Goal: Contribute content: Contribute content

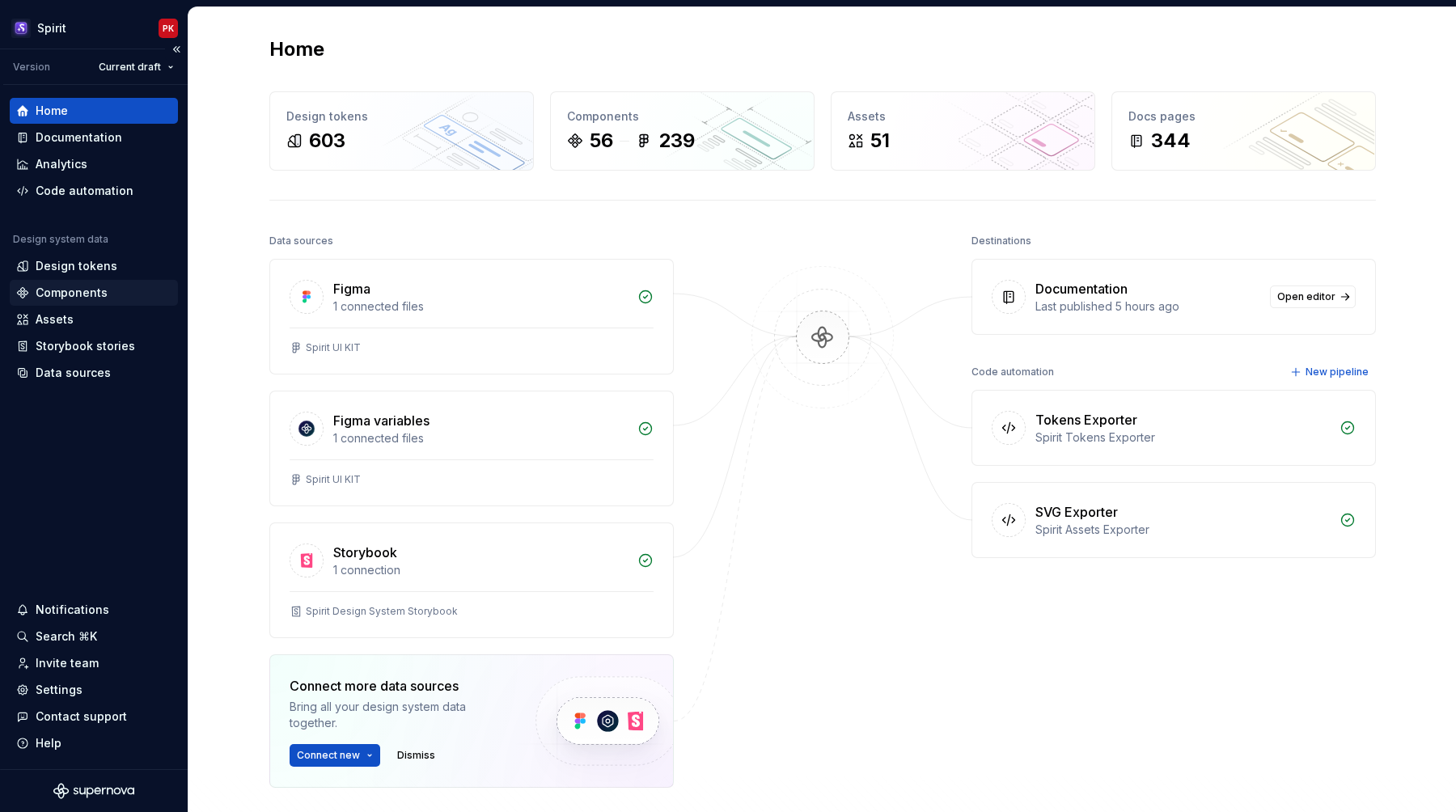
click at [93, 293] on div "Components" at bounding box center [71, 293] width 72 height 16
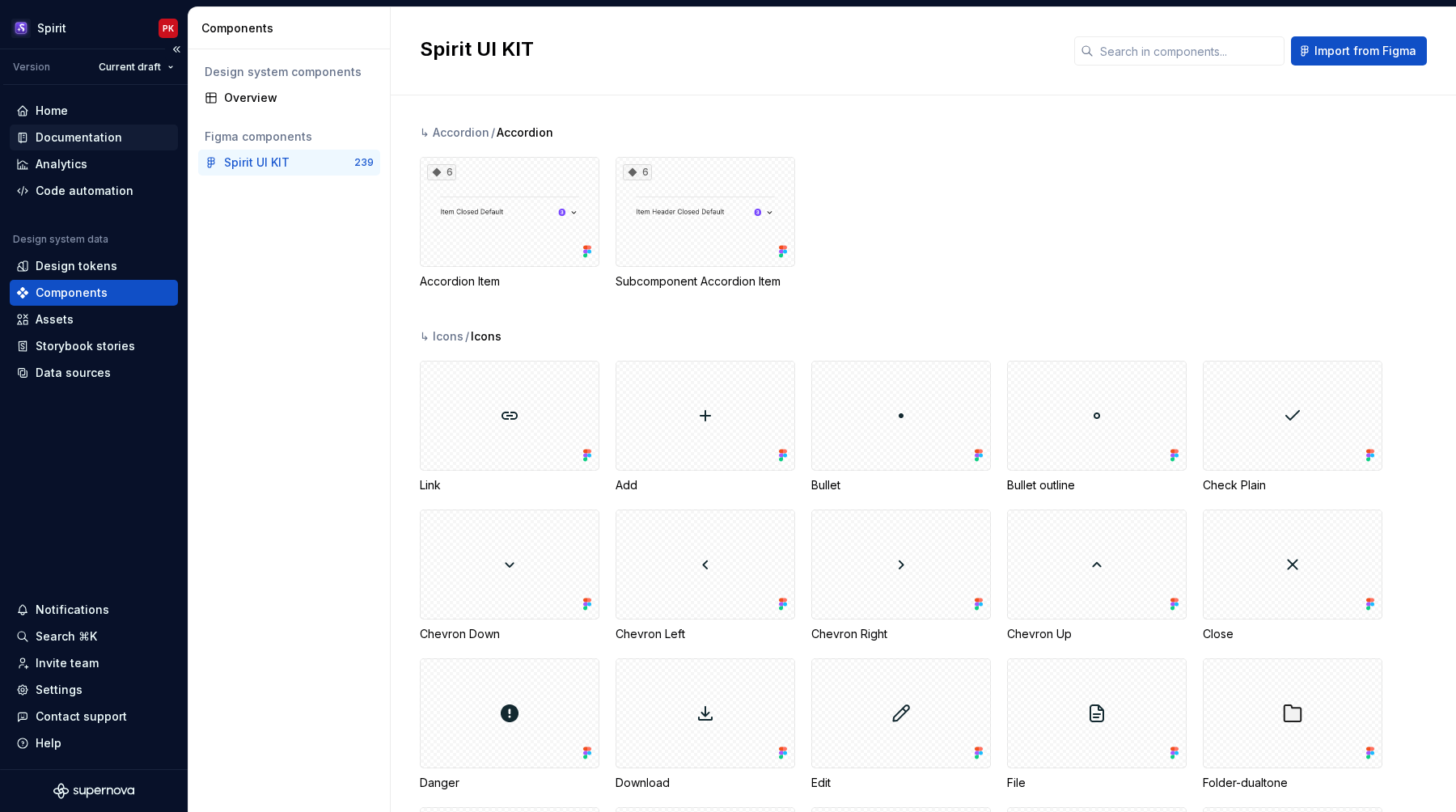
click at [79, 142] on div "Documentation" at bounding box center [78, 137] width 87 height 16
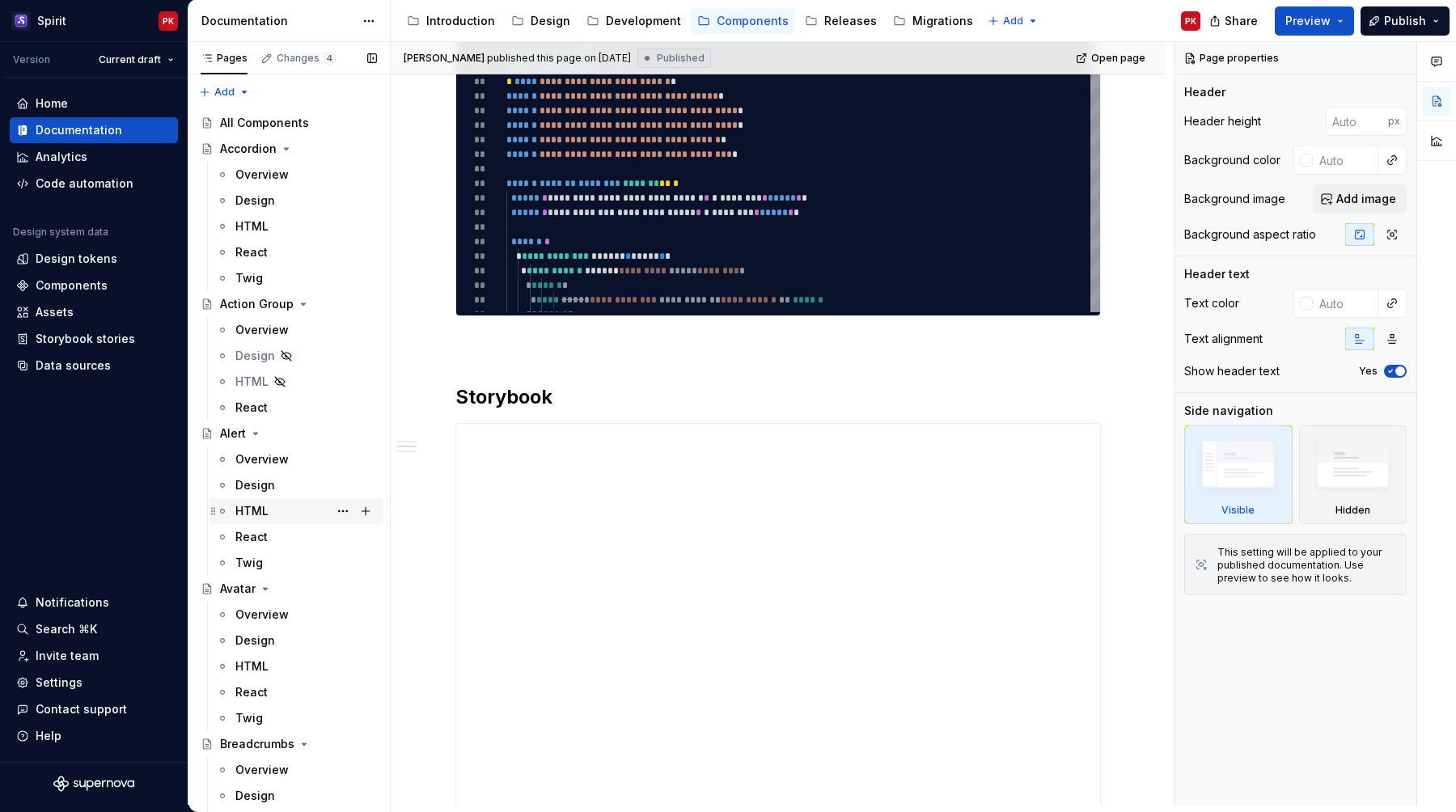
click at [266, 530] on div "React" at bounding box center [306, 536] width 142 height 16
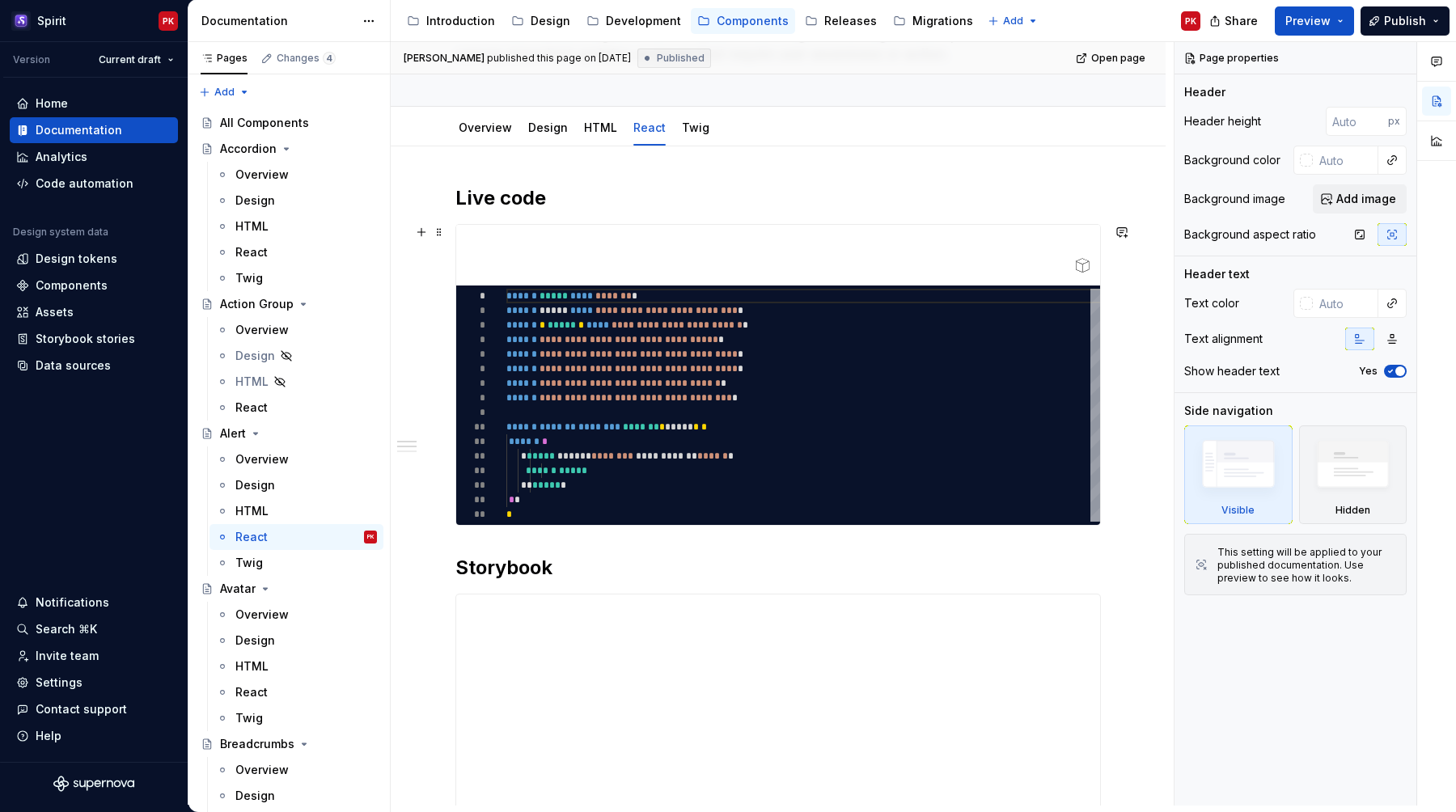
scroll to position [378, 0]
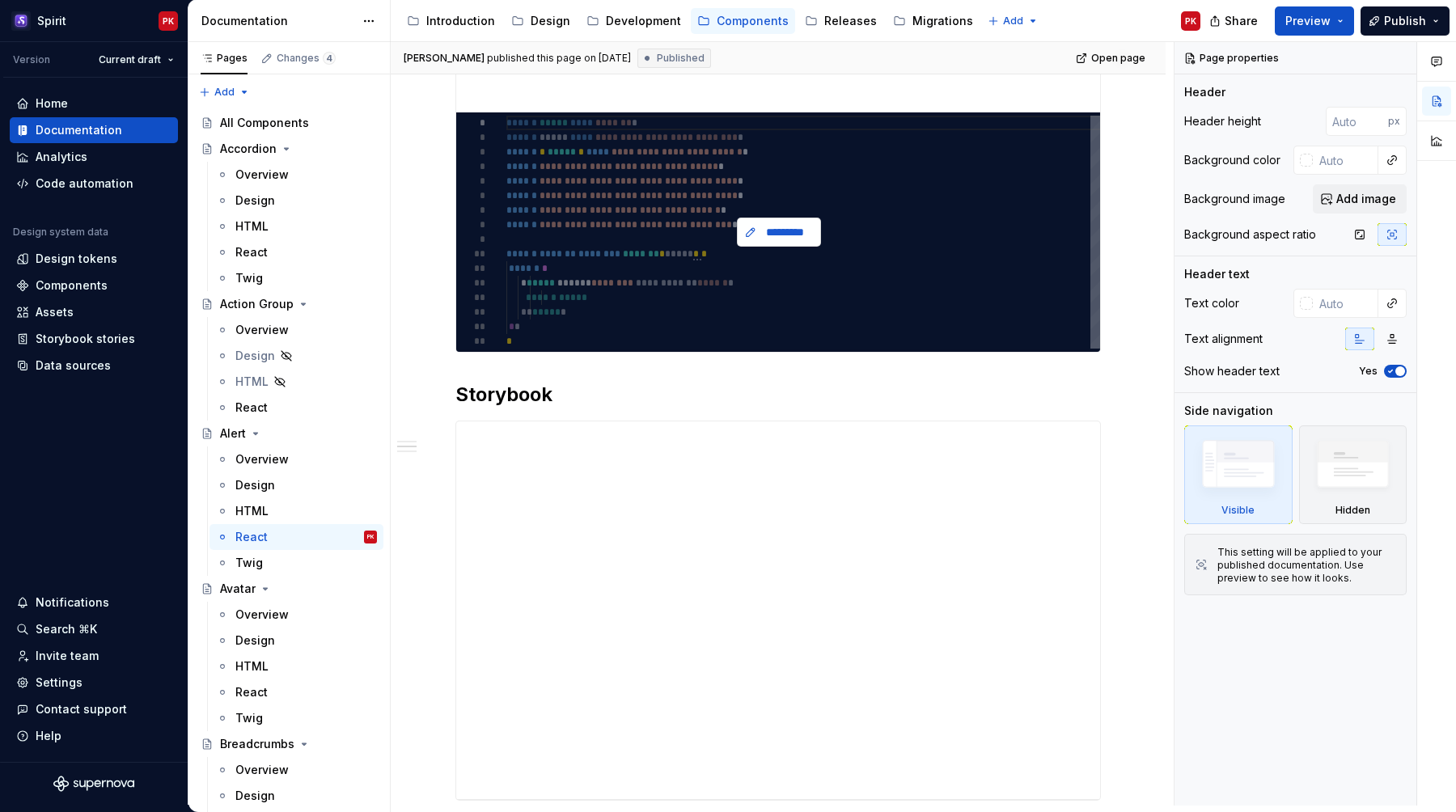
click at [777, 231] on span "*********" at bounding box center [785, 232] width 50 height 16
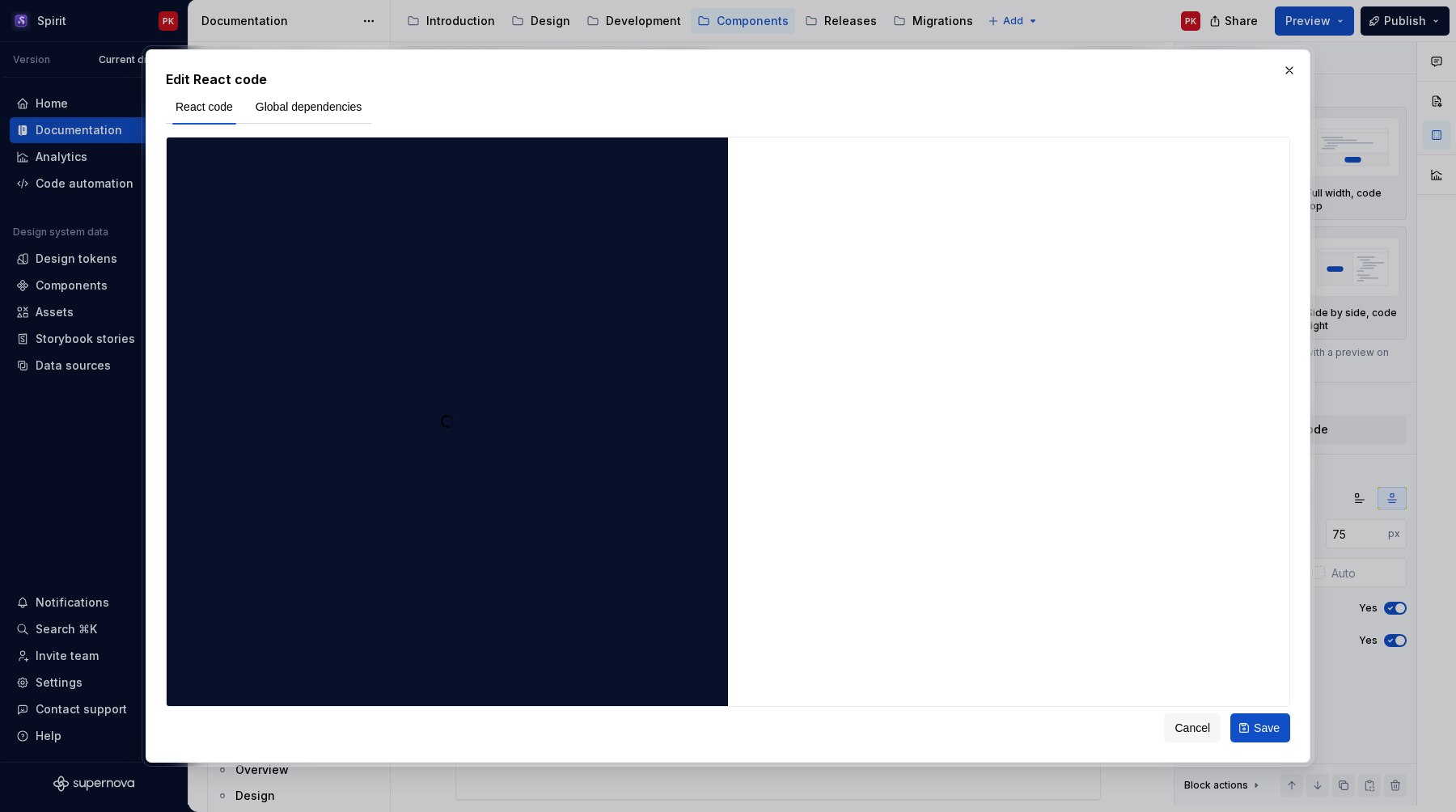
type textarea "*"
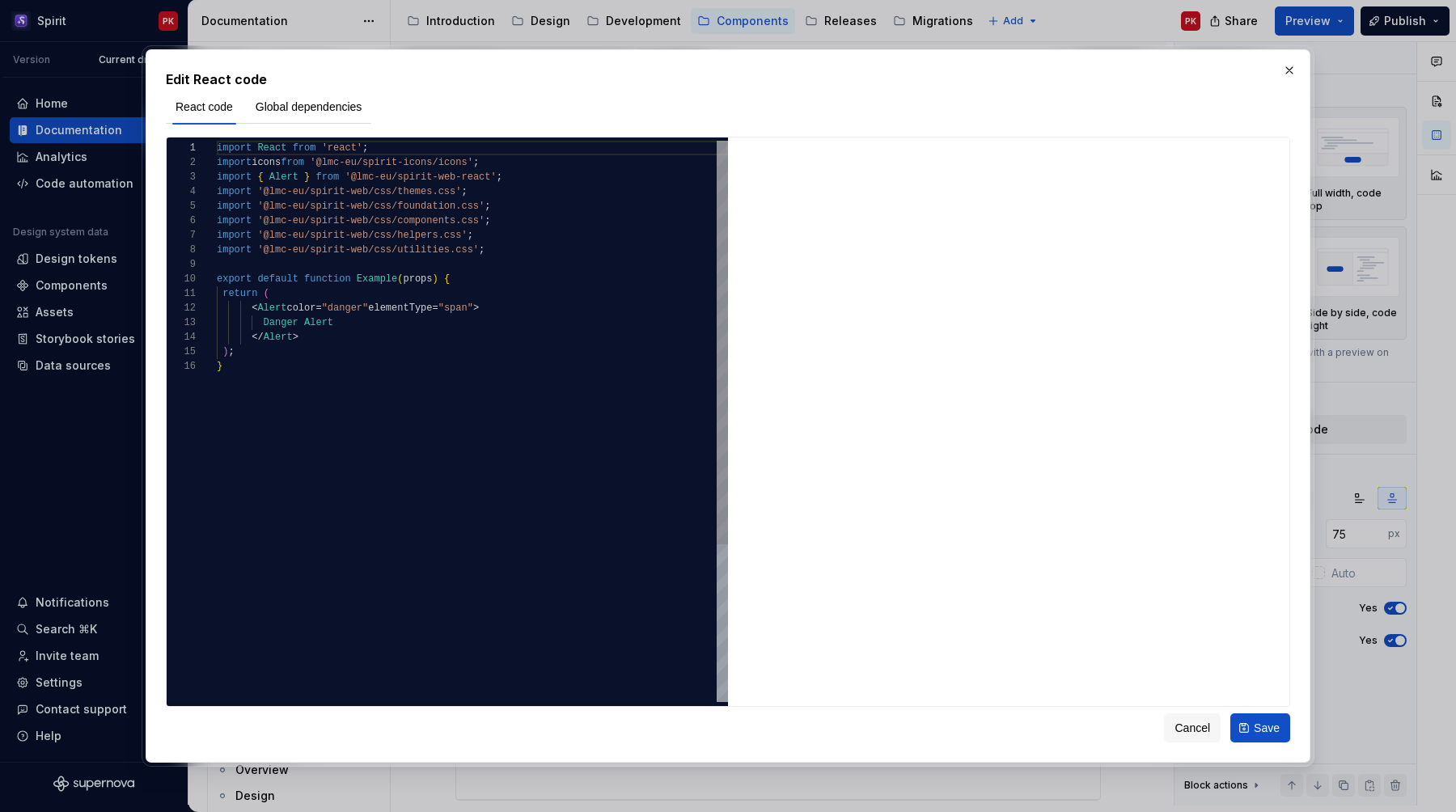
click at [282, 293] on div "import React from 'react' ; import icons from '@lmc-eu/spirit-icons/icons' ; im…" at bounding box center [472, 530] width 511 height 780
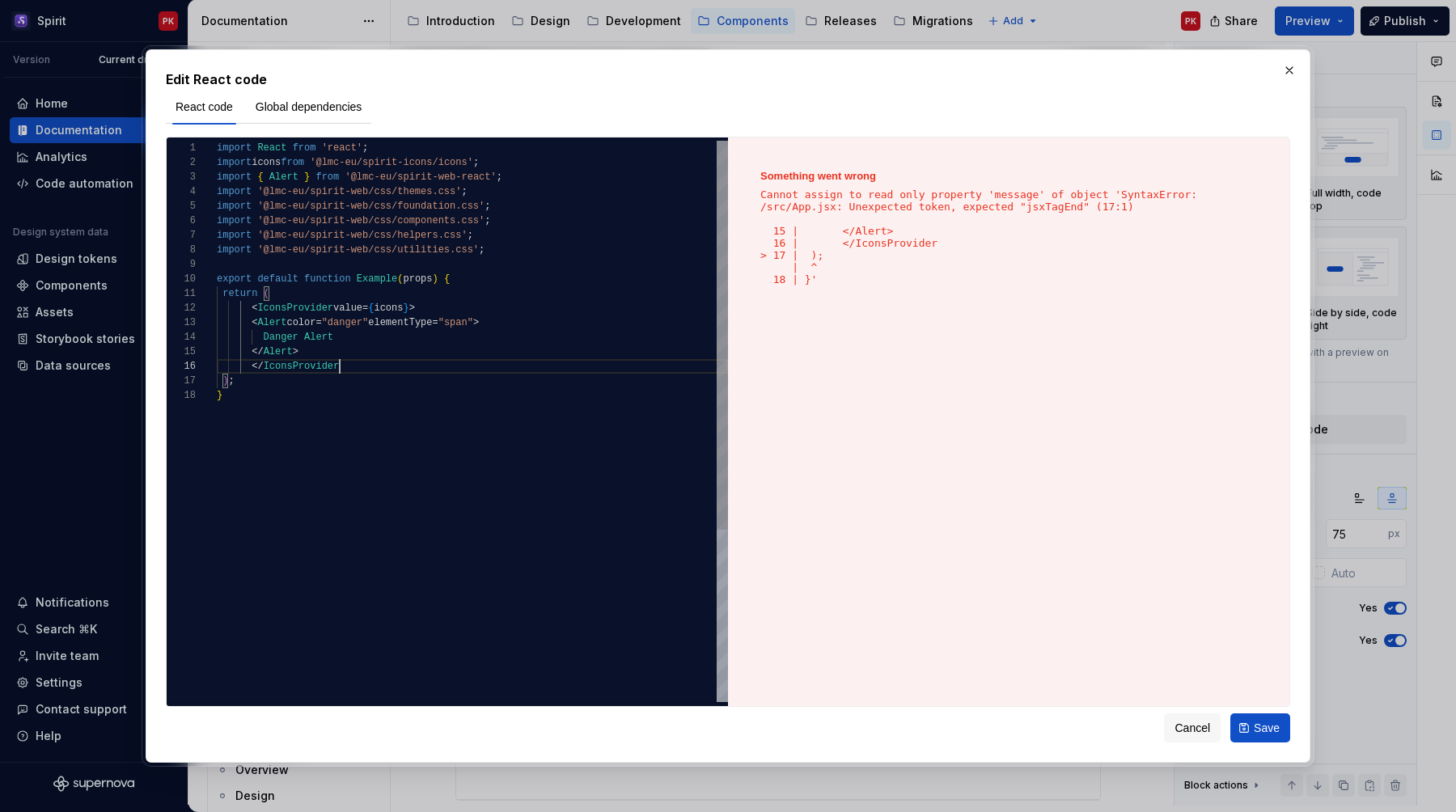
scroll to position [73, 128]
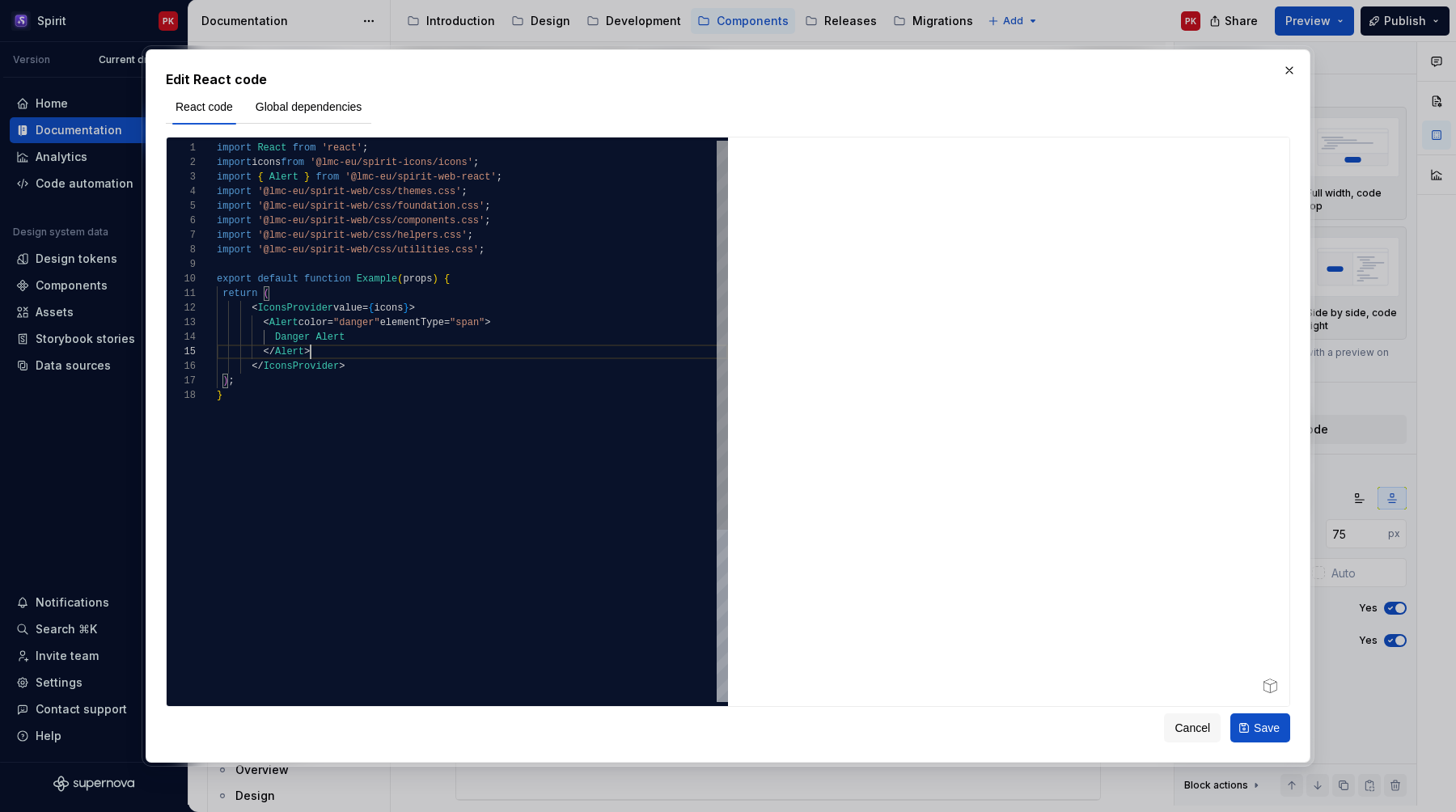
click at [378, 352] on div "import React from 'react' ; import icons from '@lmc-eu/spirit-icons/icons' ; im…" at bounding box center [472, 545] width 511 height 809
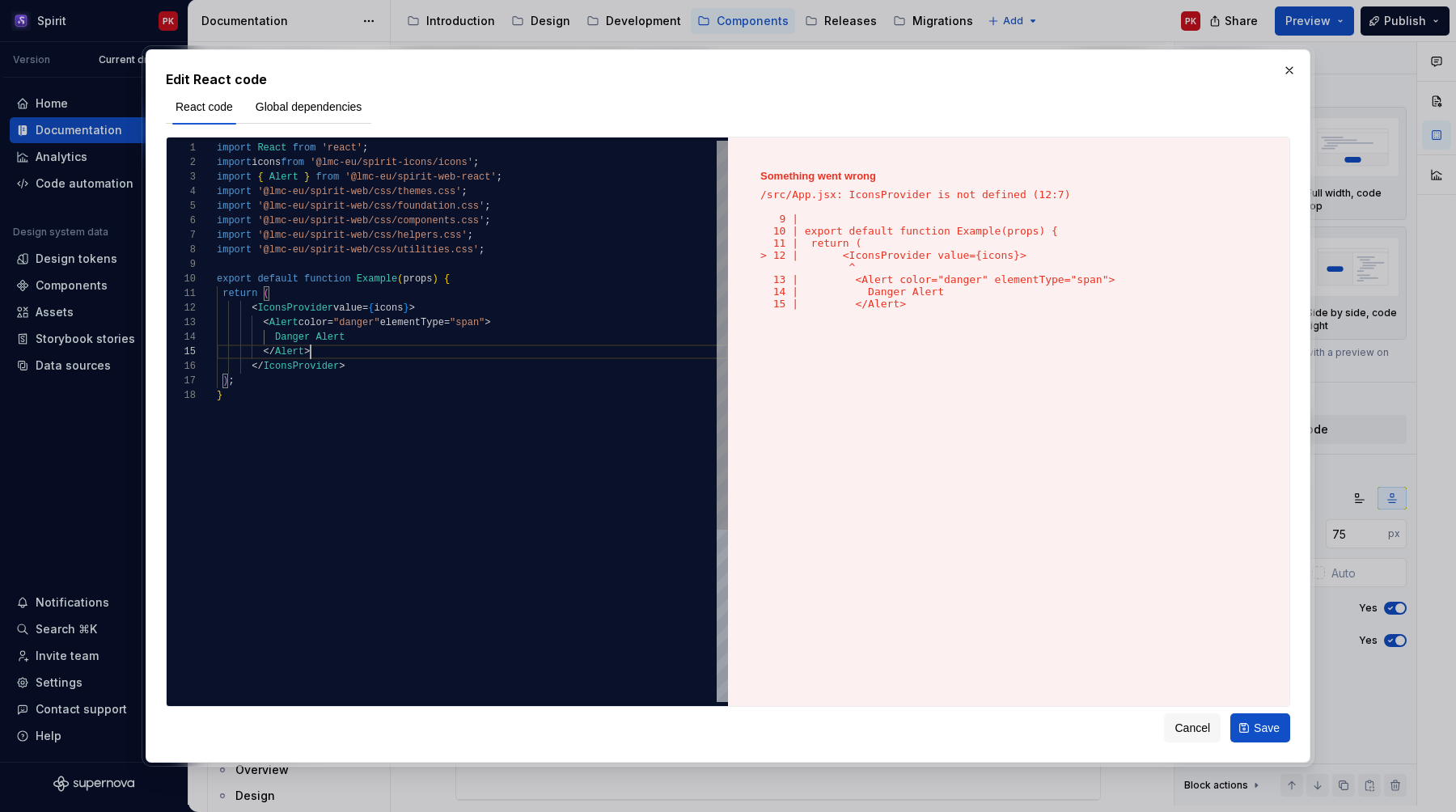
click at [301, 175] on div "import React from 'react' ; import icons from '@lmc-eu/spirit-icons/icons' ; im…" at bounding box center [472, 545] width 511 height 809
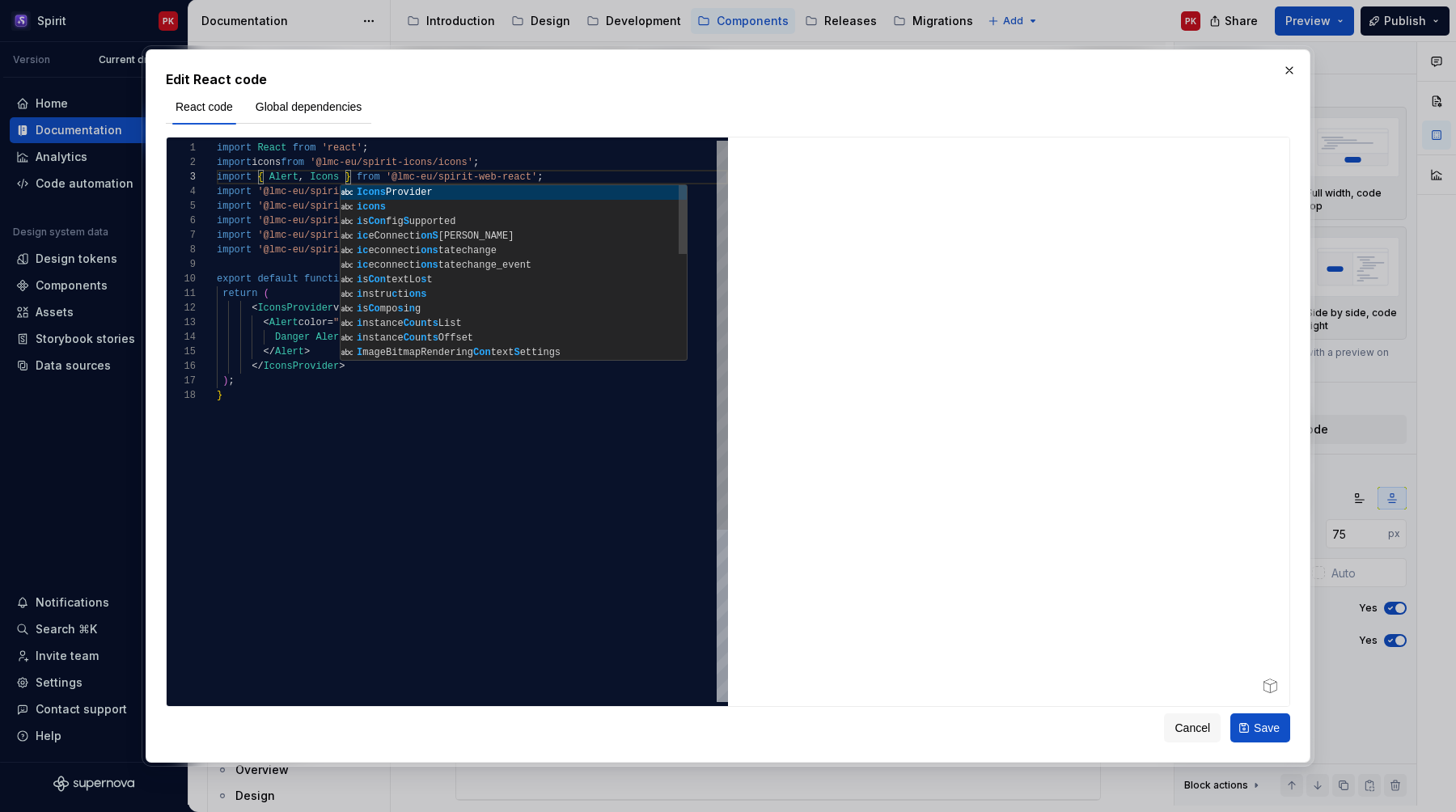
type textarea "**********"
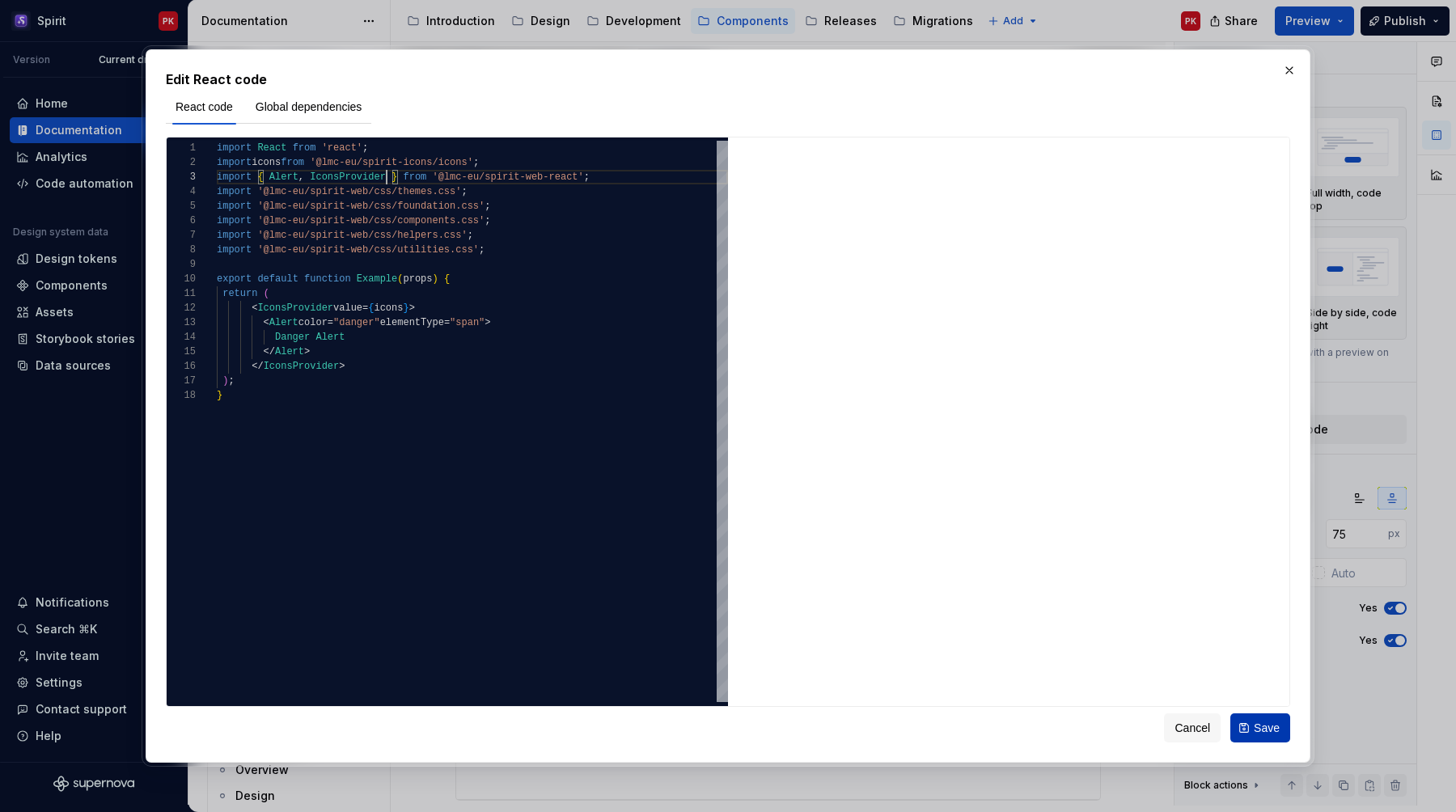
type textarea "*"
click at [434, 309] on div "import React from 'react' ; import icons from '@lmc-eu/spirit-icons/icons' ; im…" at bounding box center [472, 545] width 511 height 809
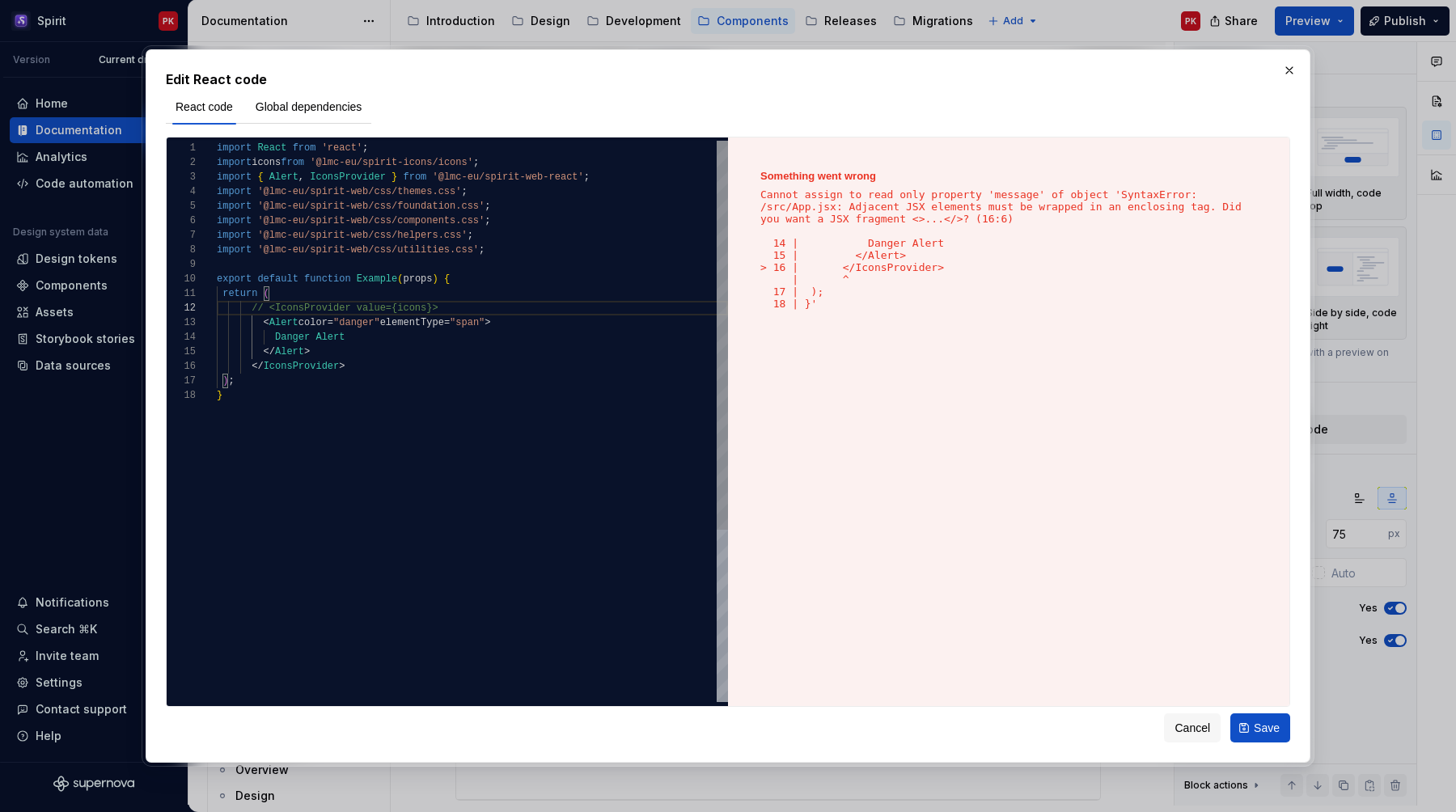
click at [363, 363] on div "import React from 'react' ; import icons from '@lmc-eu/spirit-icons/icons' ; im…" at bounding box center [472, 545] width 511 height 809
click at [444, 304] on div "import React from 'react' ; import icons from '@lmc-eu/spirit-icons/icons' ; im…" at bounding box center [472, 545] width 511 height 809
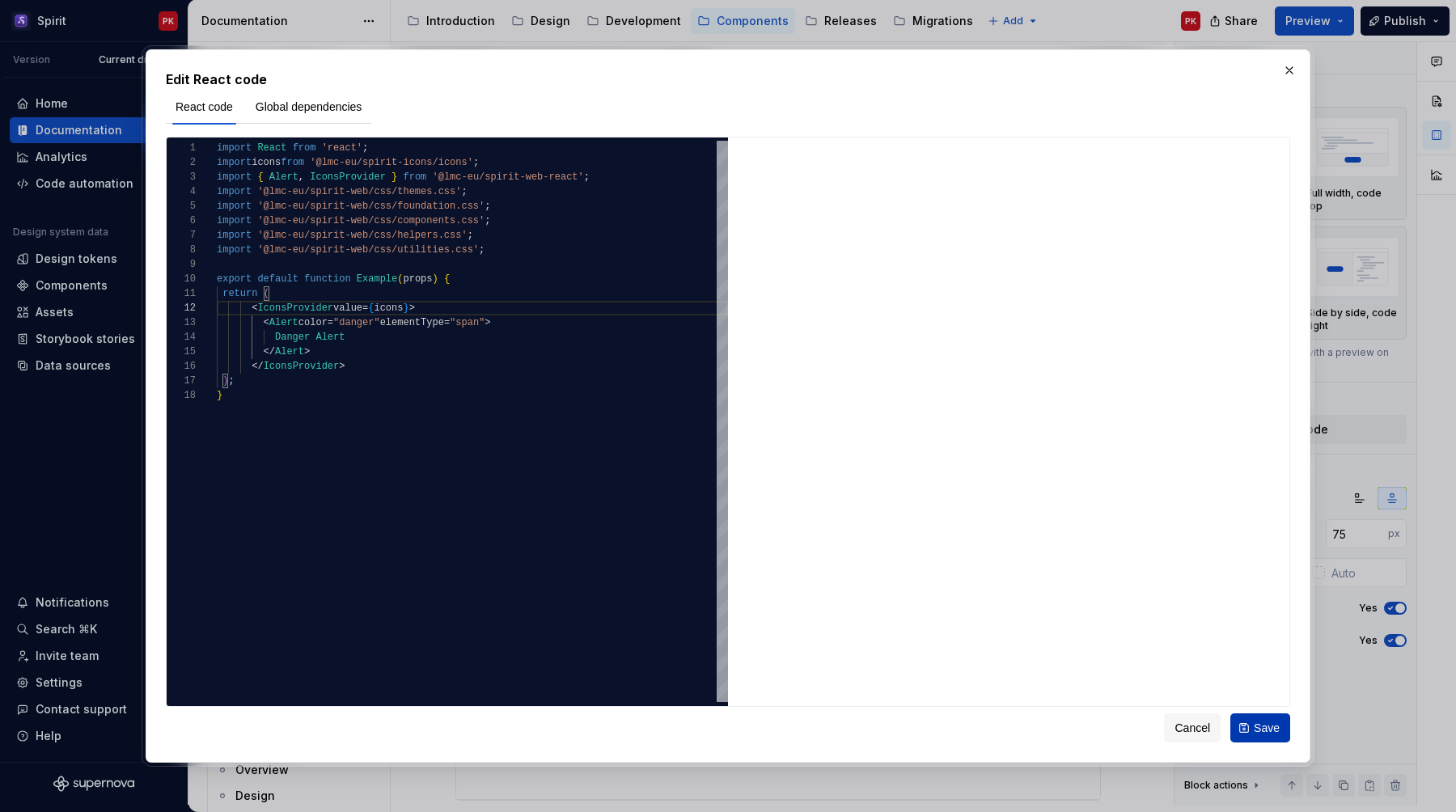
type textarea "**********"
click at [1259, 724] on span "Save" at bounding box center [1267, 728] width 26 height 16
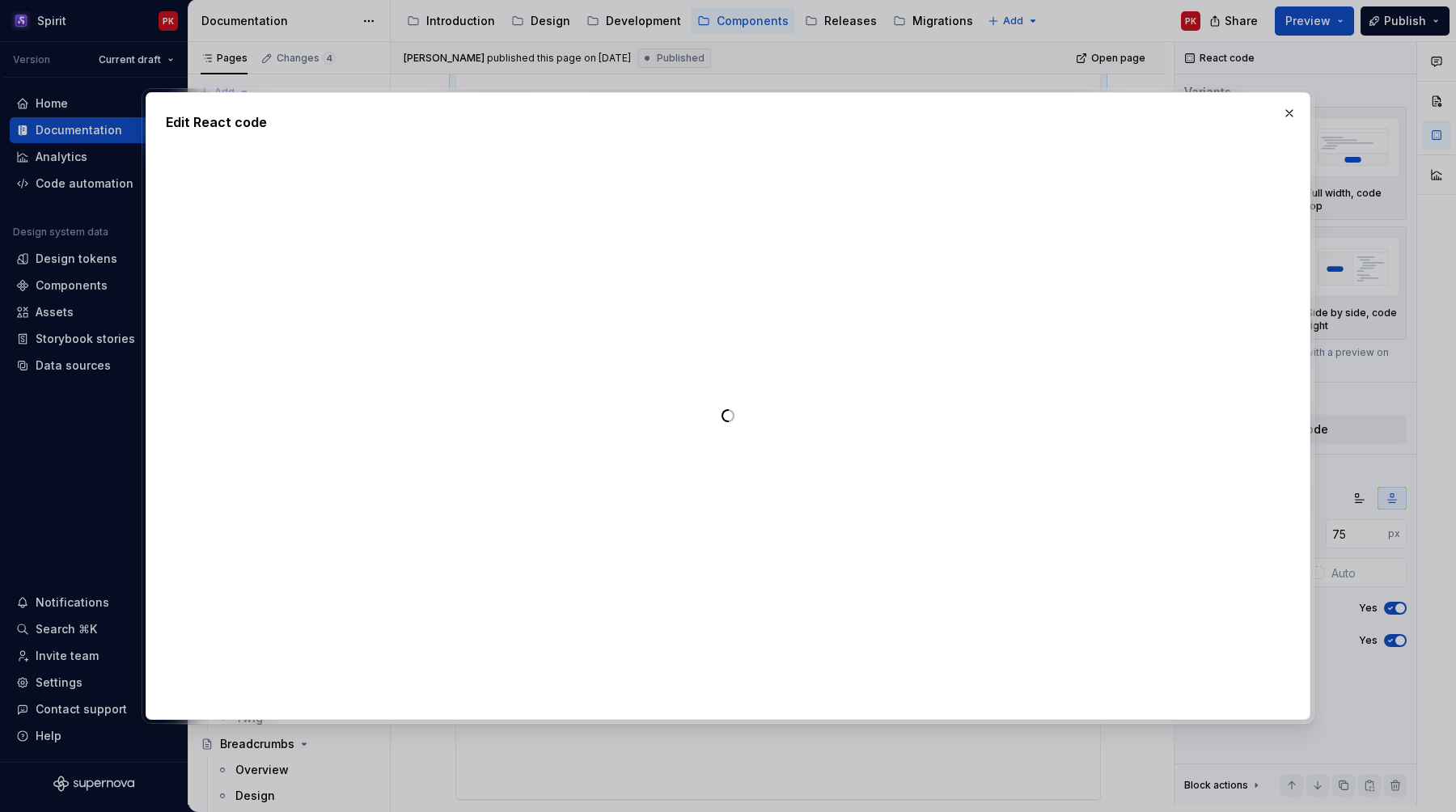
type textarea "*"
type textarea "**********"
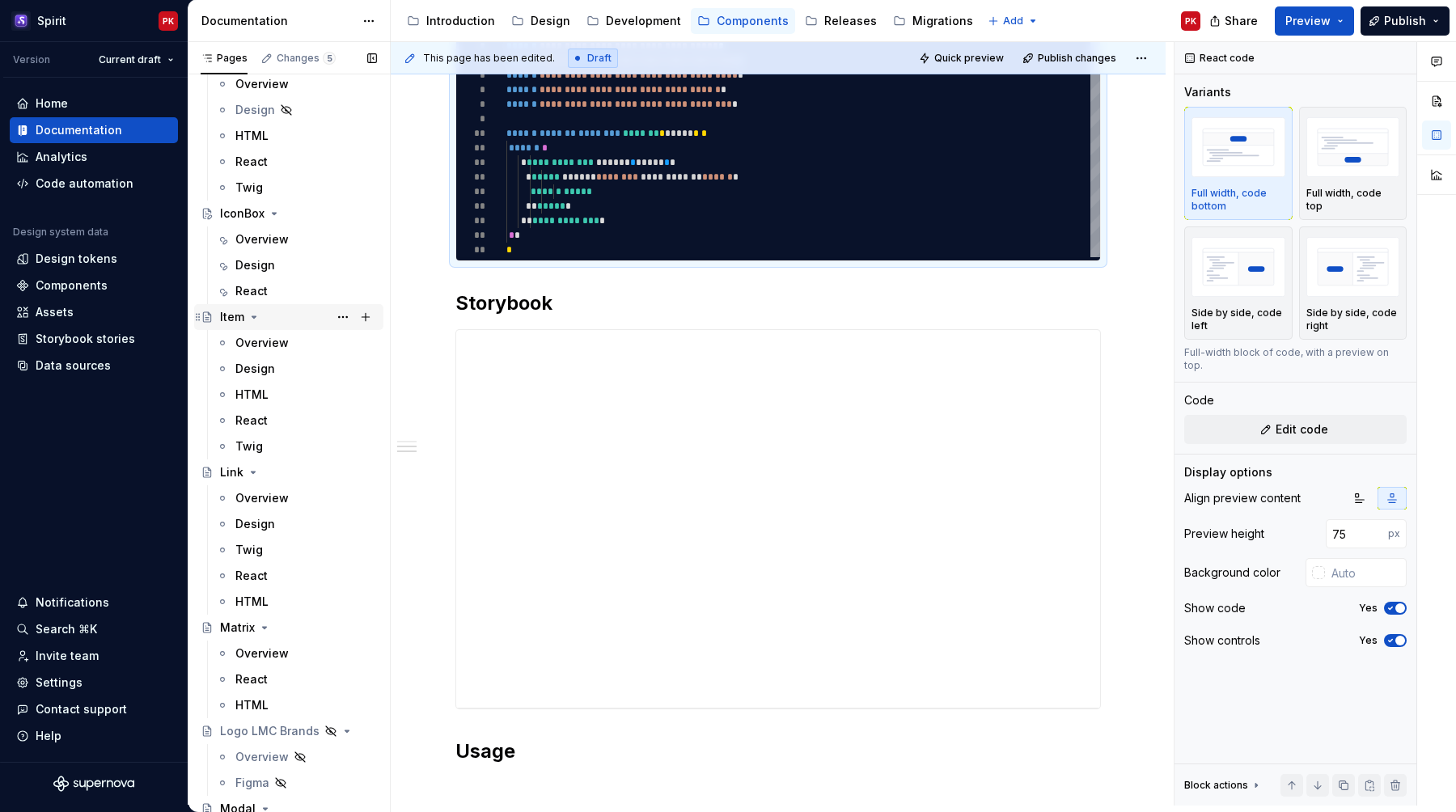
scroll to position [3557, 0]
click at [249, 285] on div "React" at bounding box center [251, 292] width 32 height 16
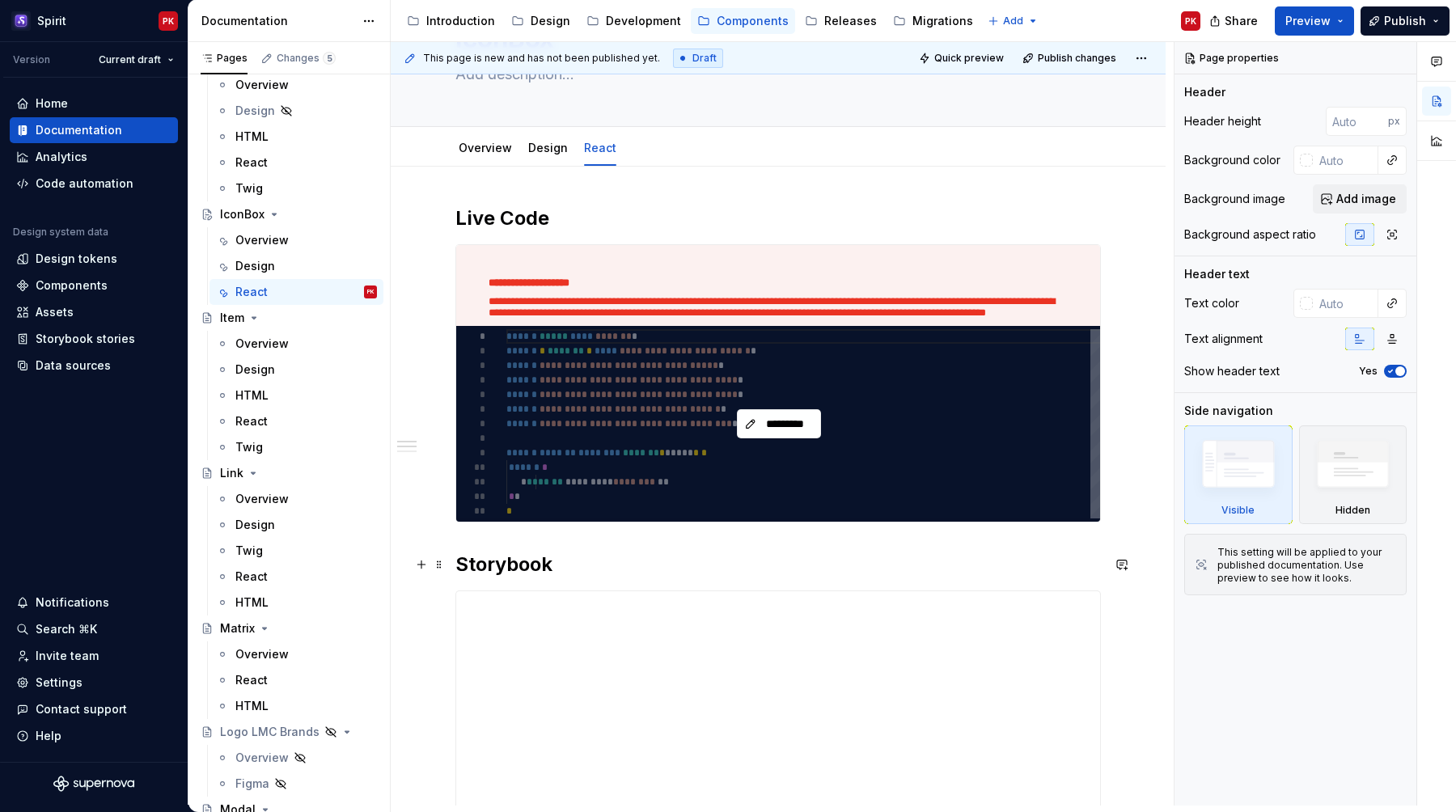
scroll to position [110, 0]
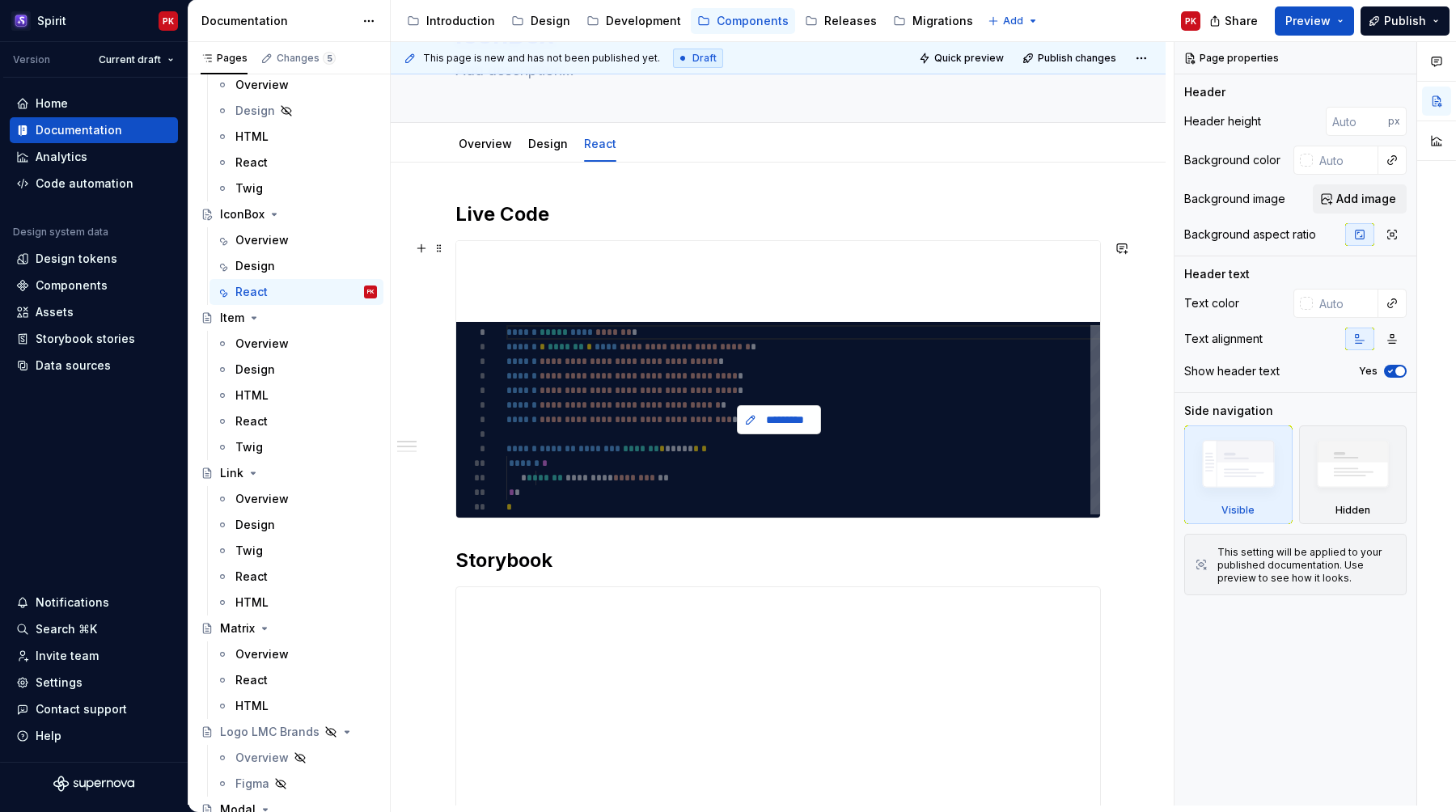
click at [761, 419] on button "*********" at bounding box center [779, 419] width 84 height 30
type textarea "*"
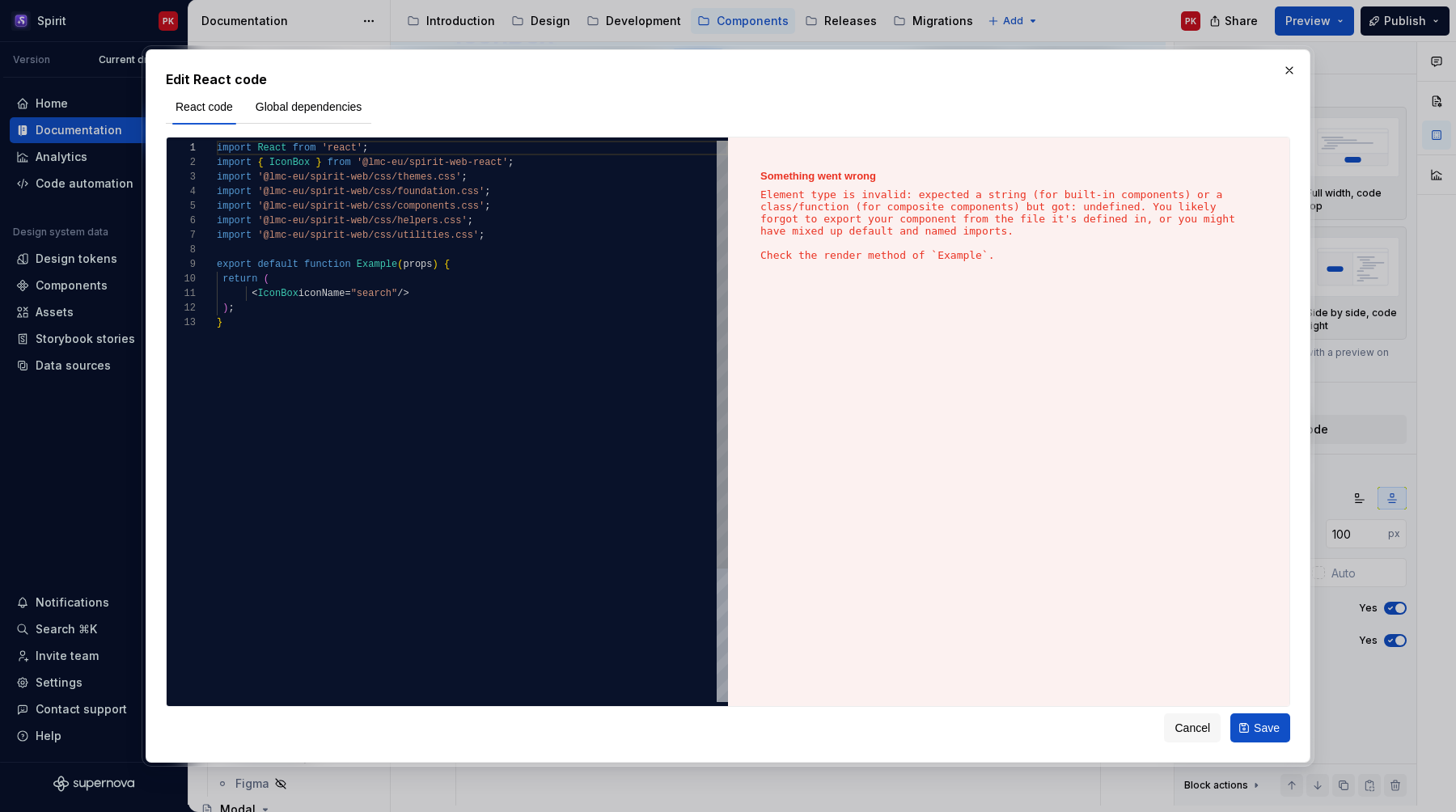
scroll to position [0, 152]
click at [402, 148] on div "import React from 'react' ; import { IconBox } from '@lmc-eu/spirit-web-react' …" at bounding box center [472, 508] width 511 height 736
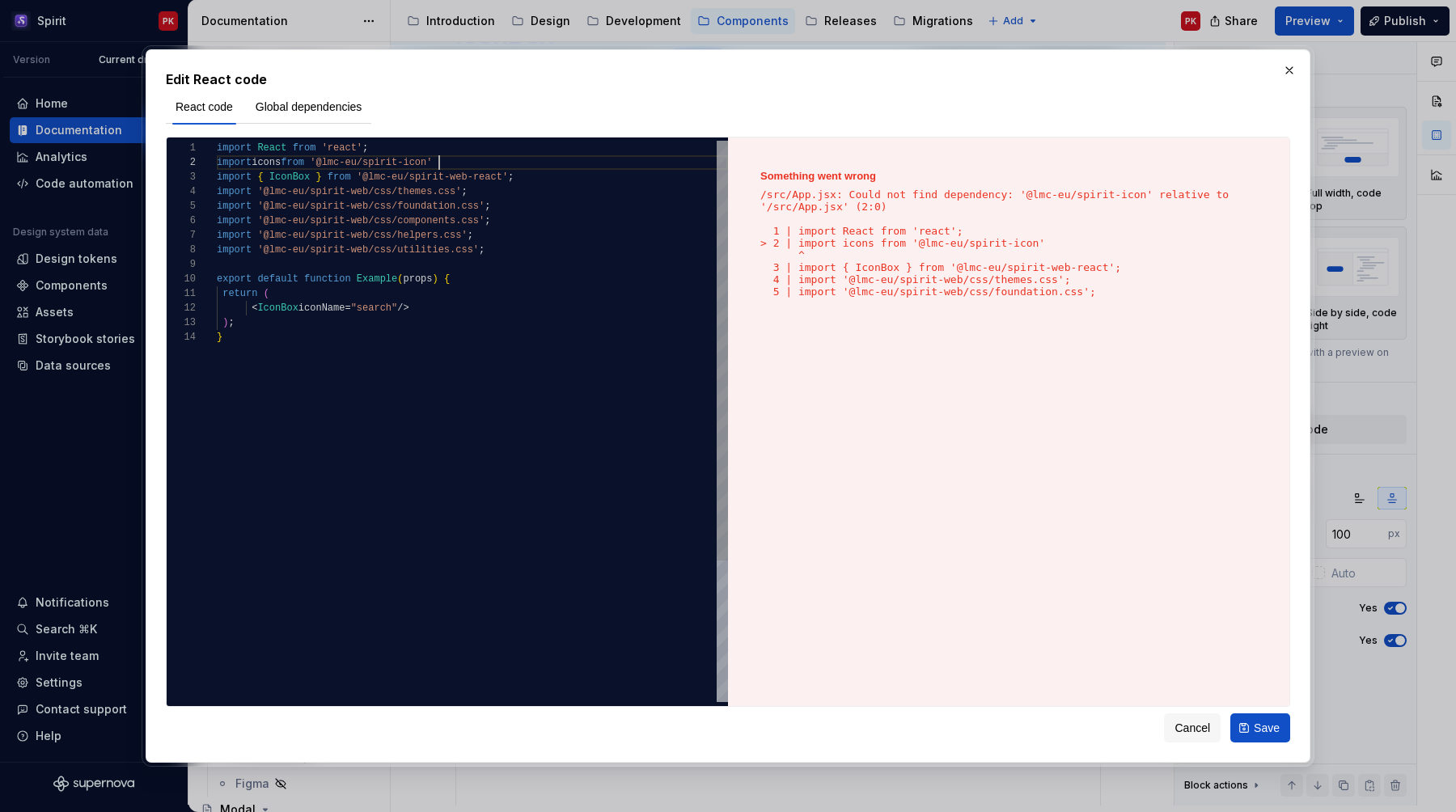
scroll to position [14, 228]
type textarea "**********"
type textarea "*"
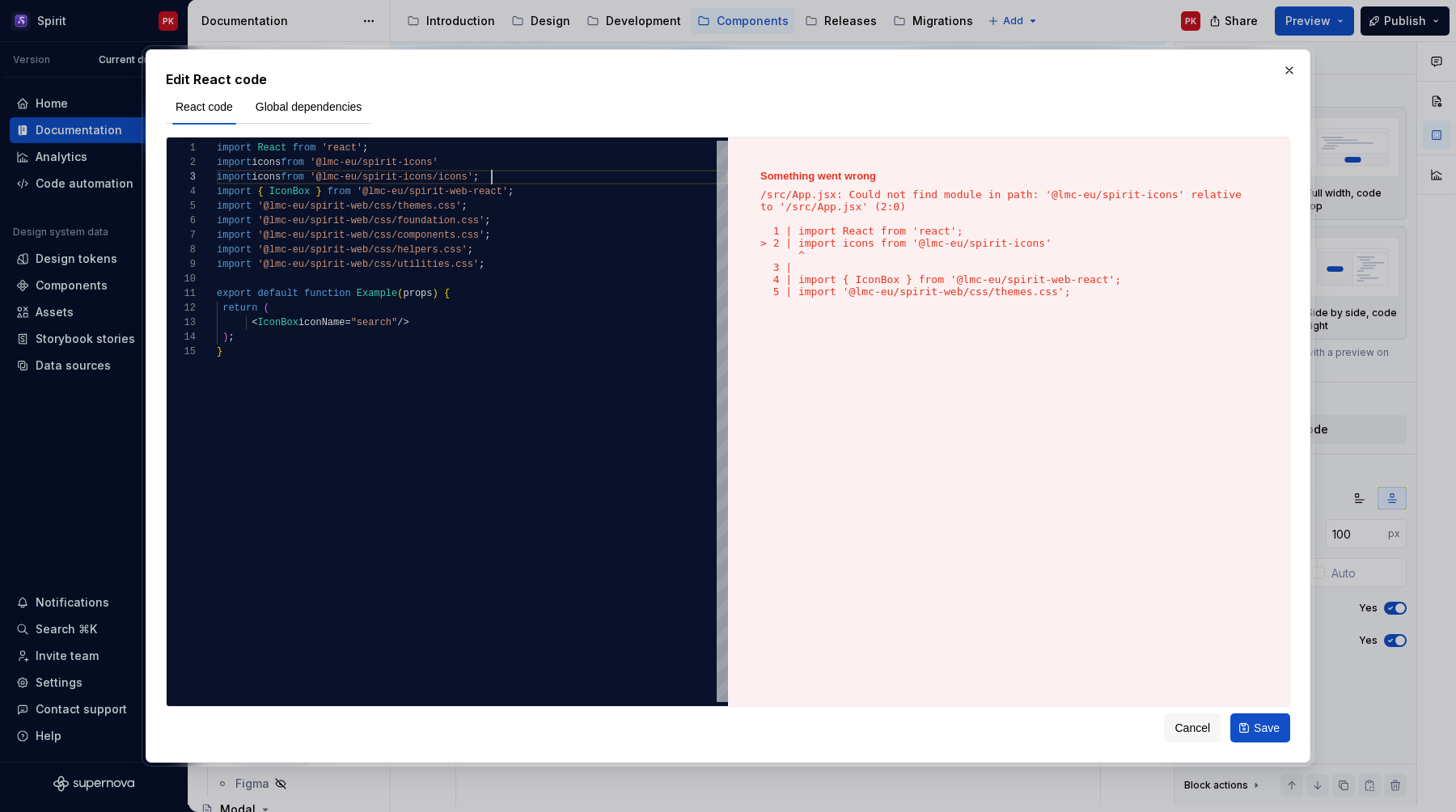
scroll to position [30, 275]
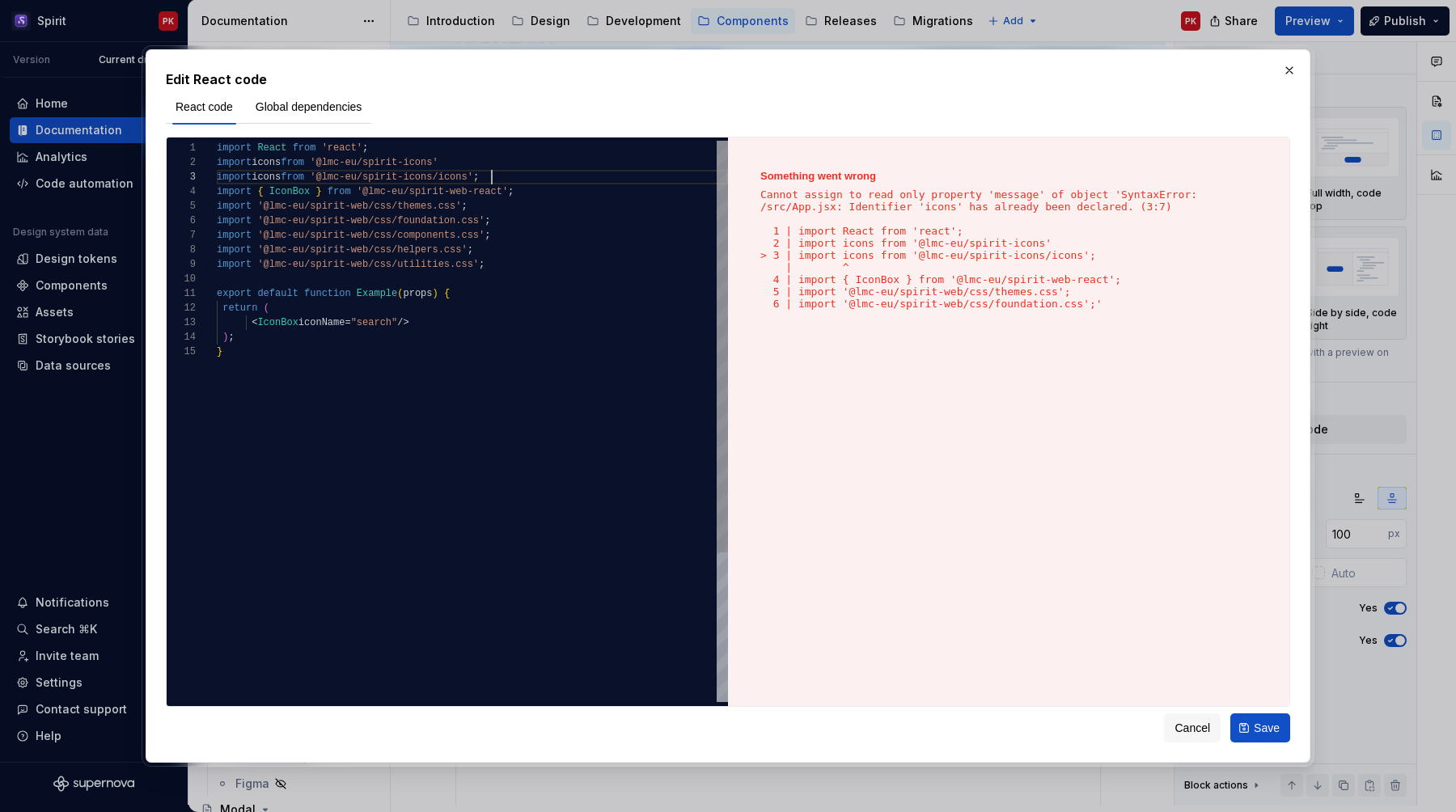
click at [466, 160] on div "import React from 'react' ; import { IconBox } from '@lmc-eu/spirit-web-react' …" at bounding box center [472, 523] width 511 height 765
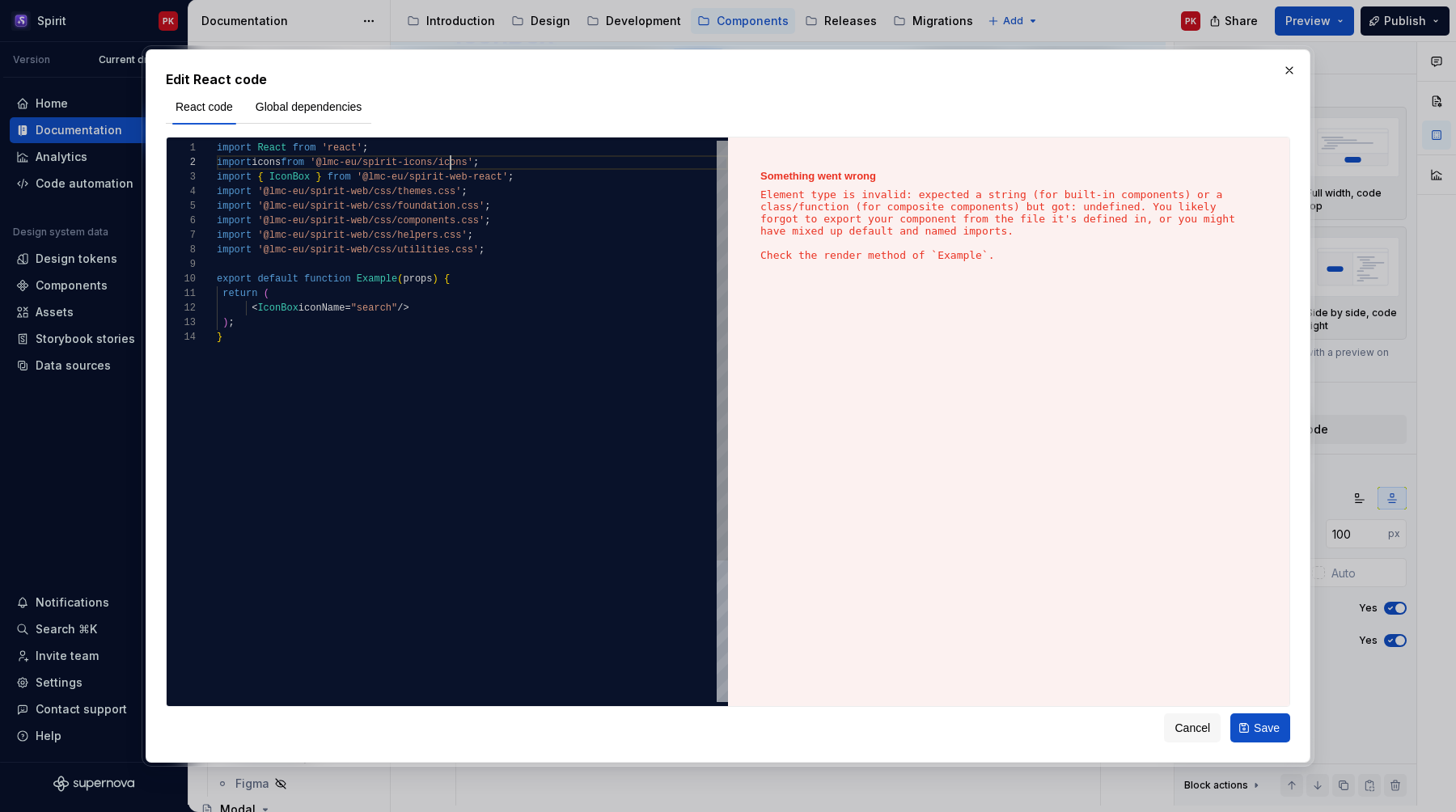
scroll to position [0, 52]
click at [385, 292] on div "import React from 'react' ; import { IconBox } from '@lmc-eu/spirit-web-react' …" at bounding box center [472, 516] width 511 height 750
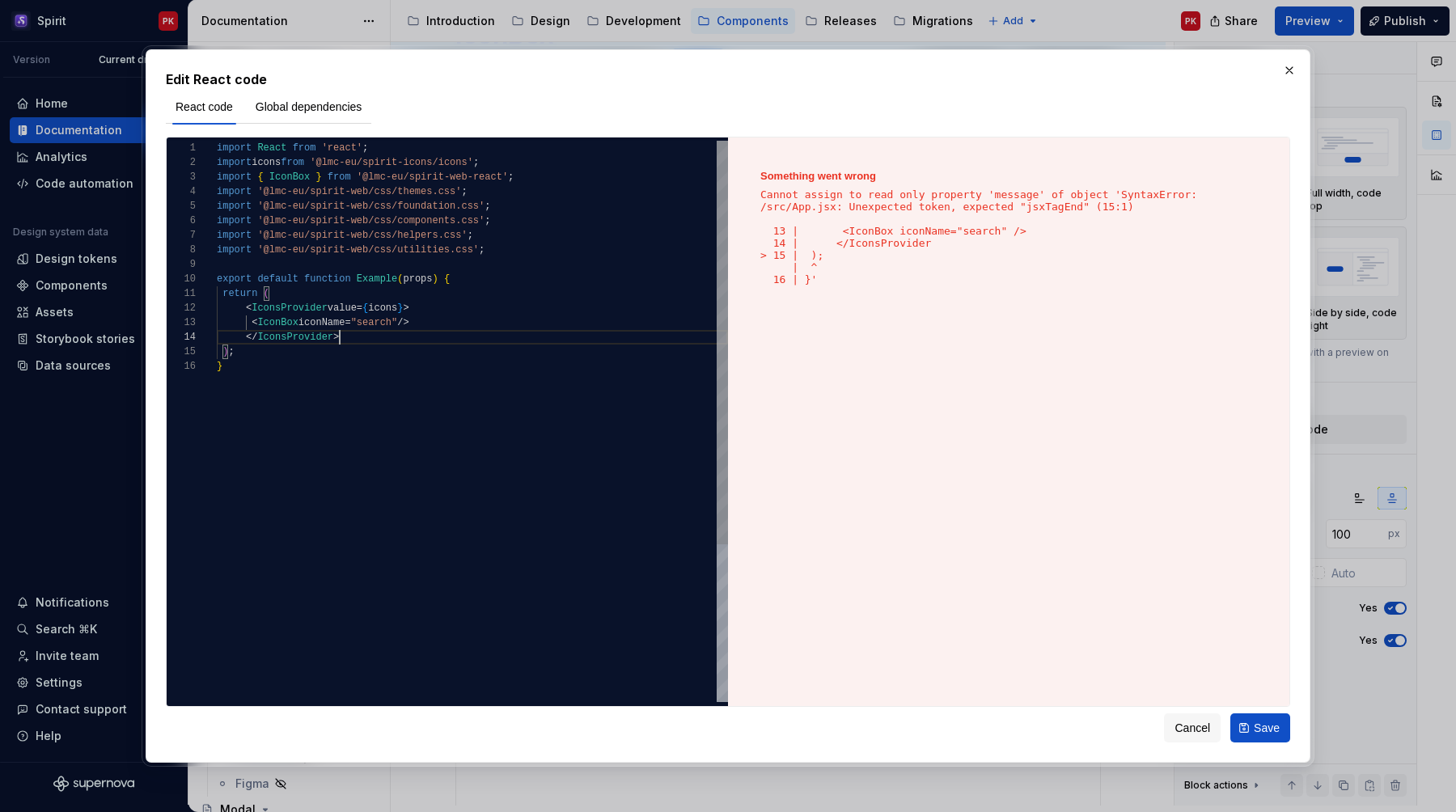
scroll to position [44, 123]
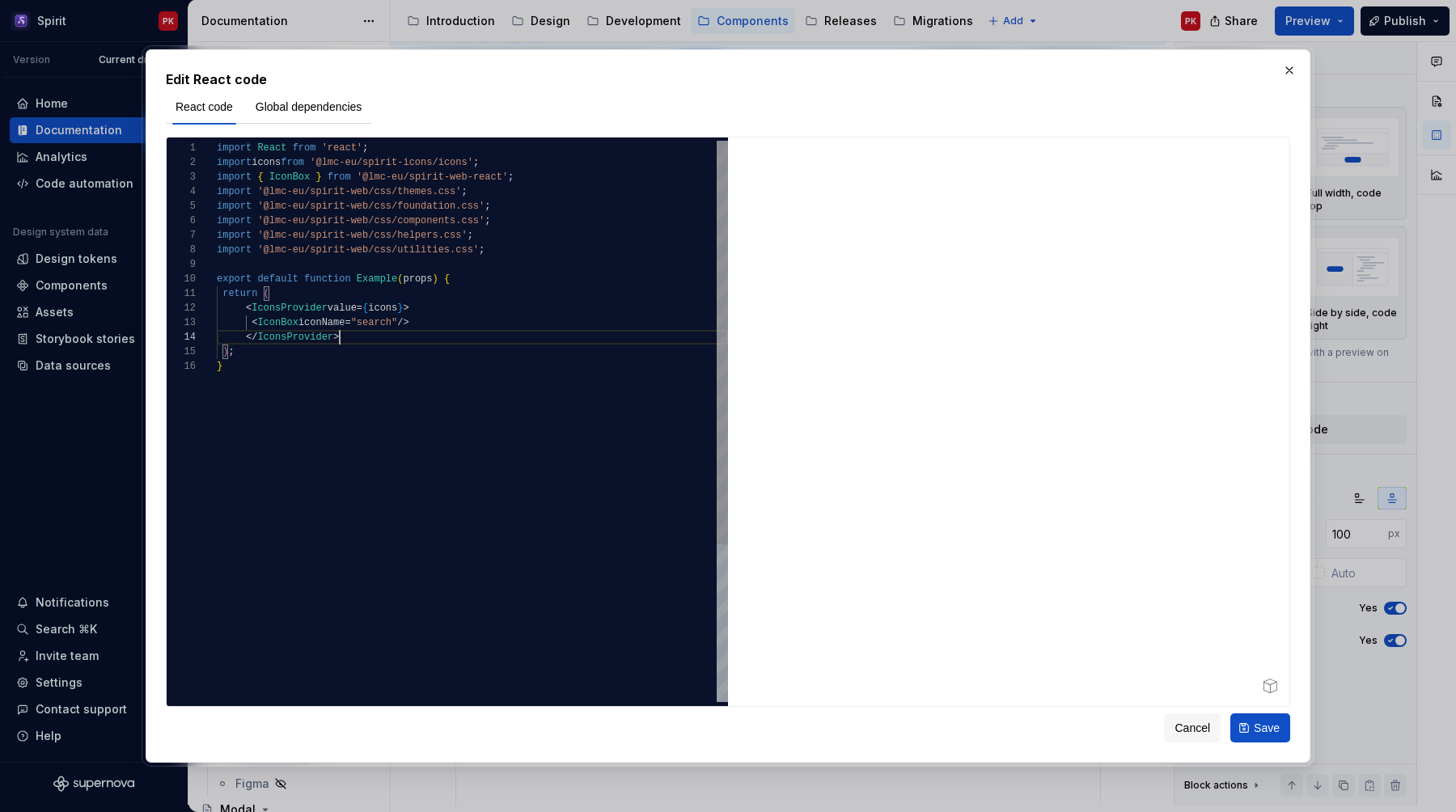
click at [249, 326] on div "import React from 'react' ; import { IconBox } from '@lmc-eu/spirit-web-react' …" at bounding box center [472, 530] width 511 height 780
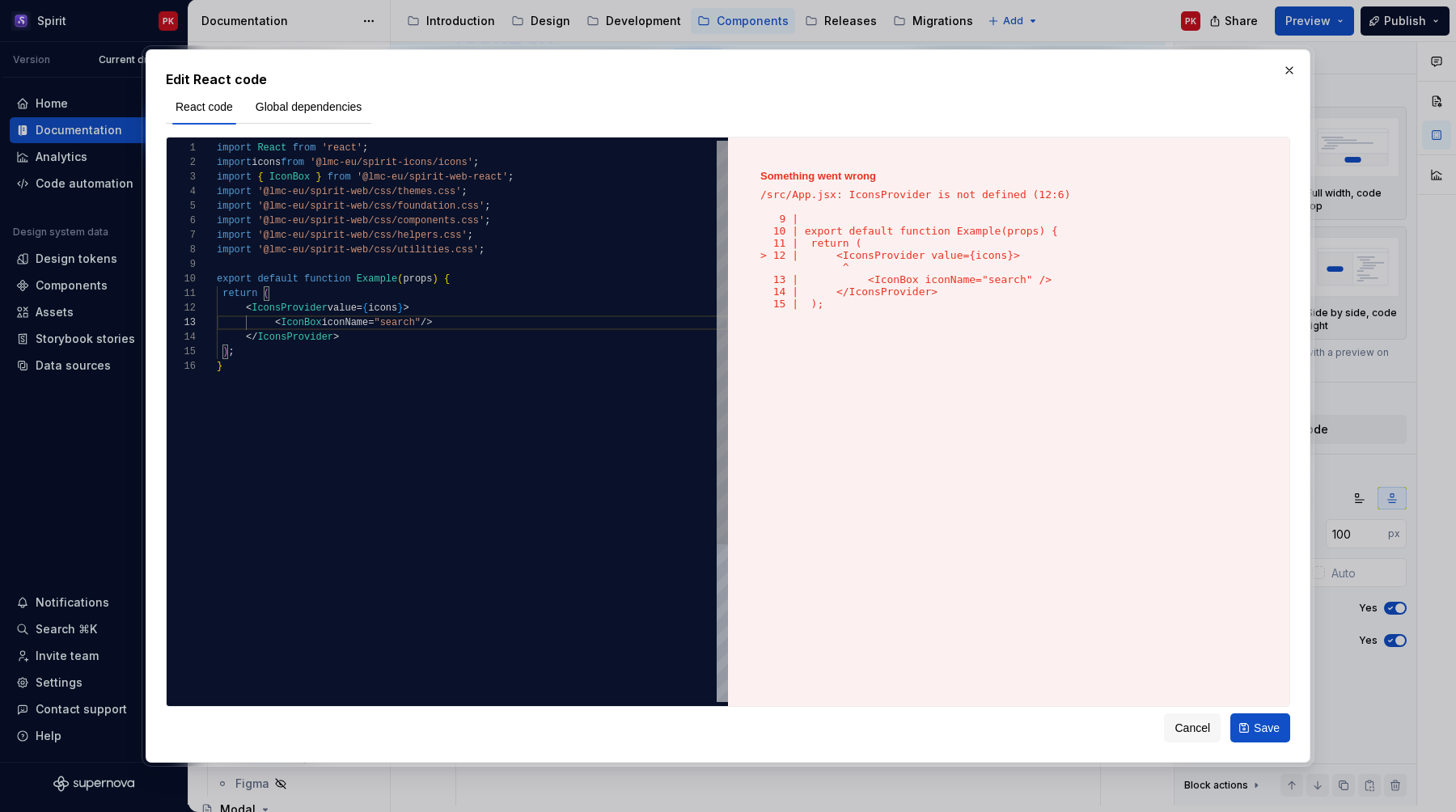
click at [424, 406] on div "import React from 'react' ; import { IconBox } from '@lmc-eu/spirit-web-react' …" at bounding box center [472, 530] width 511 height 780
click at [294, 309] on div "import React from 'react' ; import { IconBox } from '@lmc-eu/spirit-web-react' …" at bounding box center [472, 530] width 511 height 780
click at [311, 174] on div "import React from 'react' ; import { IconBox } from '@lmc-eu/spirit-web-react' …" at bounding box center [472, 530] width 511 height 780
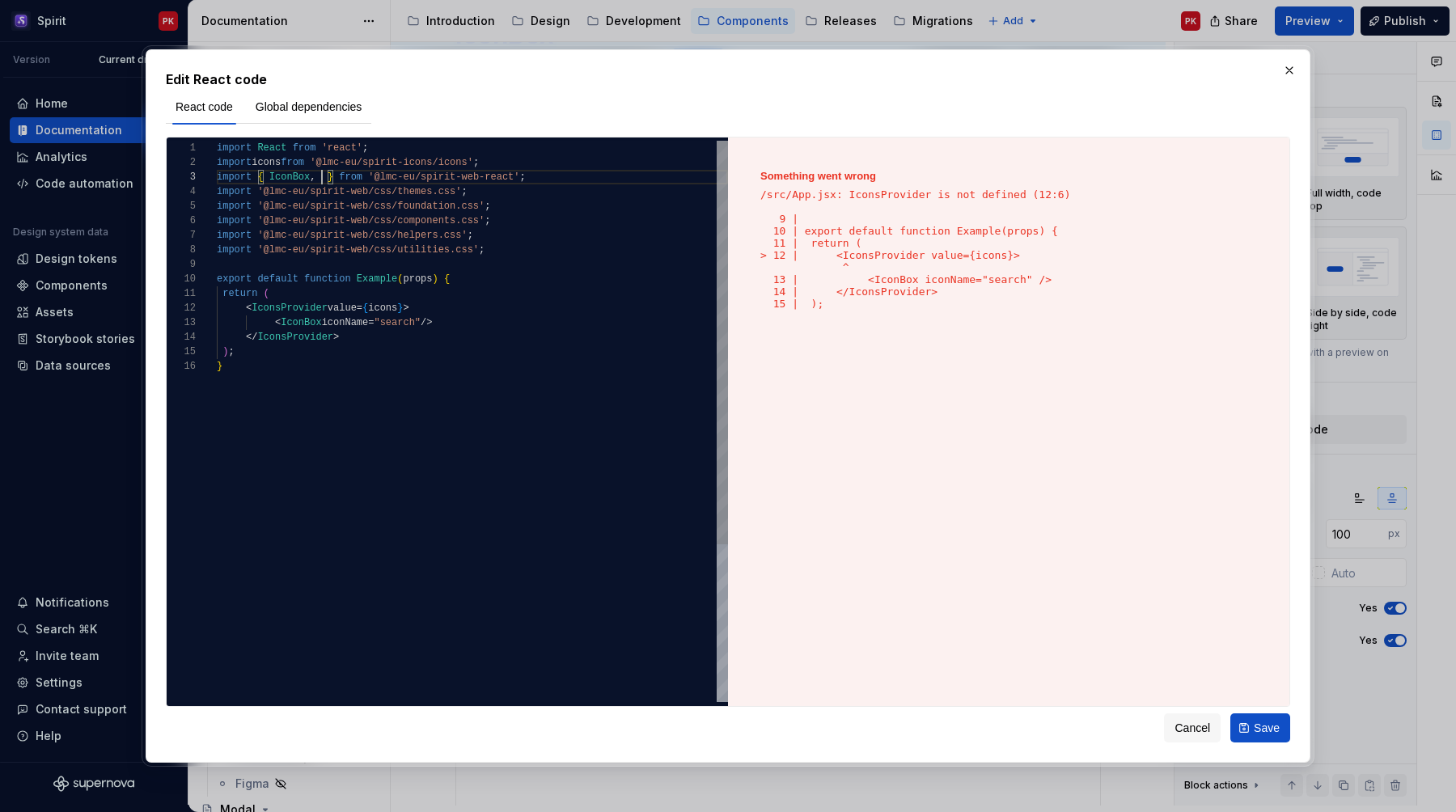
scroll to position [30, 181]
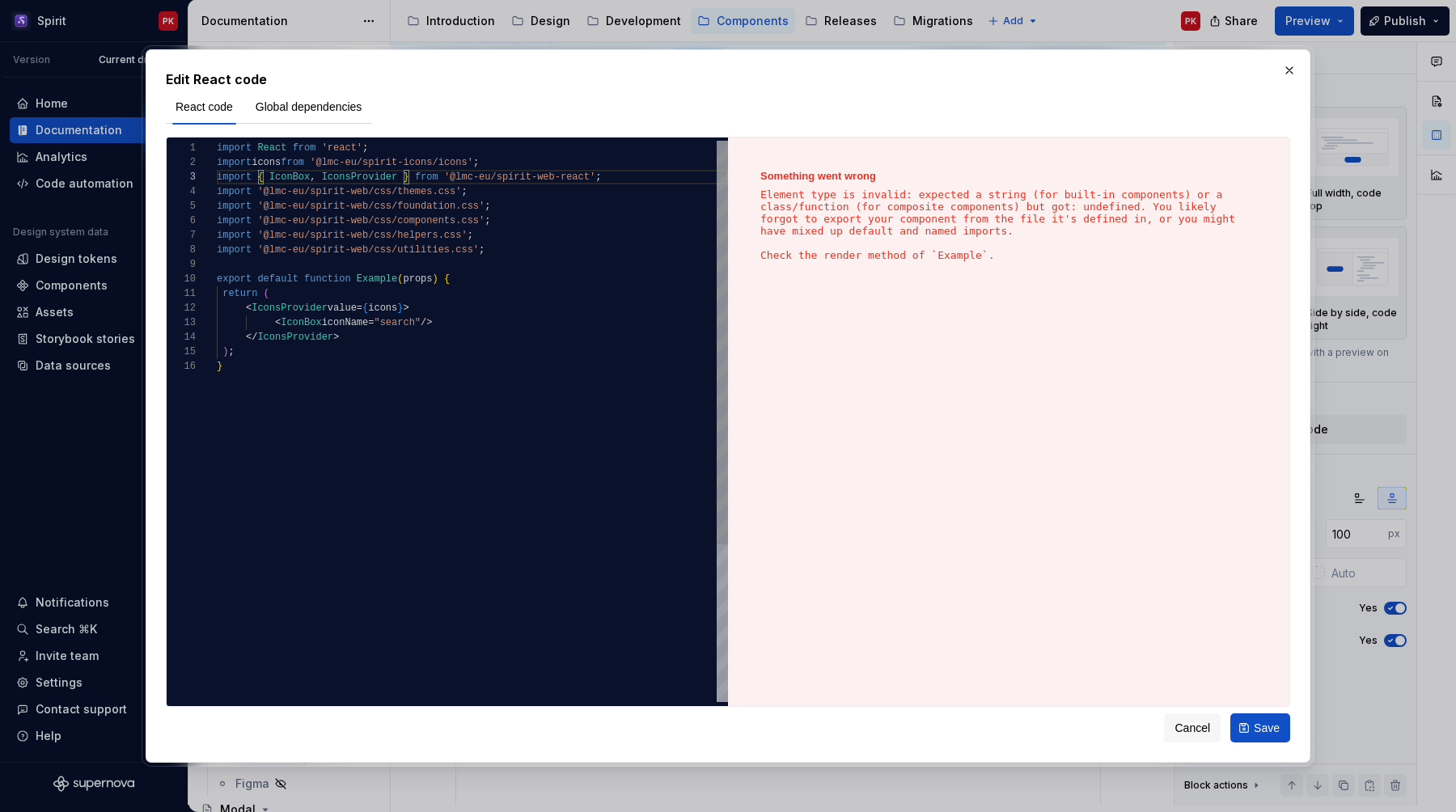
click at [425, 431] on div "import React from 'react' ; import { IconBox , IconsProvider } from '@lmc-eu/sp…" at bounding box center [472, 530] width 511 height 780
type textarea "**********"
click at [328, 123] on div "React code Global dependencies" at bounding box center [269, 105] width 206 height 35
click at [328, 110] on span "Global dependencies" at bounding box center [309, 106] width 107 height 16
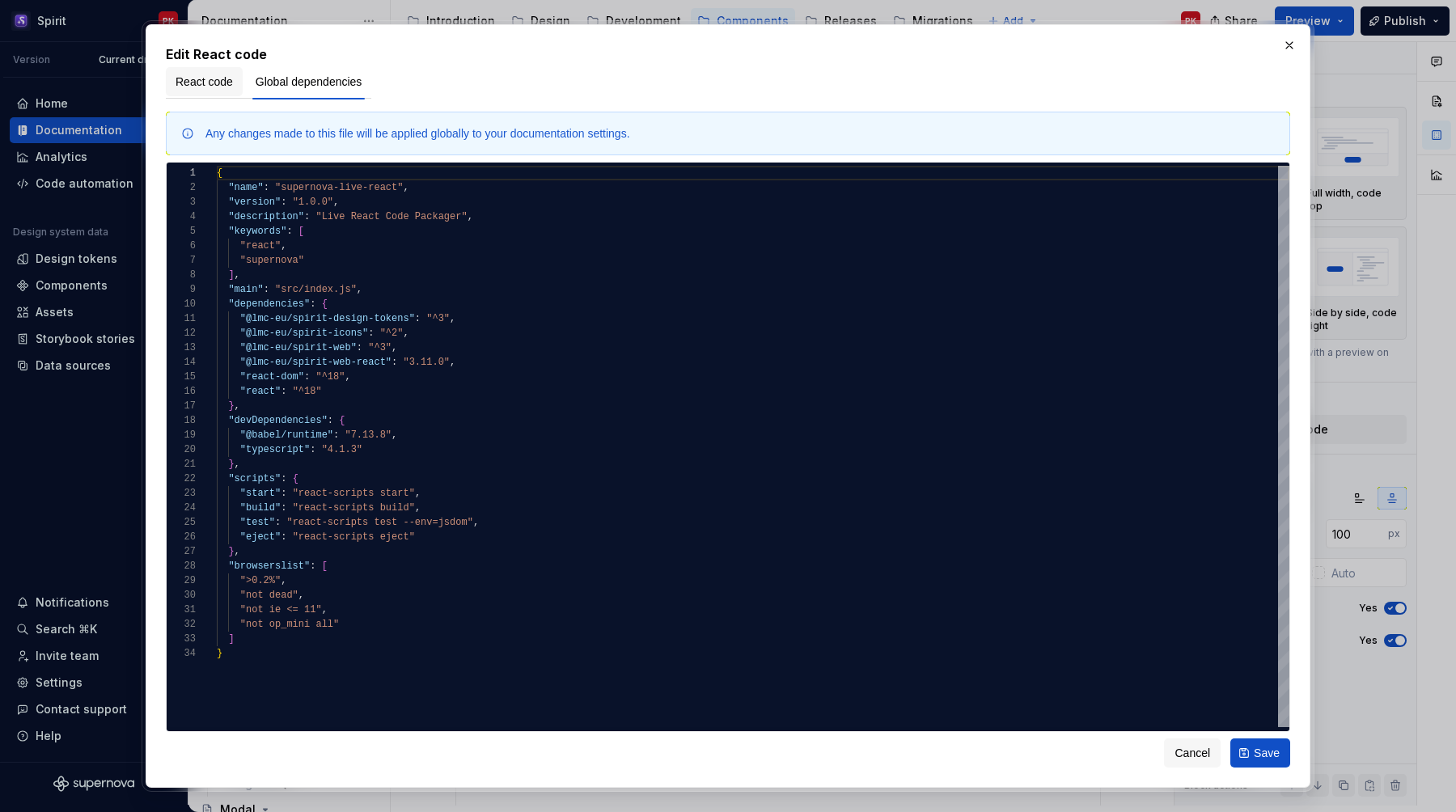
click at [214, 76] on span "React code" at bounding box center [204, 81] width 57 height 16
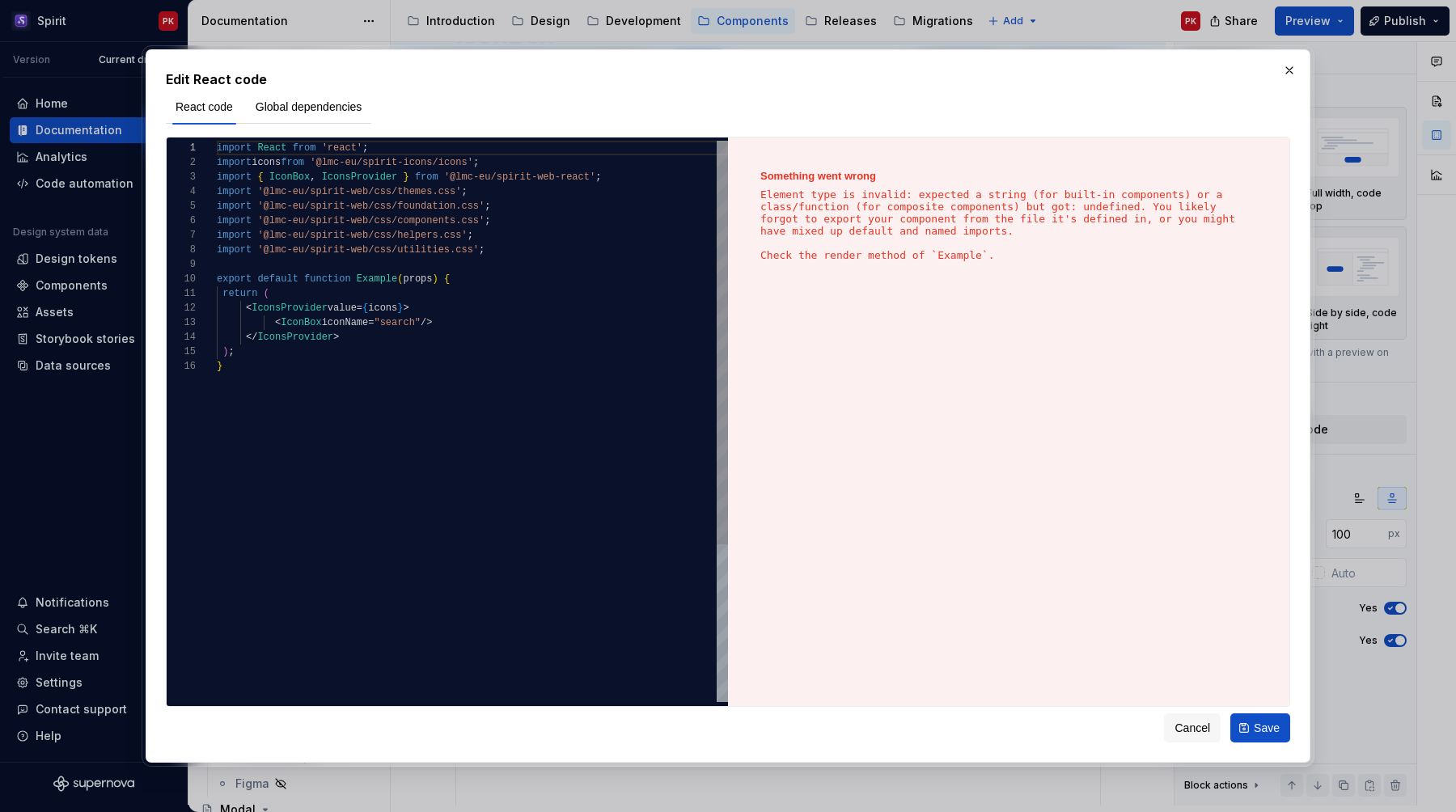
type textarea "**********"
click at [443, 382] on div "import React from 'react' ; import icons from '@lmc-eu/spirit-icons/icons' ; im…" at bounding box center [472, 530] width 511 height 780
type textarea "*"
drag, startPoint x: 270, startPoint y: 336, endPoint x: 253, endPoint y: 309, distance: 31.9
click at [253, 309] on div "import React from 'react' ; import icons from '@lmc-eu/spirit-icons/icons' ; im…" at bounding box center [472, 530] width 511 height 780
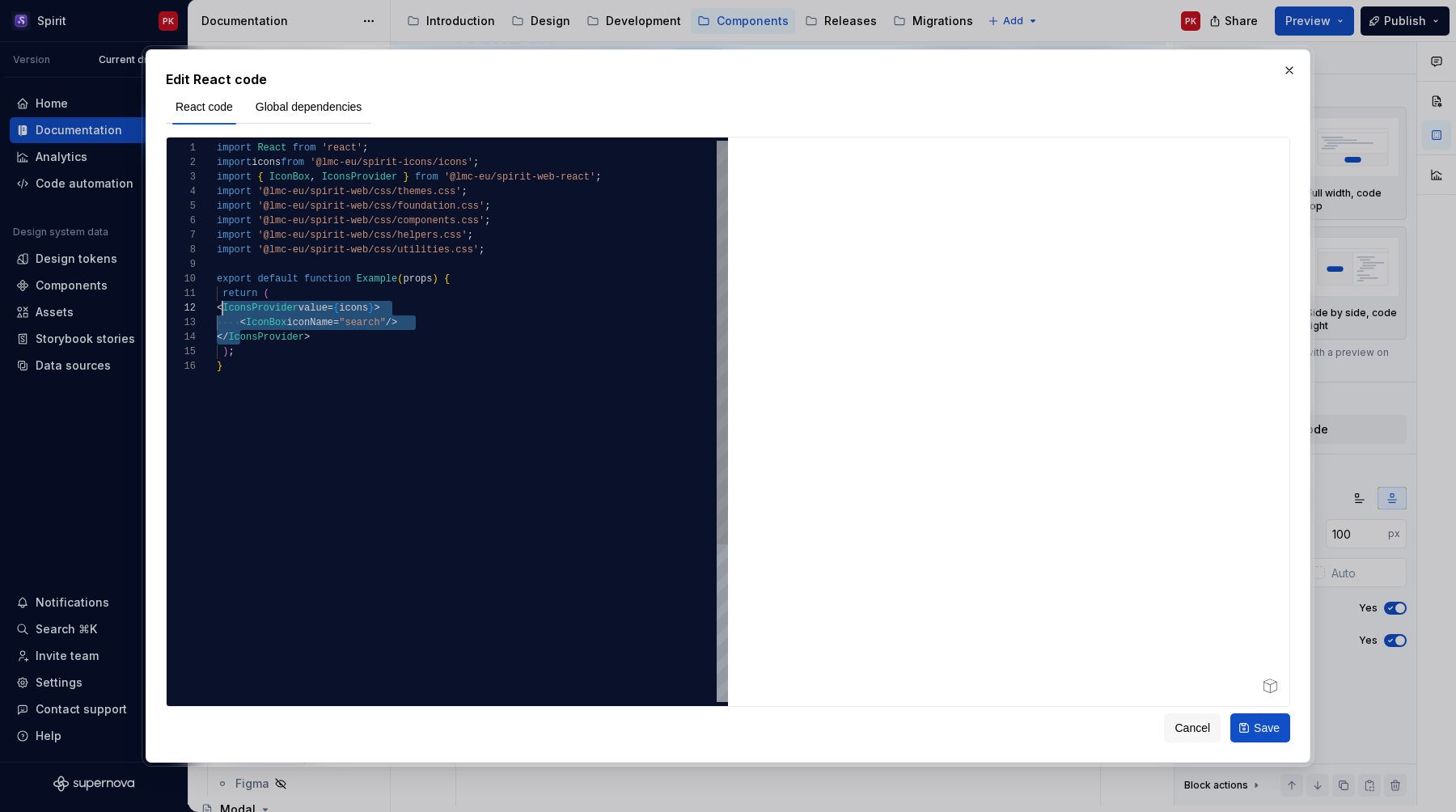
type textarea "**********"
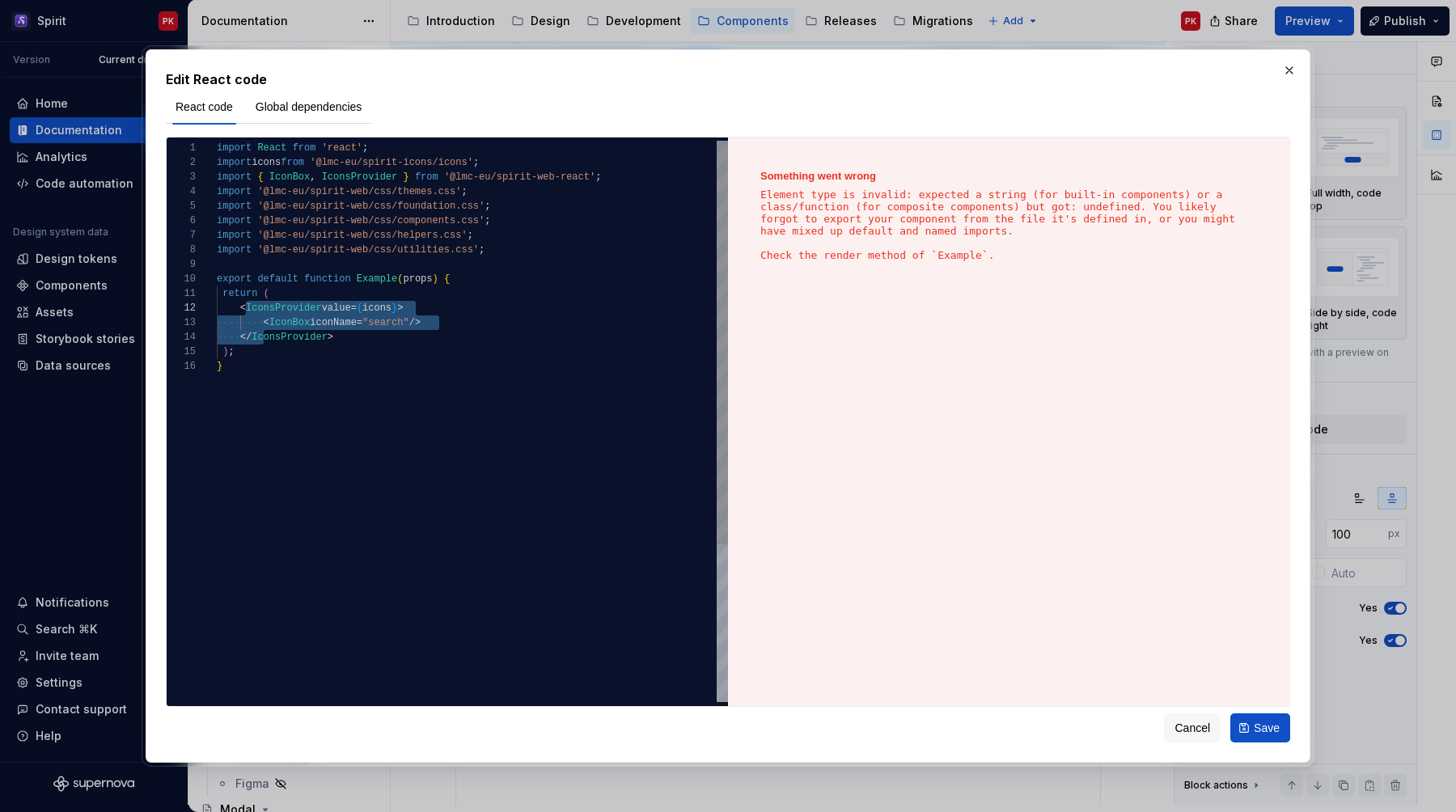
click at [309, 381] on div "import React from 'react' ; import icons from '@lmc-eu/spirit-icons/icons' ; im…" at bounding box center [472, 530] width 511 height 780
type textarea "*"
click at [311, 103] on span "Global dependencies" at bounding box center [309, 106] width 107 height 16
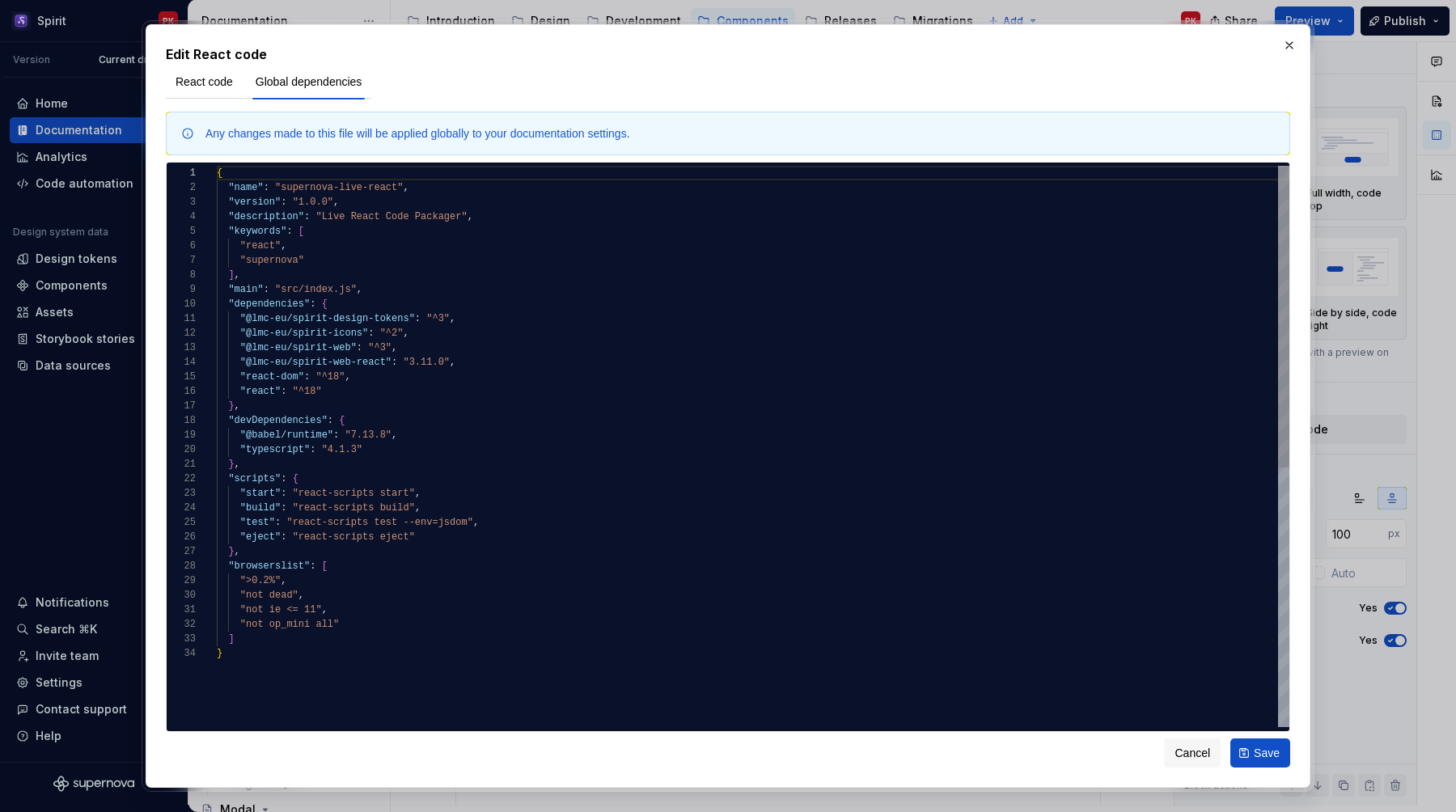
type textarea "**********"
click at [371, 417] on div "{ "name" : "supernova-live-react" , "version" : "1.0.0" , "description" : "Live…" at bounding box center [753, 686] width 1073 height 1041
click at [369, 438] on div "{ "name" : "supernova-live-react" , "version" : "1.0.0" , "description" : "Live…" at bounding box center [753, 686] width 1073 height 1041
type textarea "*"
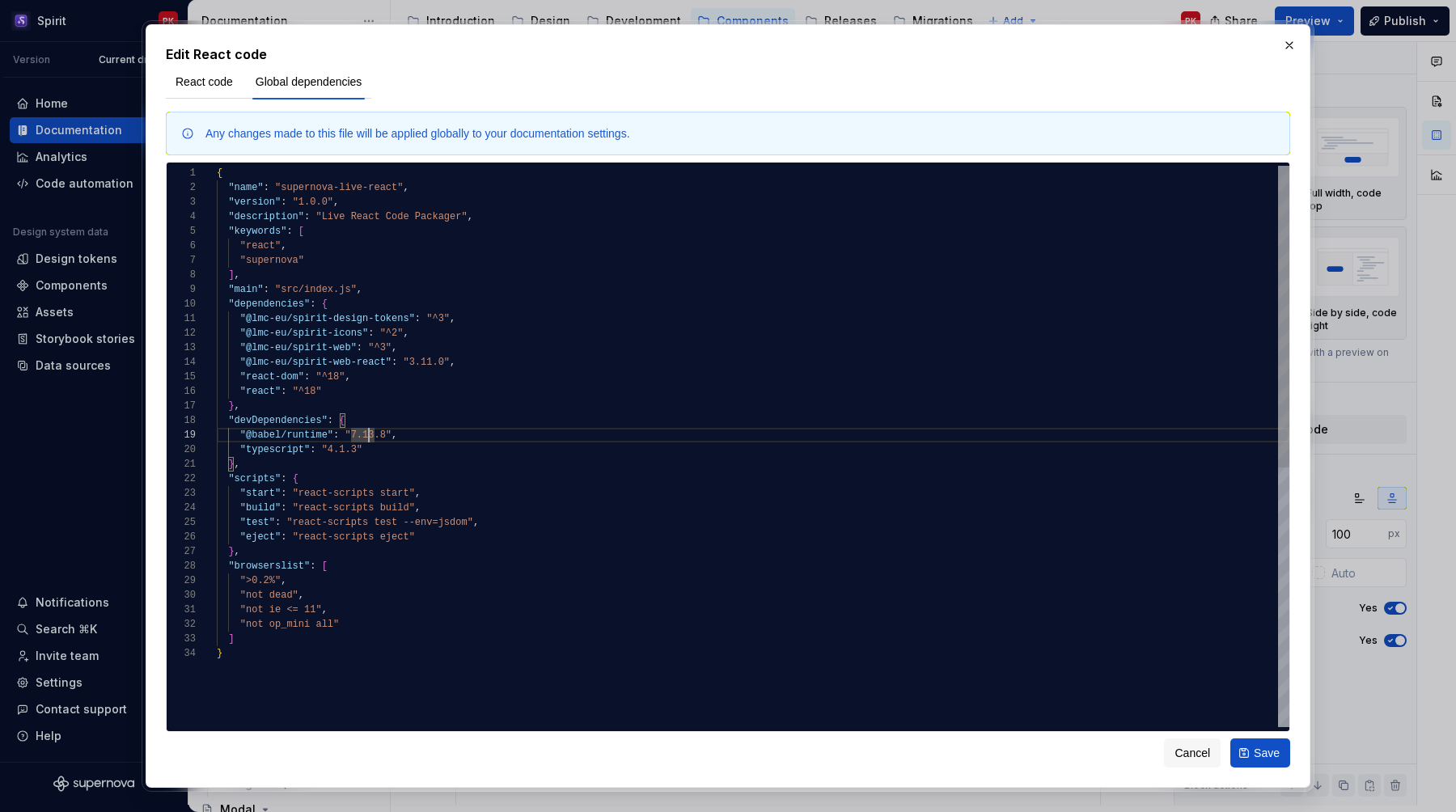
scroll to position [44, 210]
drag, startPoint x: 429, startPoint y: 357, endPoint x: 437, endPoint y: 373, distance: 17.9
click at [429, 358] on div "{ "name" : "supernova-live-react" , "version" : "1.0.0" , "description" : "Live…" at bounding box center [753, 686] width 1073 height 1041
type textarea "**********"
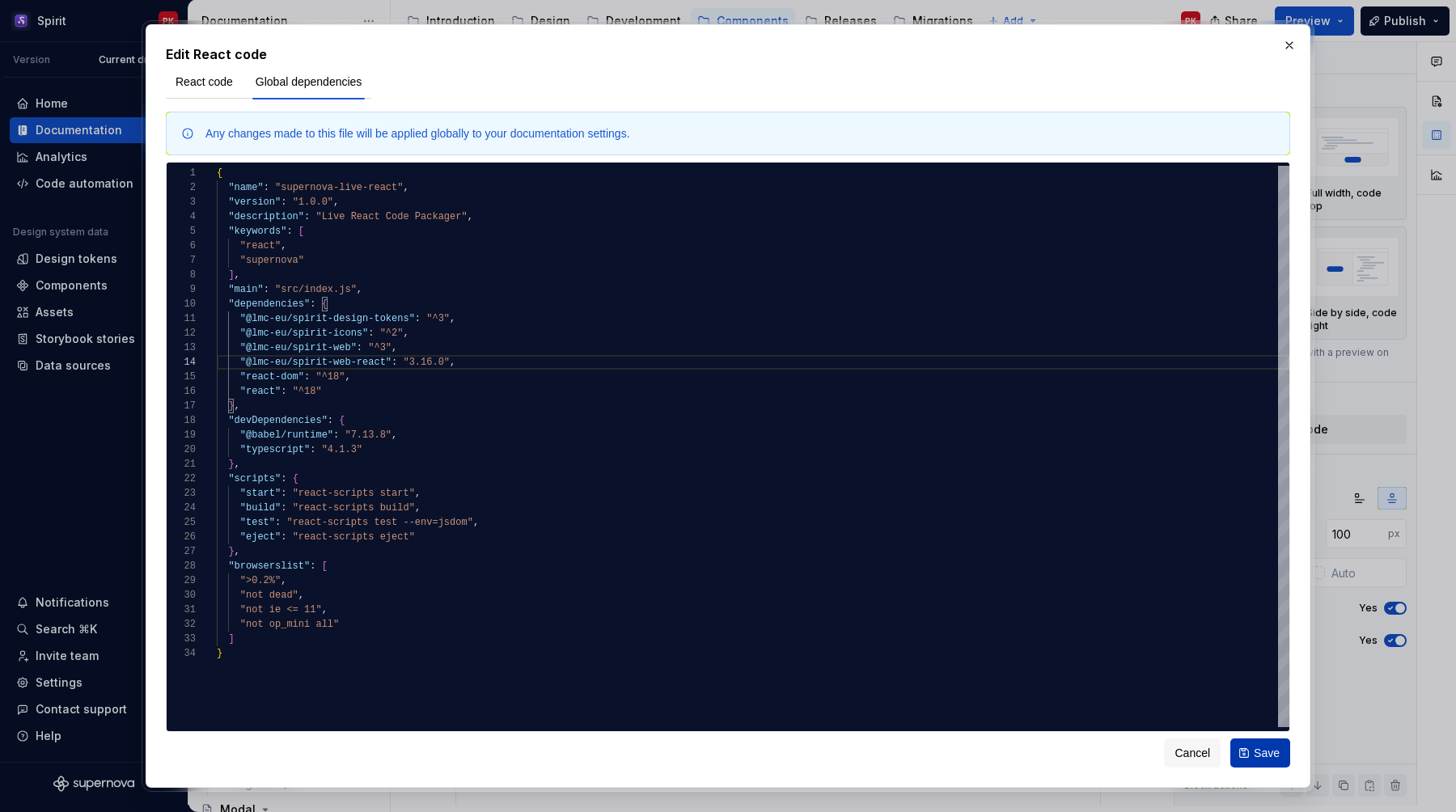
click at [1260, 761] on button "Save" at bounding box center [1260, 753] width 60 height 30
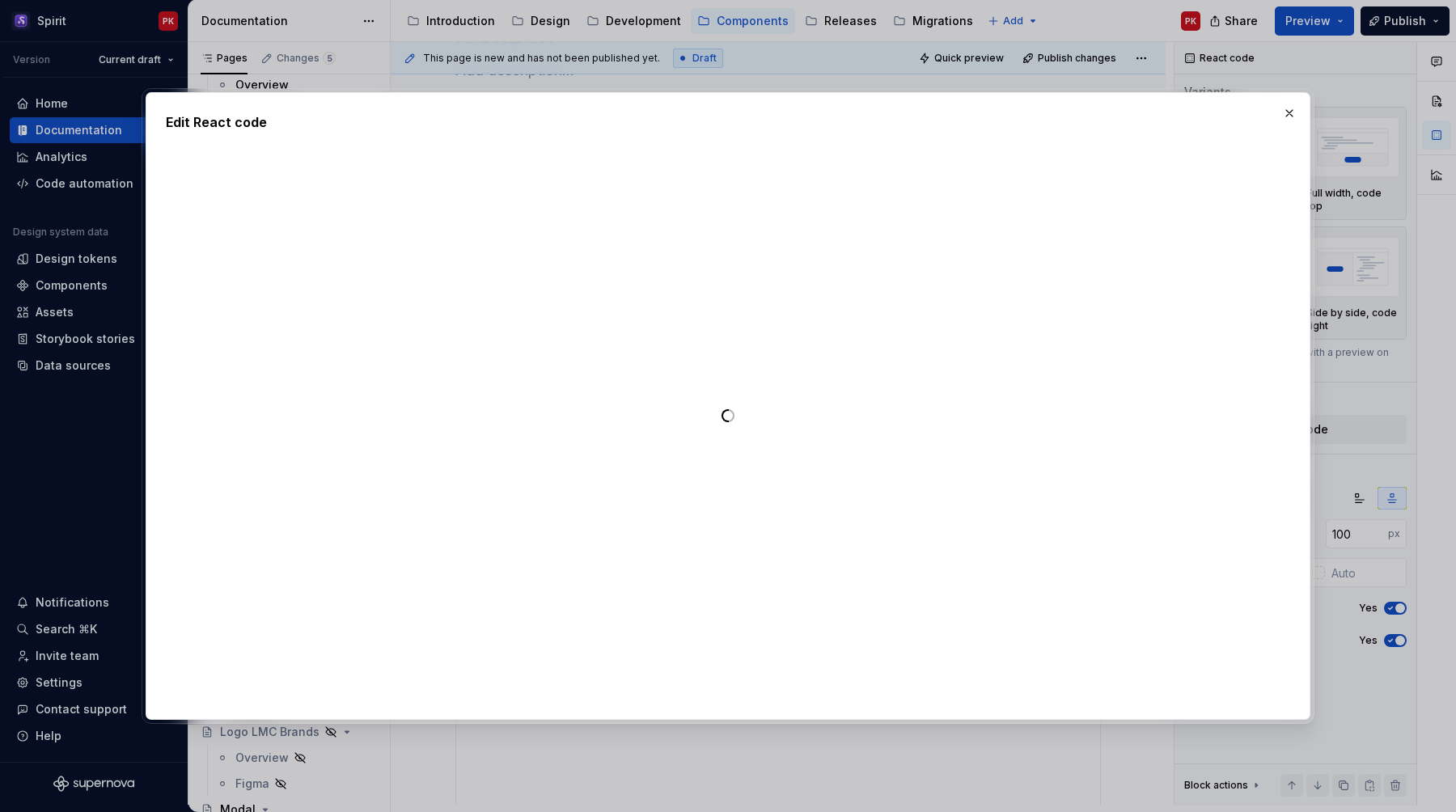
type textarea "*"
type textarea "**********"
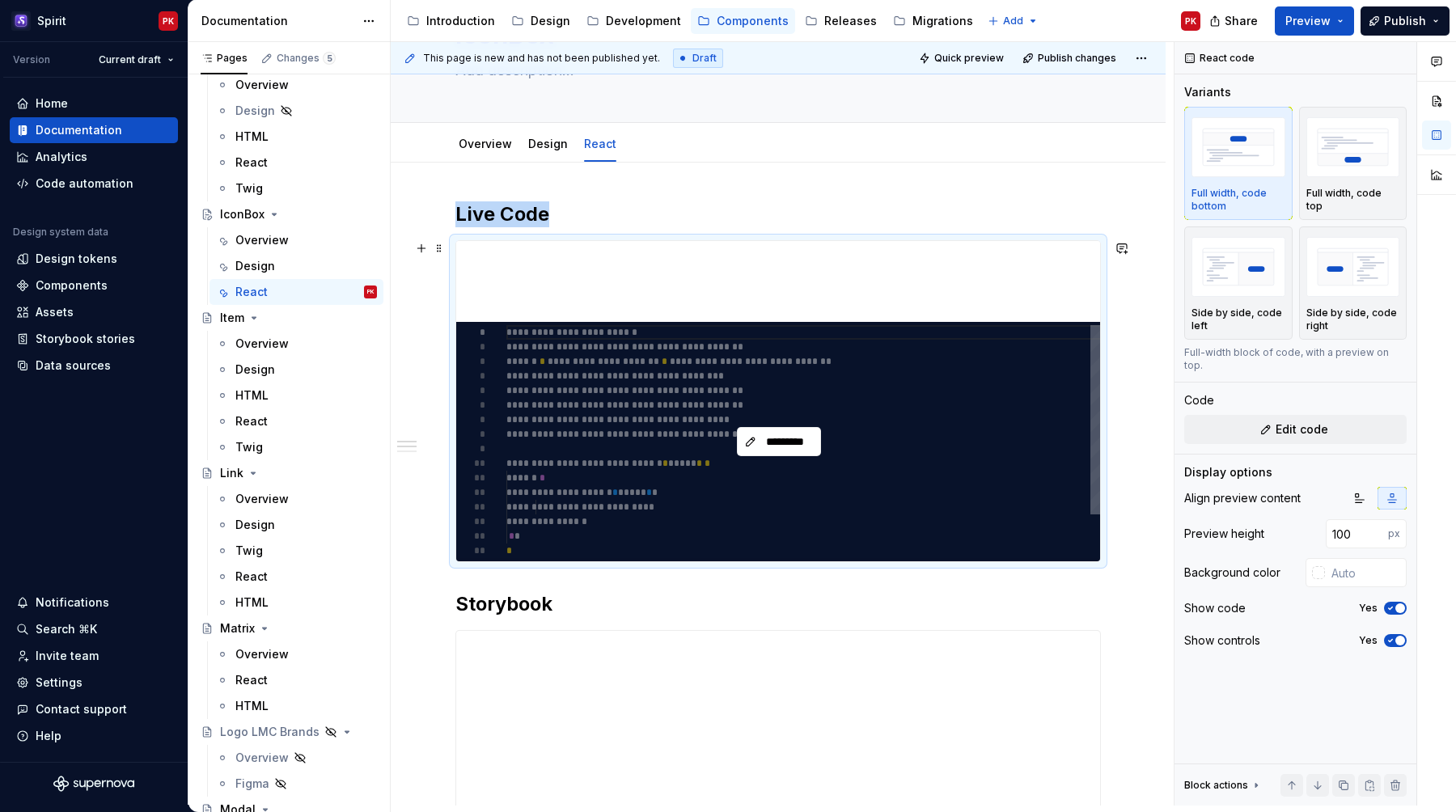
scroll to position [146, 0]
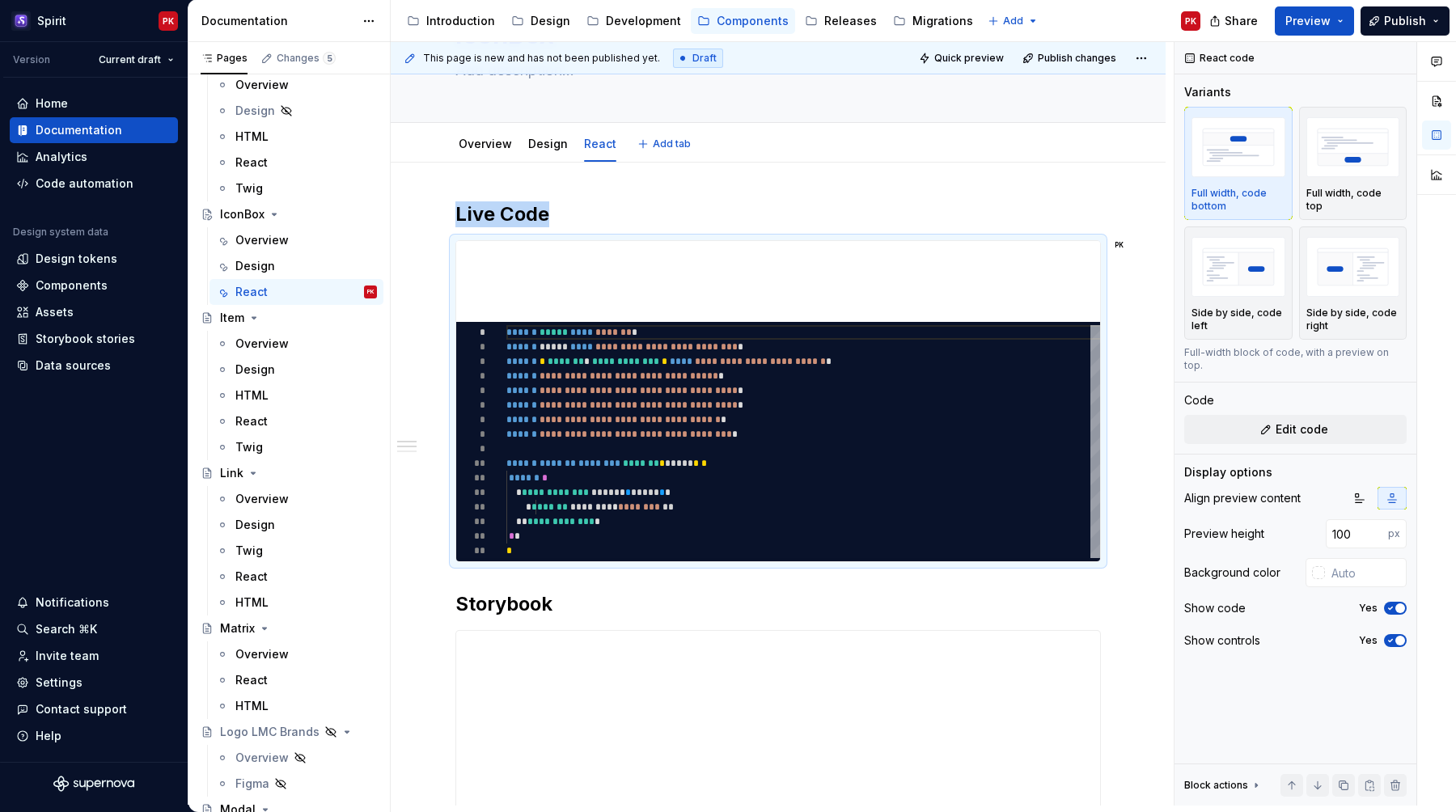
type textarea "*"
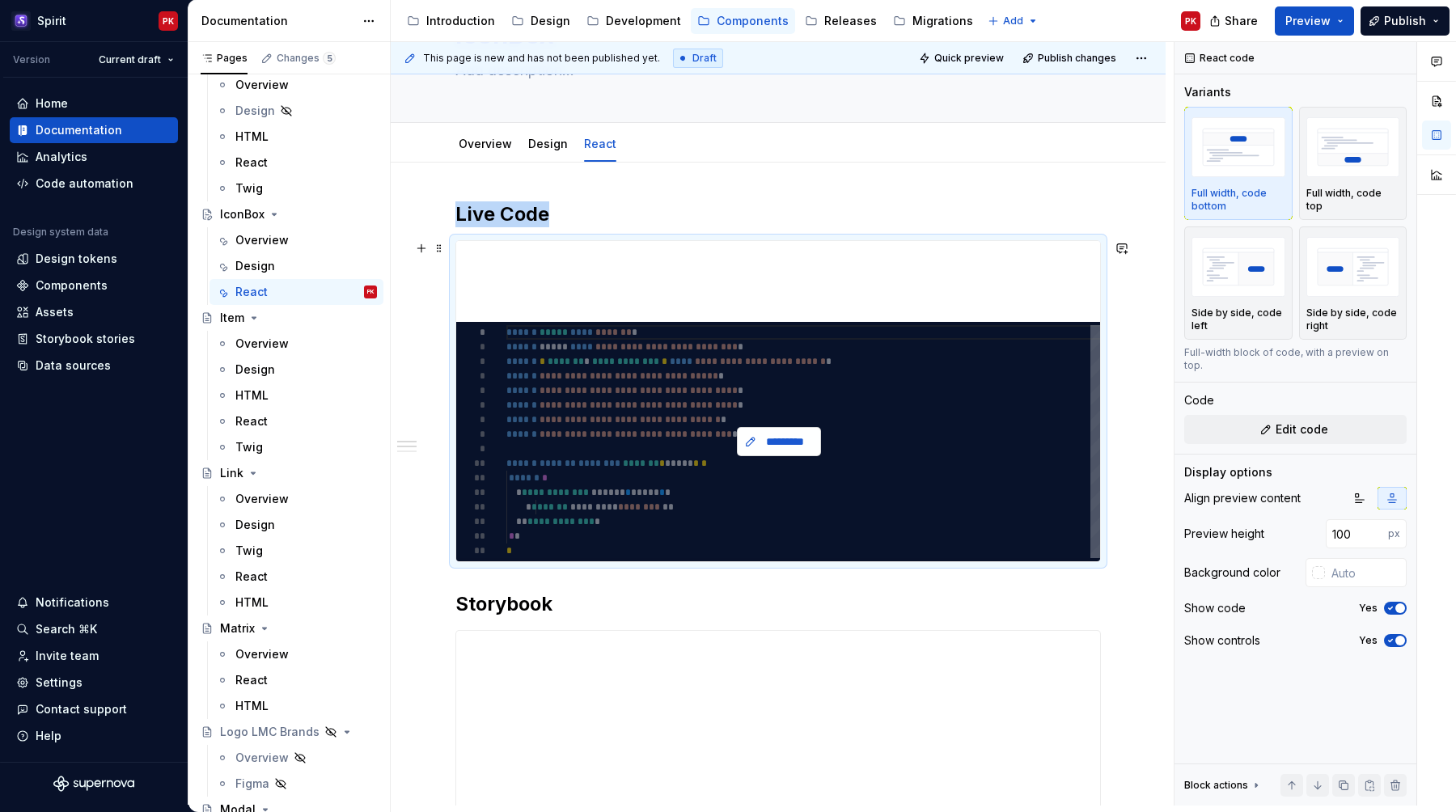
click at [763, 447] on span "*********" at bounding box center [785, 441] width 50 height 16
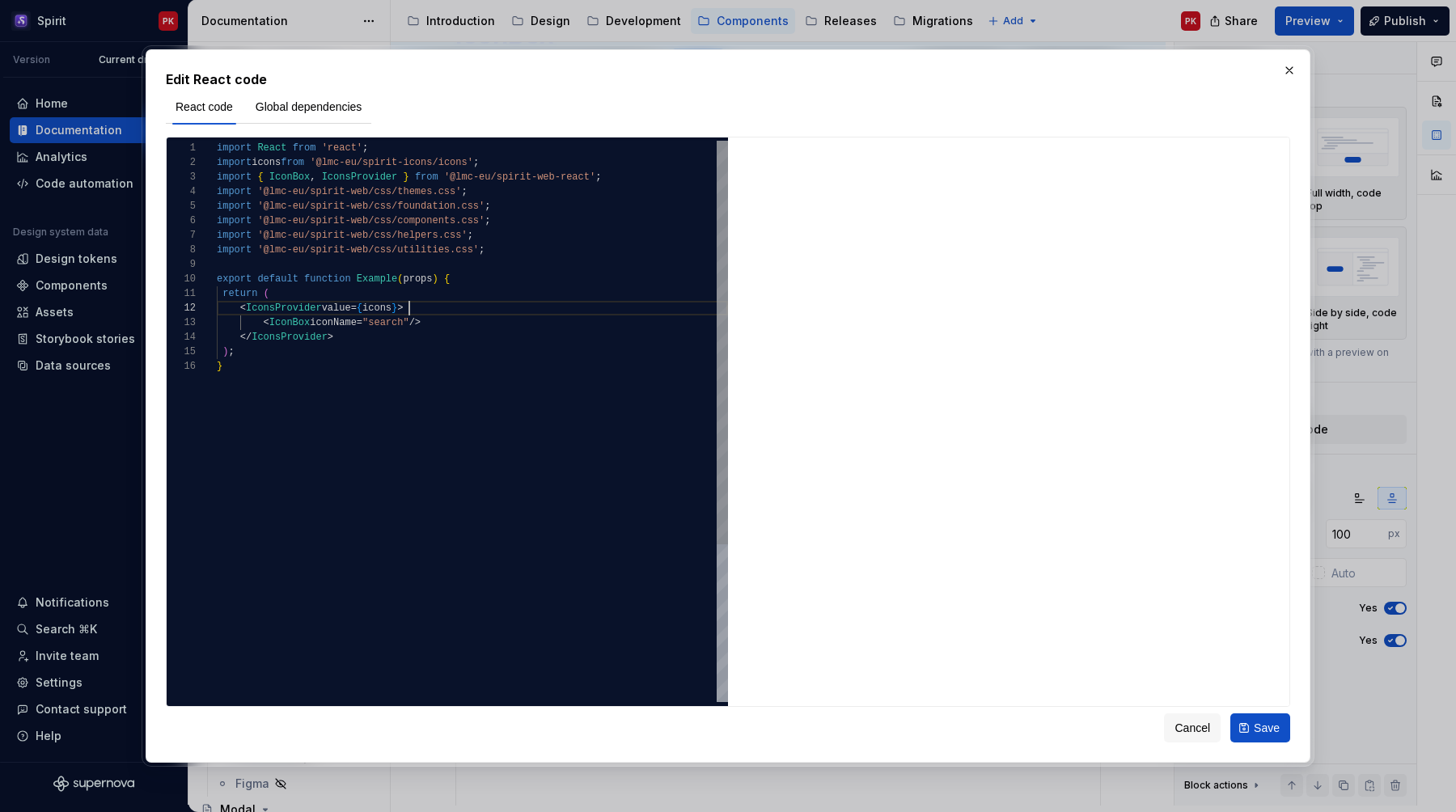
scroll to position [14, 192]
click at [425, 306] on div "import React from 'react' ; import icons from '@lmc-eu/spirit-icons/icons' ; im…" at bounding box center [472, 530] width 511 height 780
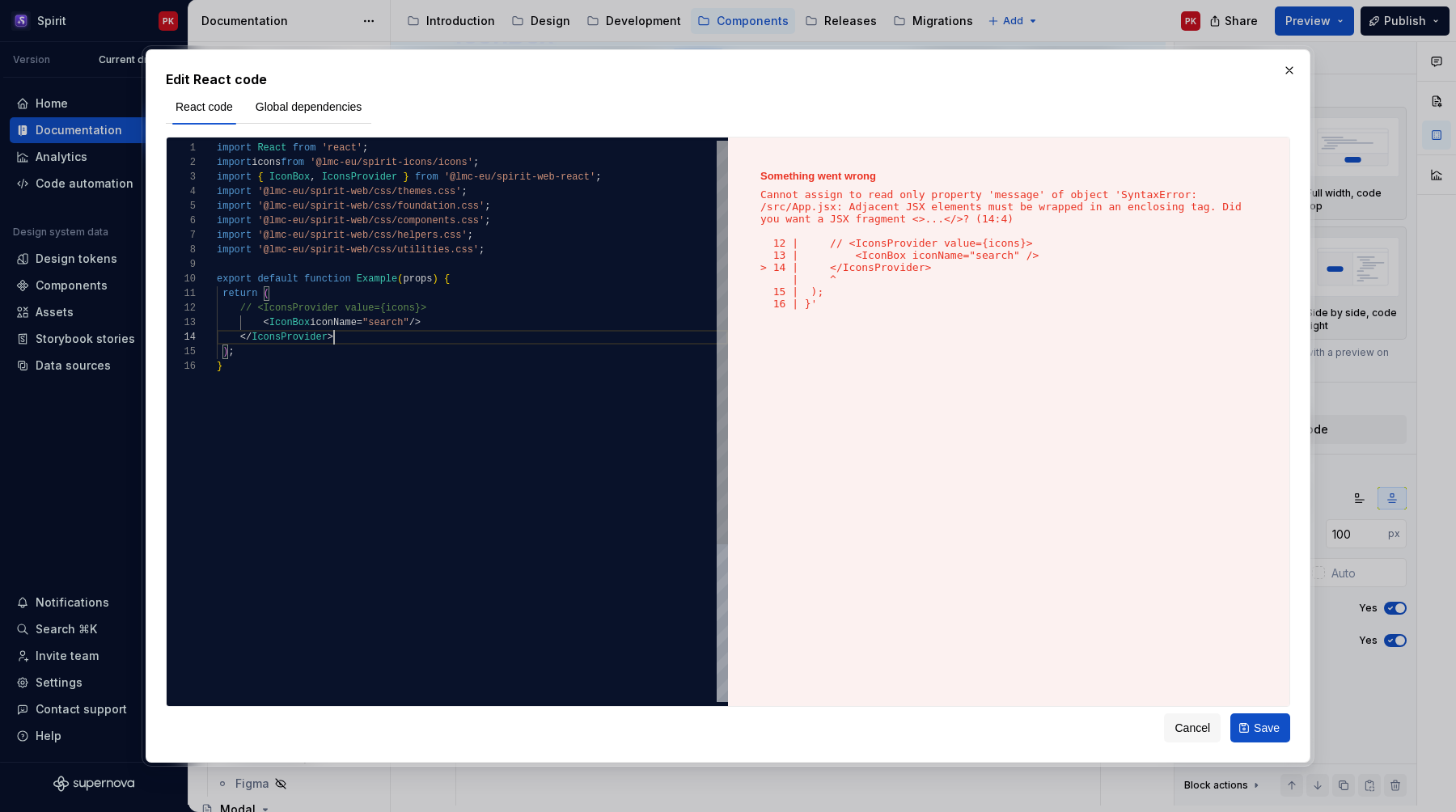
click at [372, 339] on div "import React from 'react' ; import icons from '@lmc-eu/spirit-icons/icons' ; im…" at bounding box center [472, 530] width 511 height 780
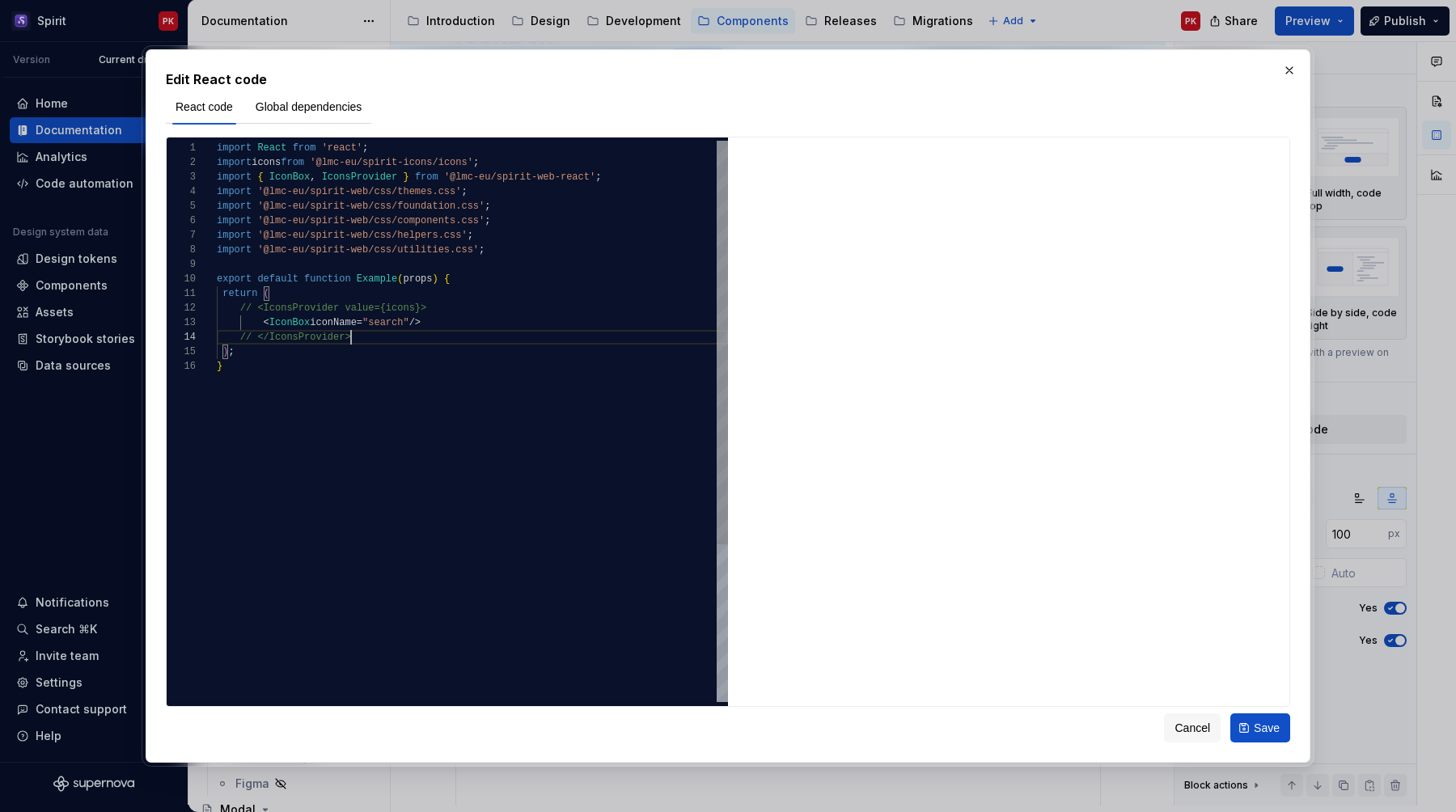
click at [368, 344] on div "import React from 'react' ; import icons from '@lmc-eu/spirit-icons/icons' ; im…" at bounding box center [472, 530] width 511 height 780
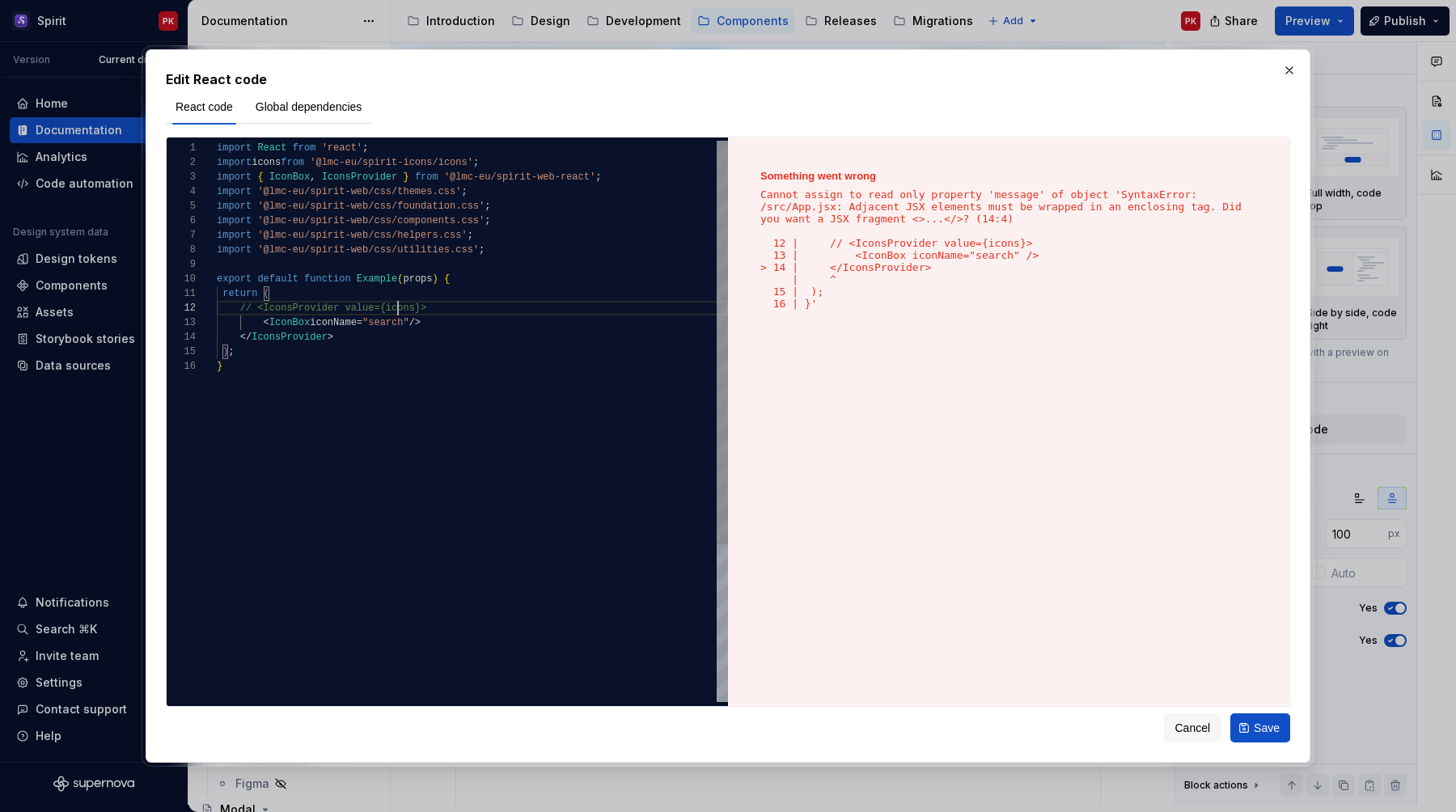
click at [398, 307] on div "import React from 'react' ; import icons from '@lmc-eu/spirit-icons/icons' ; im…" at bounding box center [472, 530] width 511 height 780
type textarea "**********"
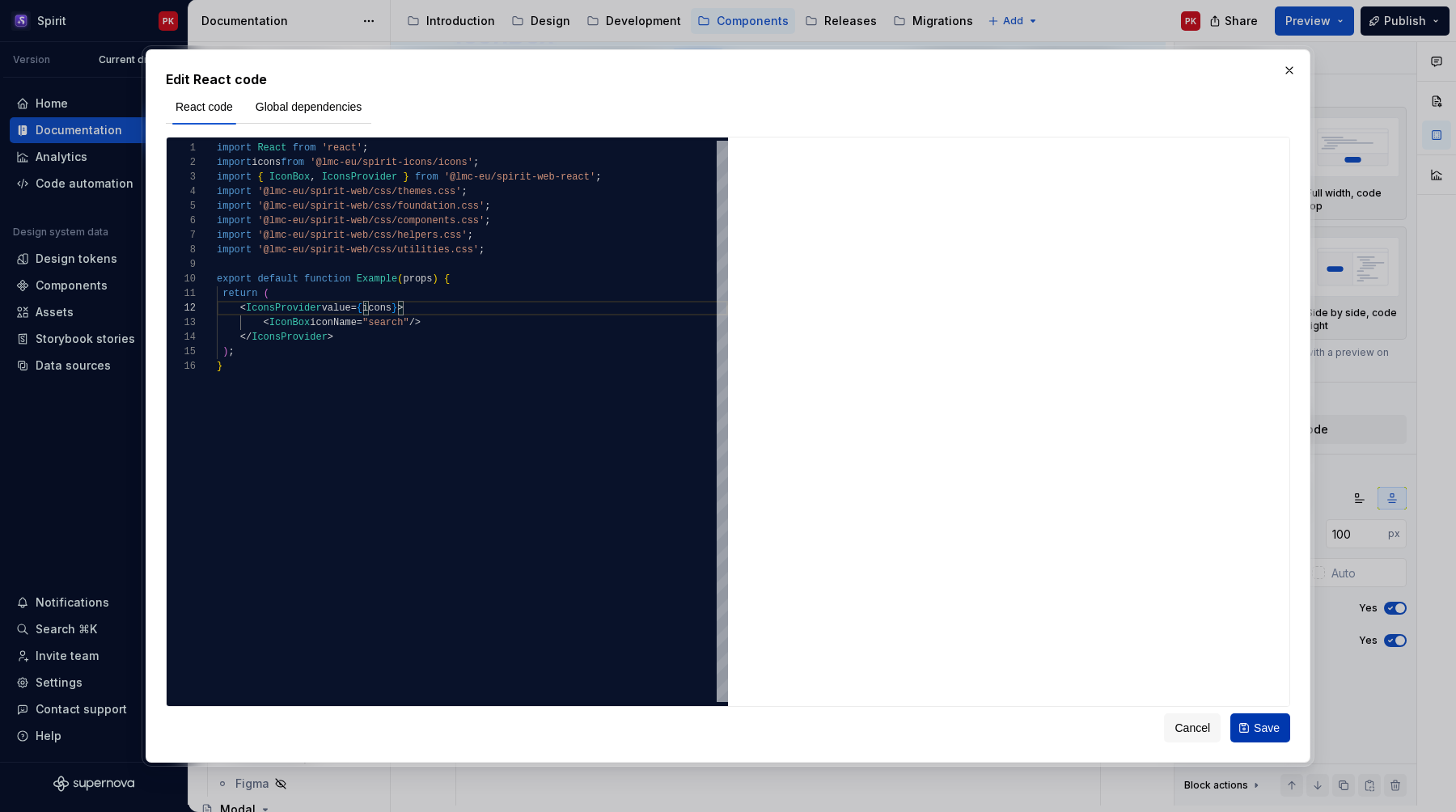
click at [1242, 724] on button "Save" at bounding box center [1260, 728] width 60 height 30
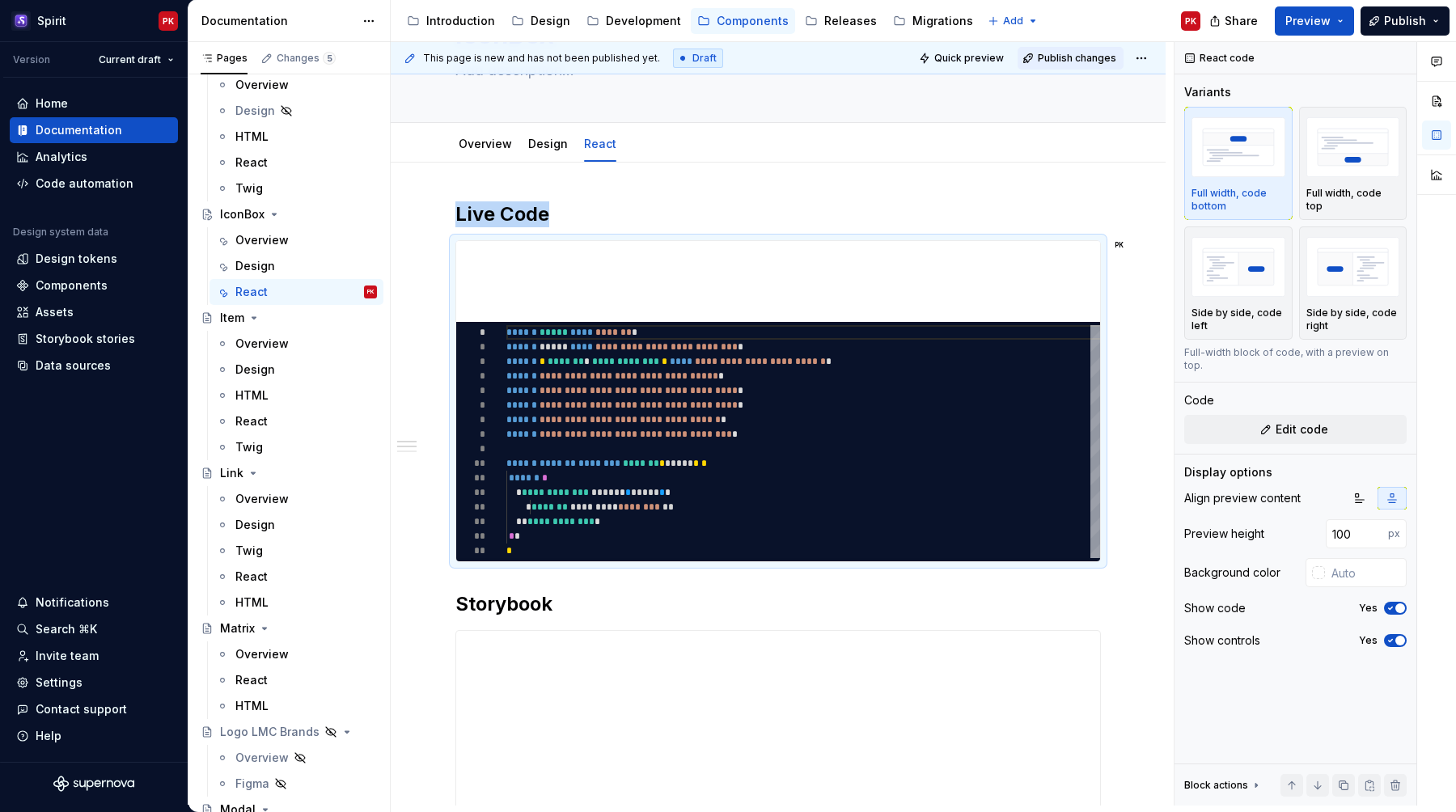
click at [1090, 60] on span "Publish changes" at bounding box center [1076, 57] width 78 height 13
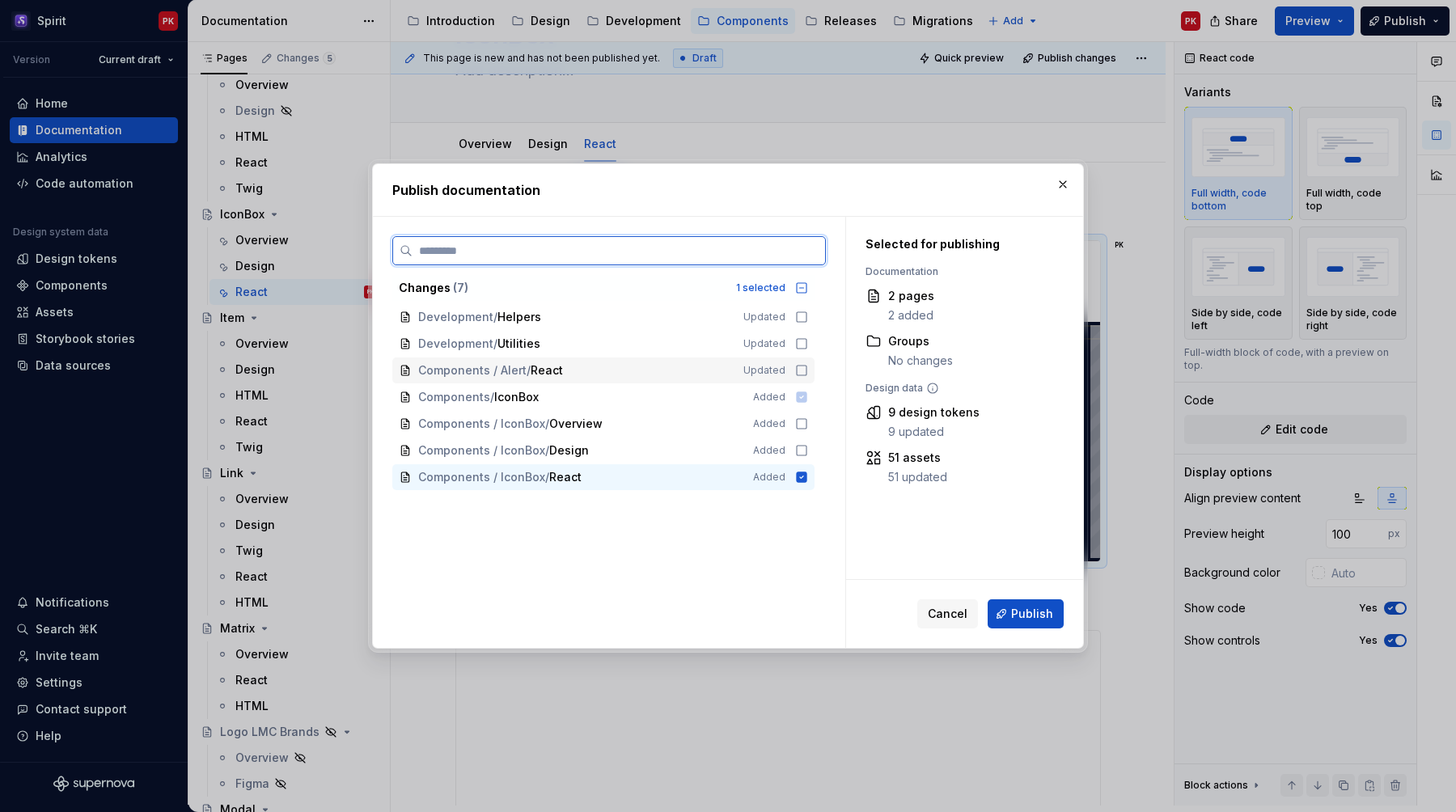
click at [806, 370] on icon at bounding box center [801, 370] width 13 height 13
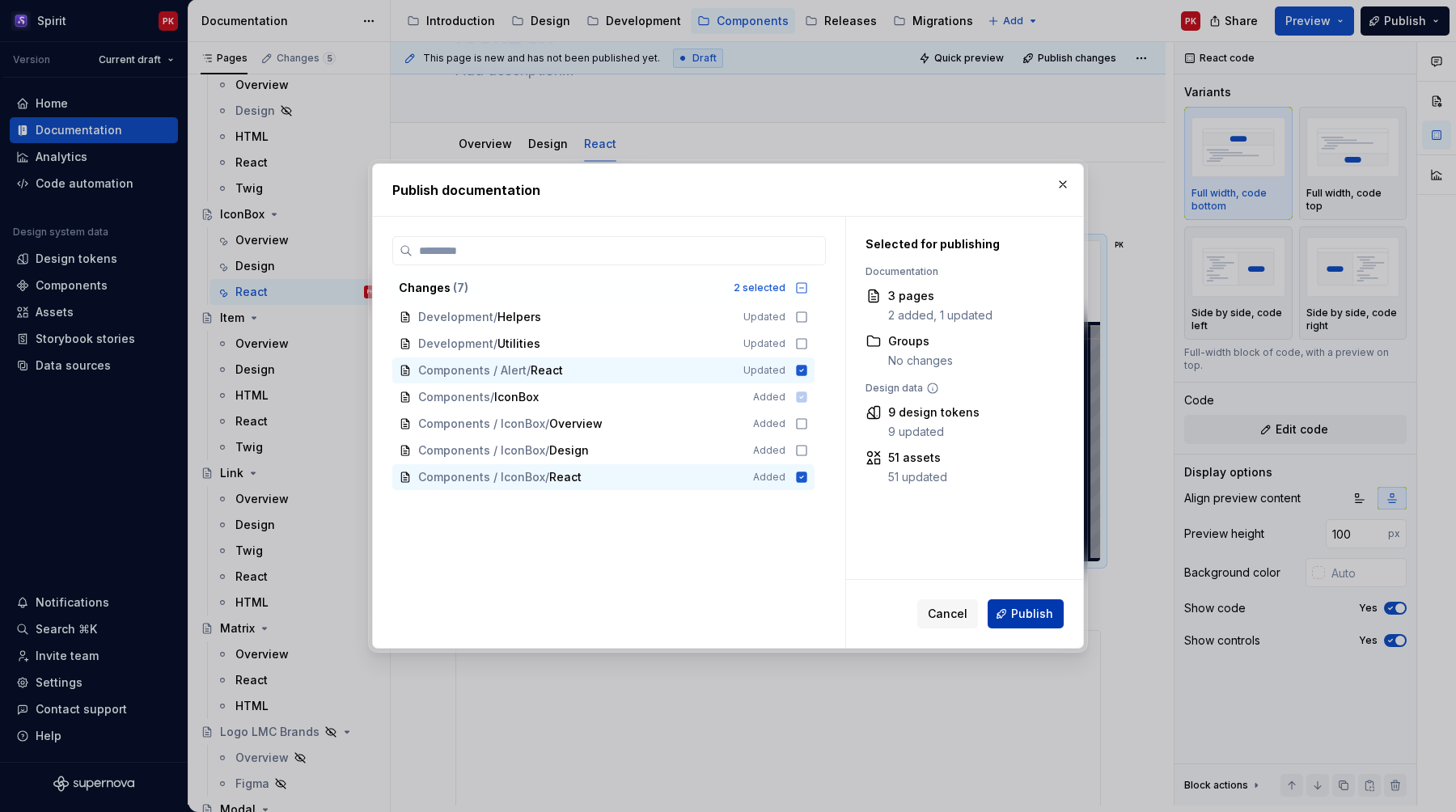
click at [1019, 618] on span "Publish" at bounding box center [1033, 613] width 42 height 16
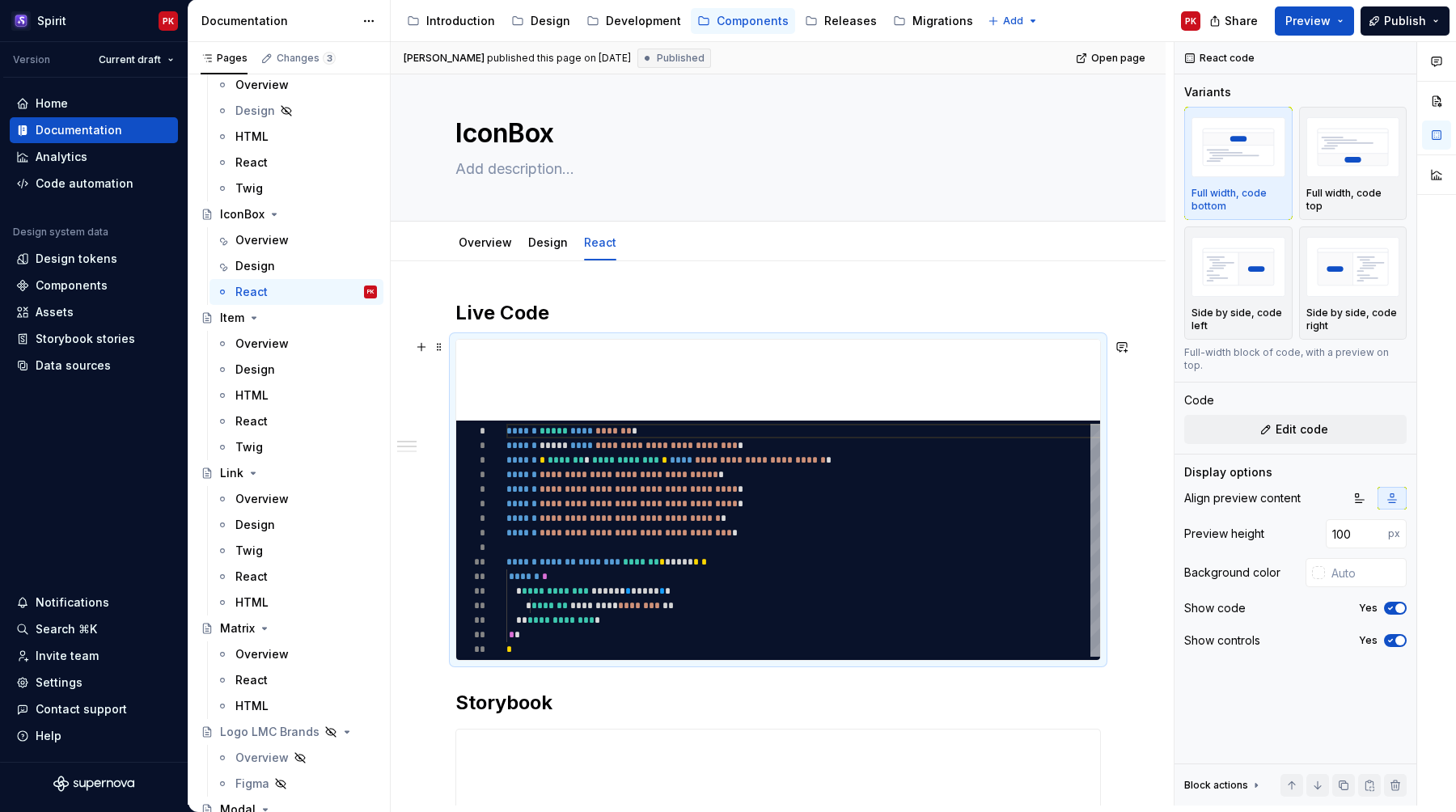
scroll to position [0, 0]
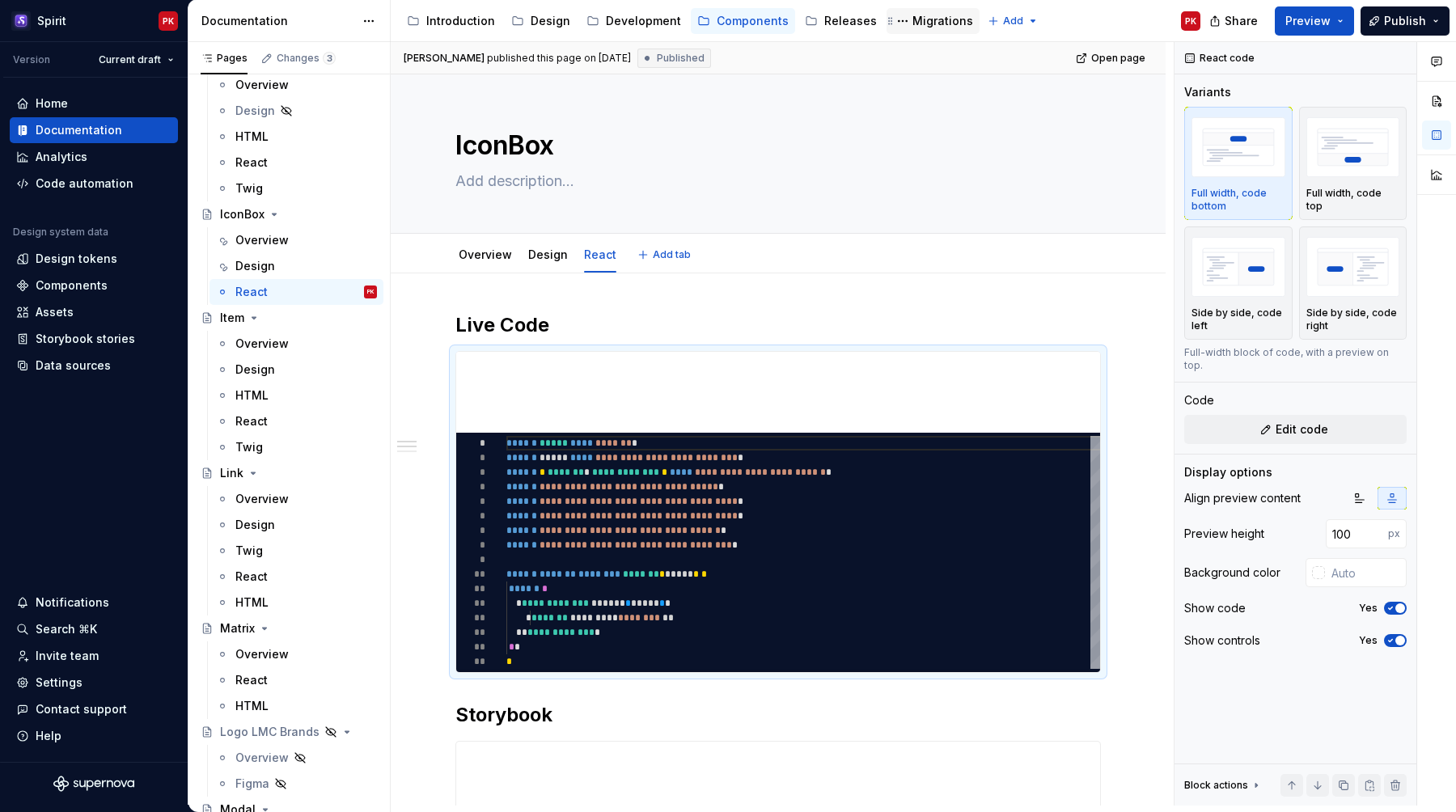
type textarea "*"
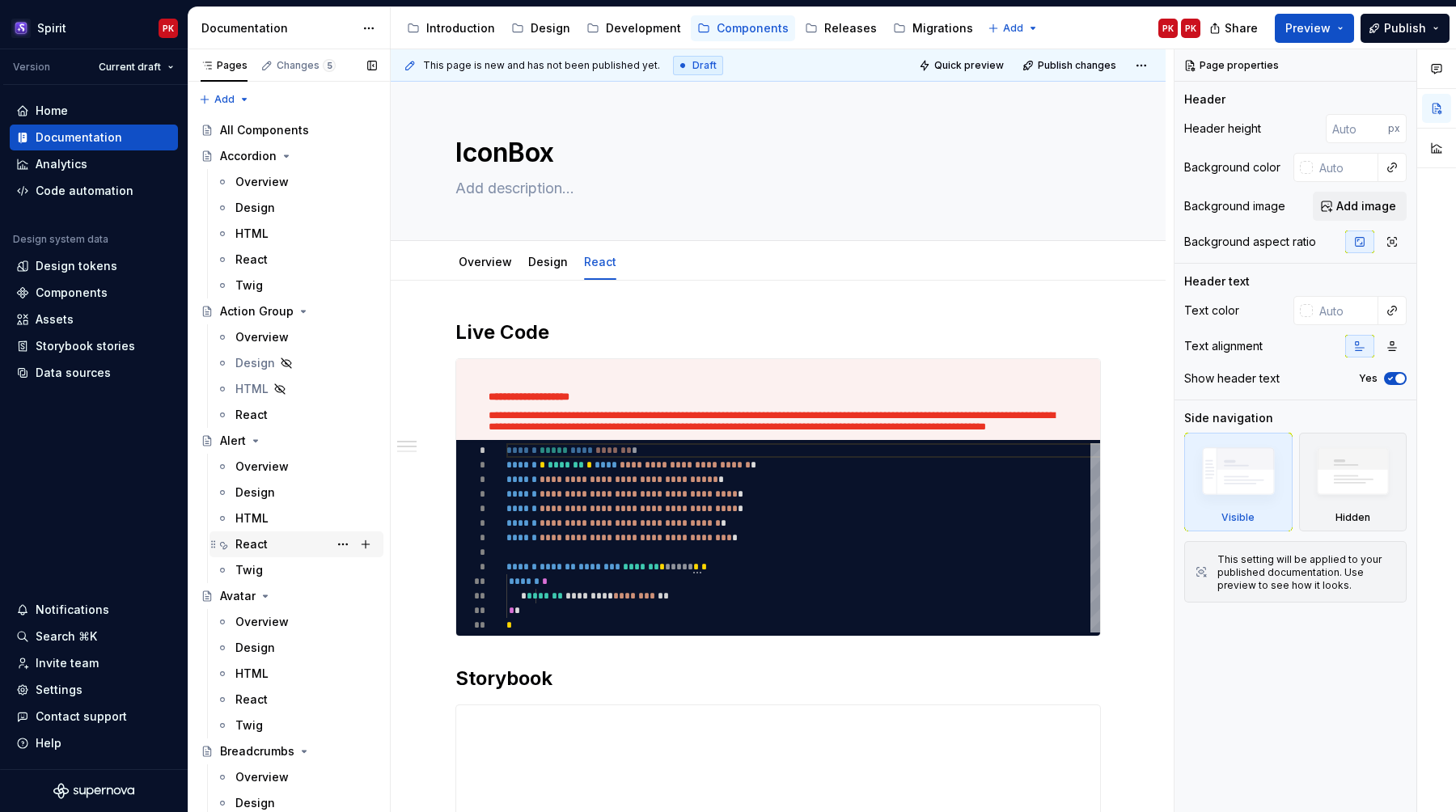
click at [259, 540] on div "React" at bounding box center [251, 544] width 32 height 16
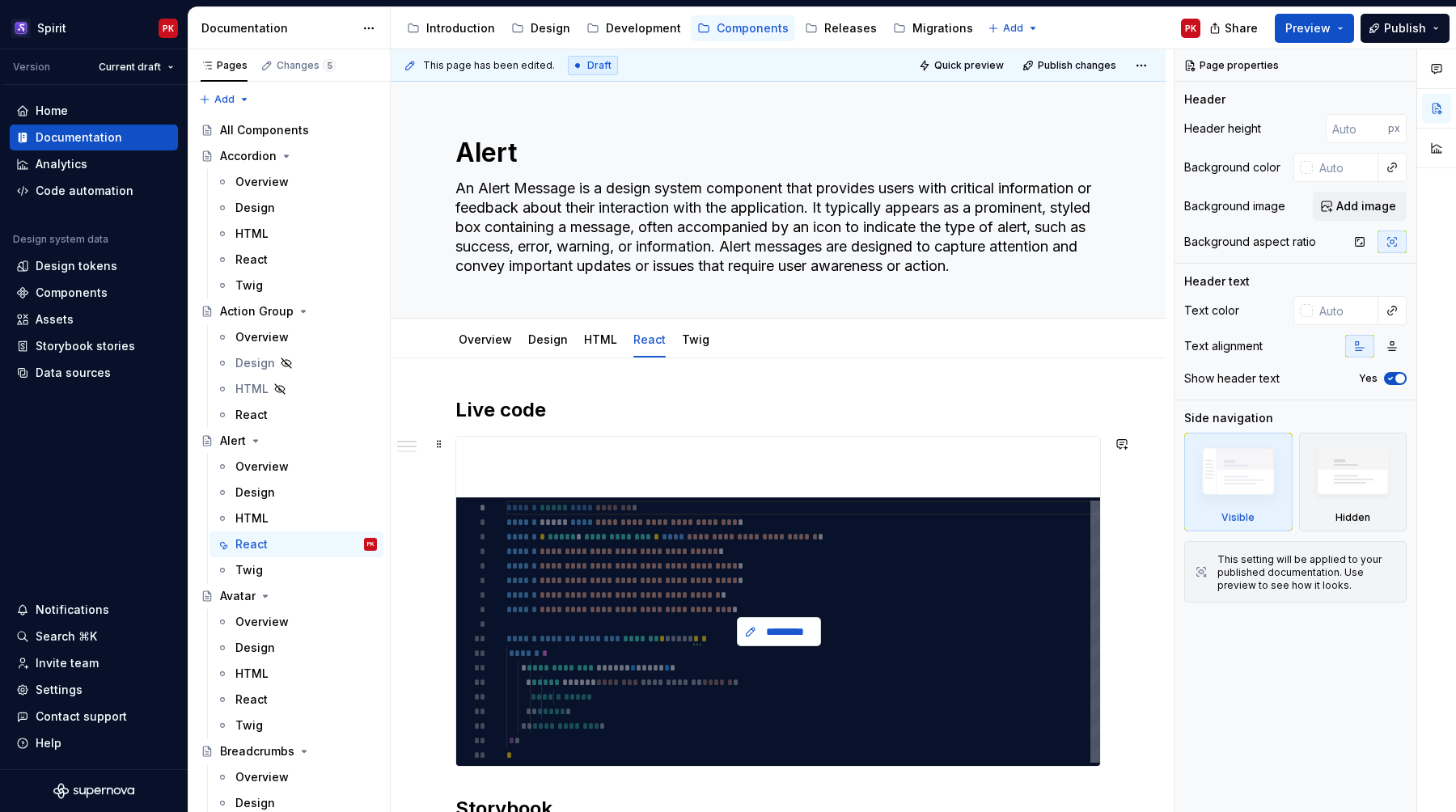
click at [779, 632] on span "*********" at bounding box center [785, 631] width 50 height 16
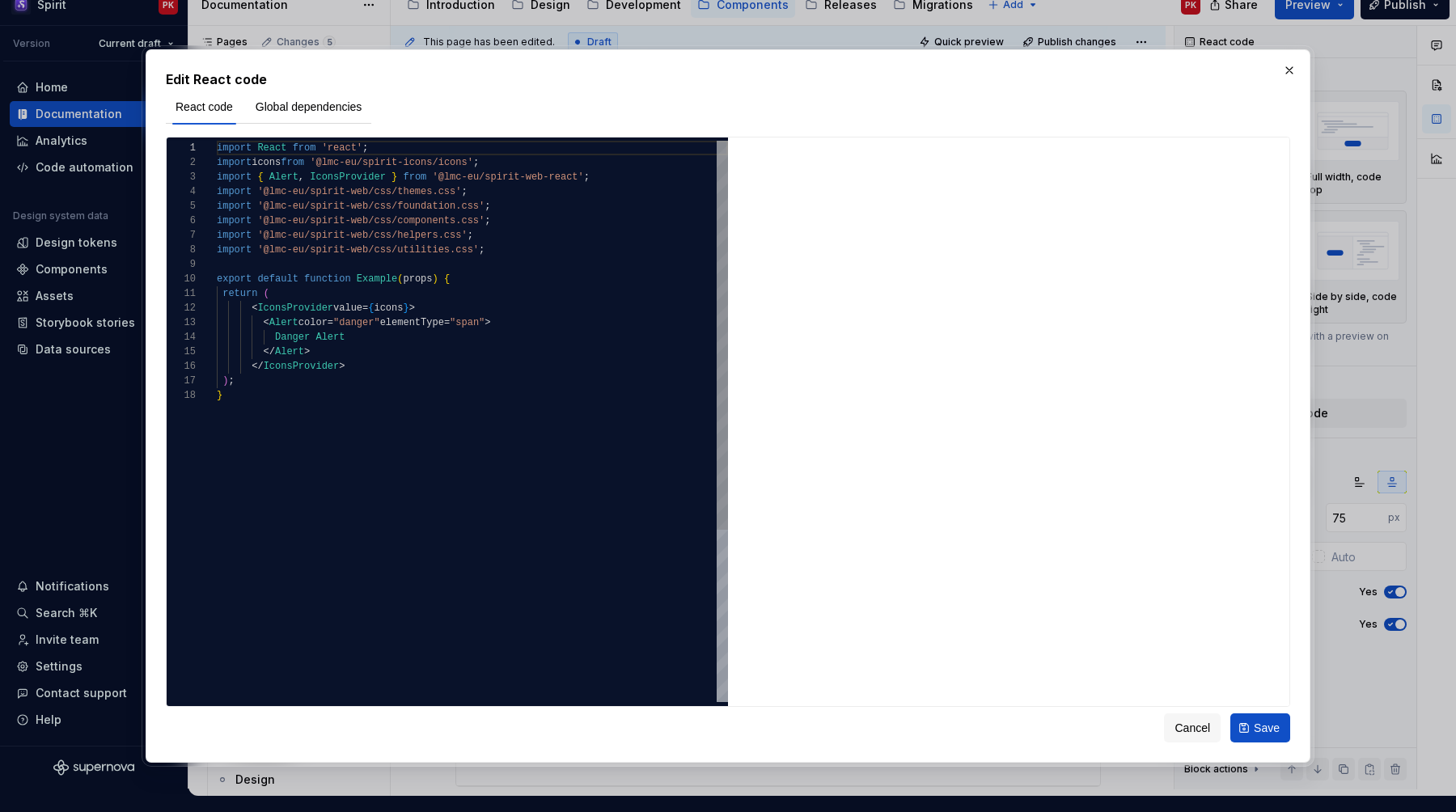
scroll to position [18, 0]
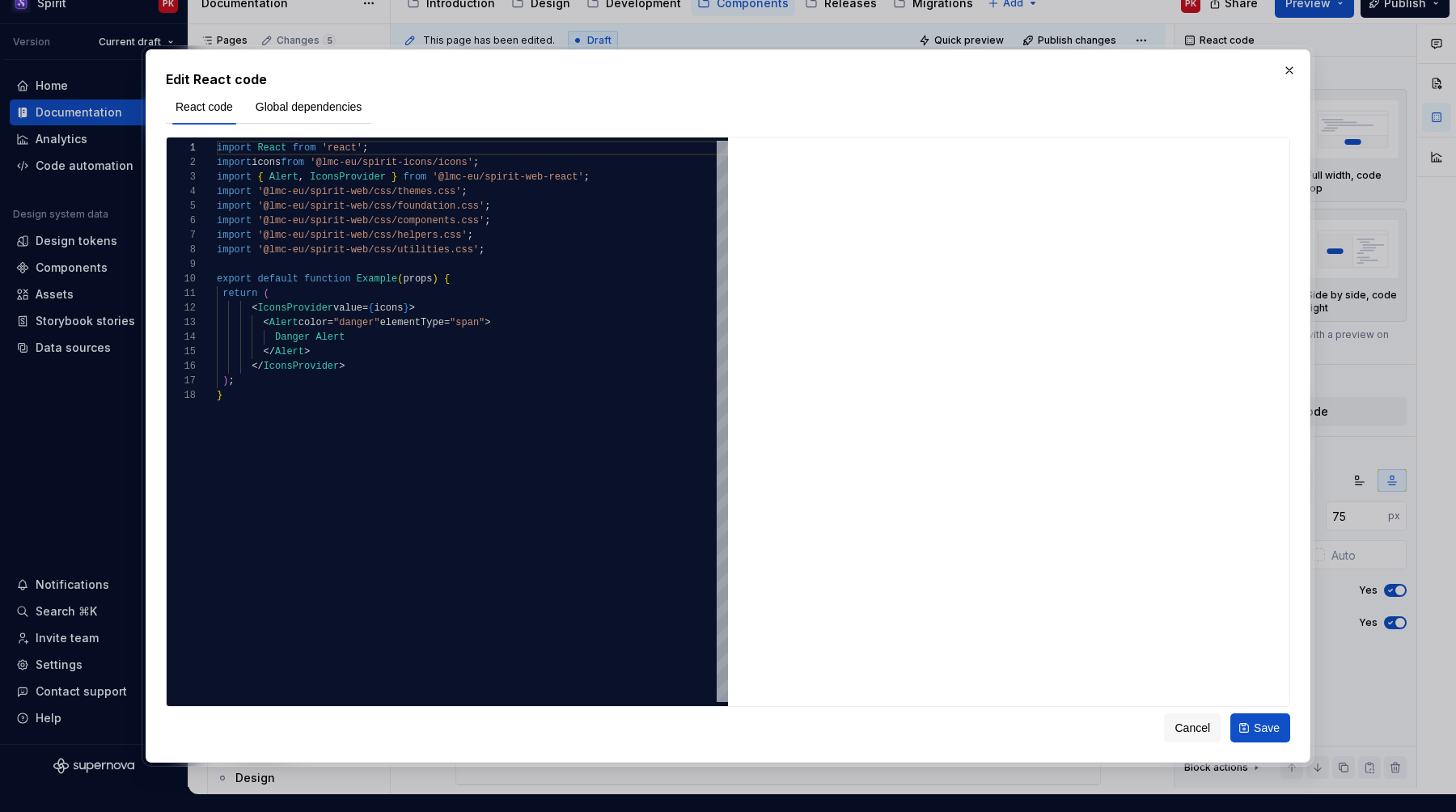
type textarea "*"
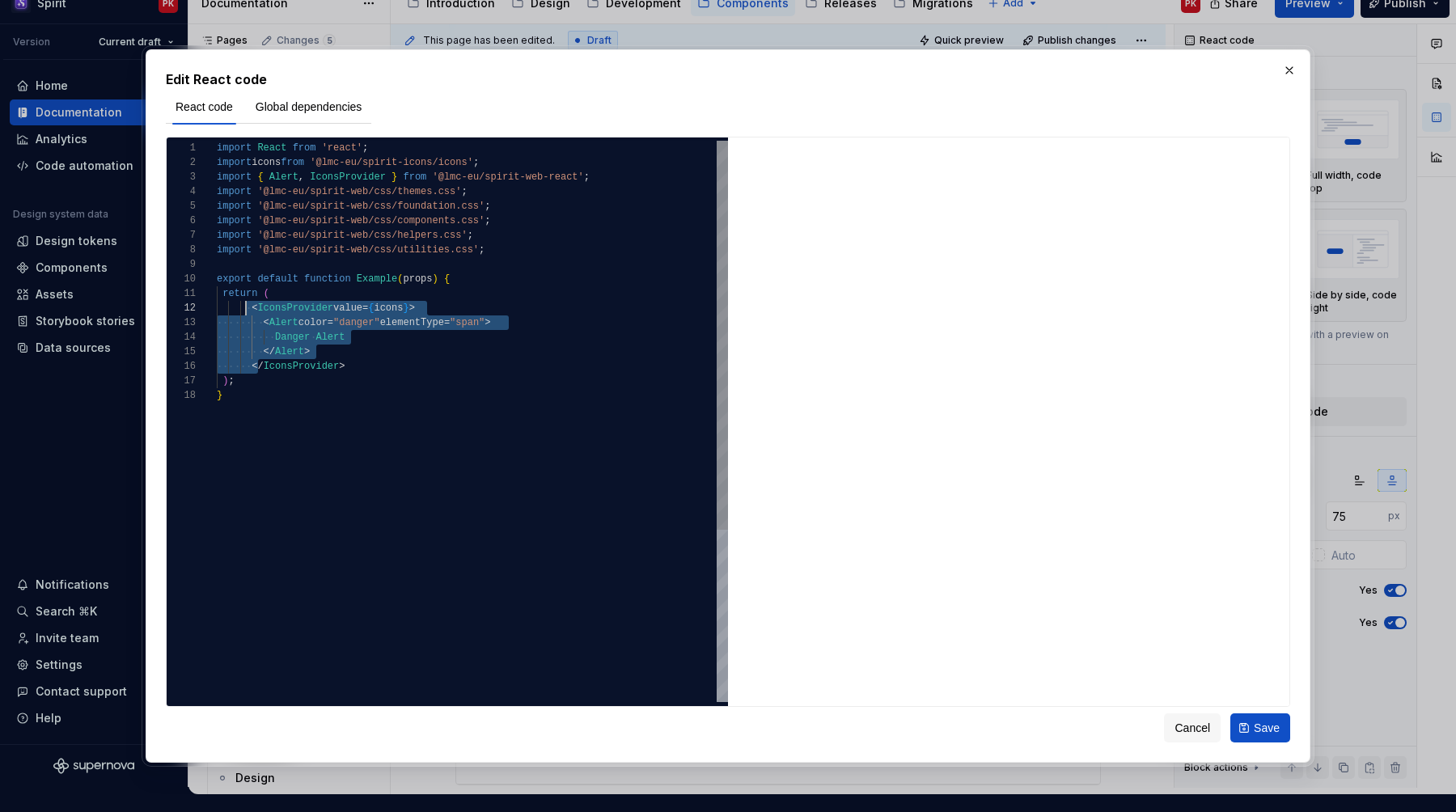
drag, startPoint x: 260, startPoint y: 368, endPoint x: 247, endPoint y: 306, distance: 63.3
click at [247, 306] on div "import React from 'react' ; import icons from '@lmc-eu/spirit-icons/icons' ; im…" at bounding box center [472, 545] width 511 height 809
type textarea "**********"
click at [348, 356] on div "import React from 'react' ; import icons from '@lmc-eu/spirit-icons/icons' ; im…" at bounding box center [472, 545] width 511 height 809
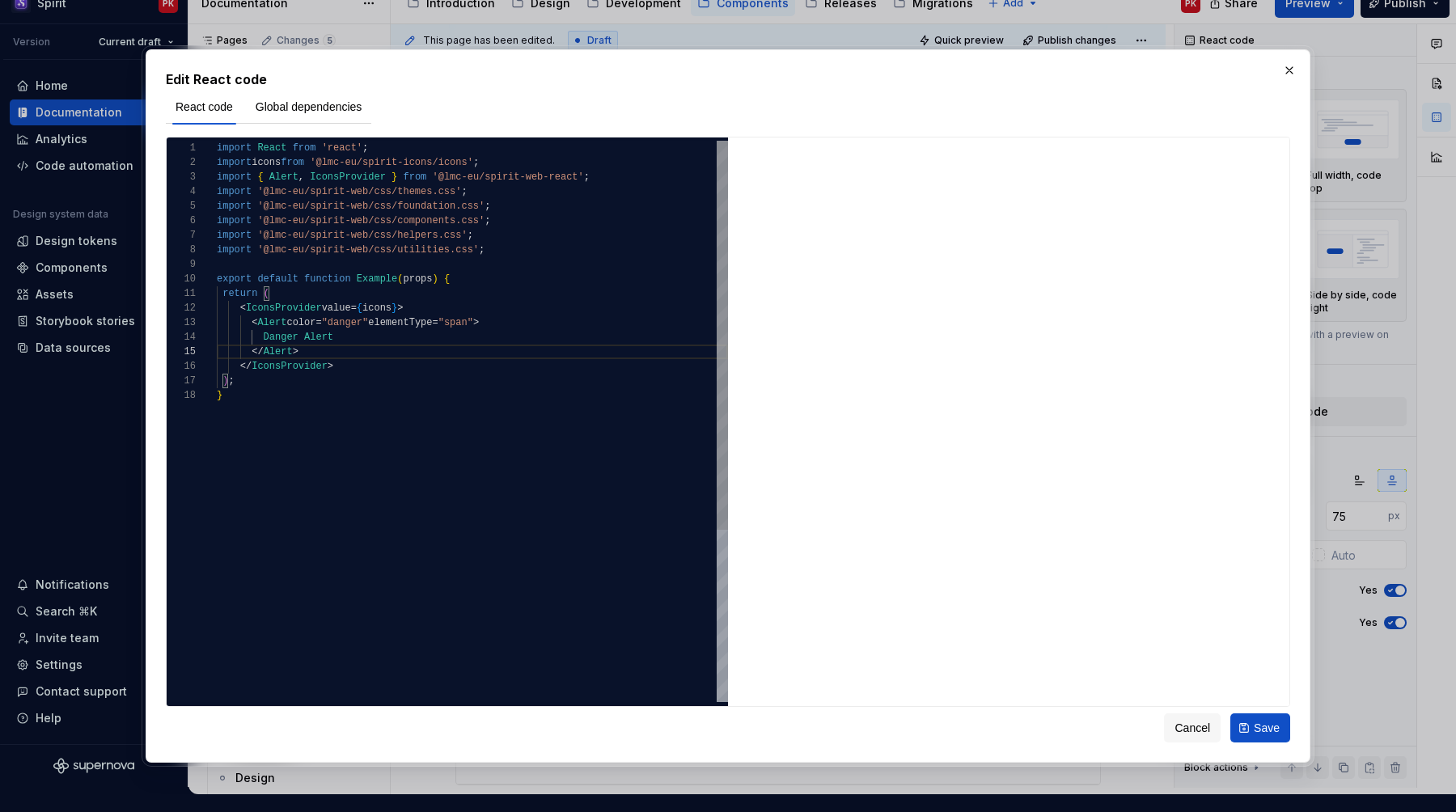
click at [327, 451] on div "import React from 'react' ; import icons from '@lmc-eu/spirit-icons/icons' ; im…" at bounding box center [472, 545] width 511 height 809
click at [348, 107] on span "Global dependencies" at bounding box center [309, 106] width 107 height 16
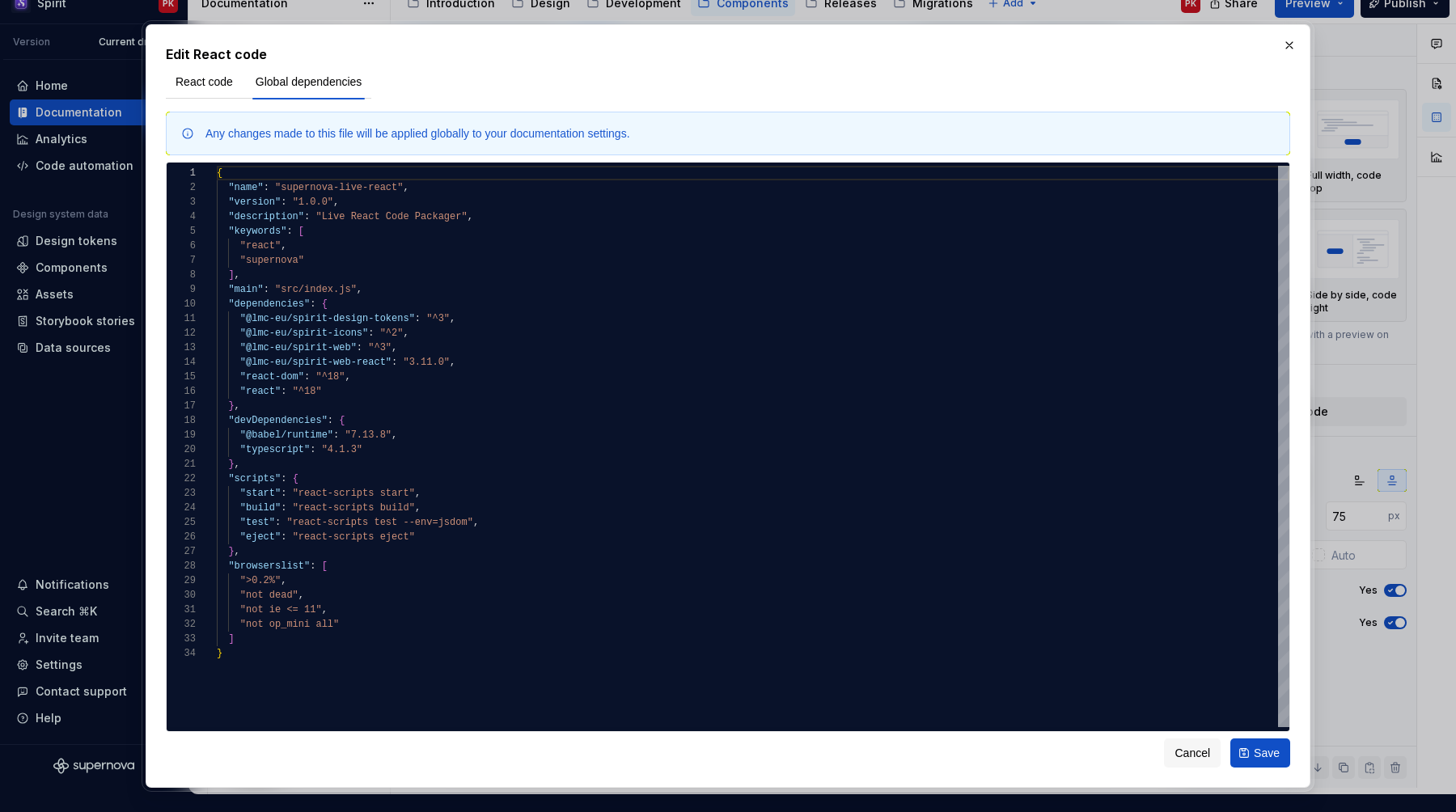
type textarea "*"
click at [429, 363] on div "{ "name" : "supernova-live-react" , "version" : "1.0.0" , "description" : "Live…" at bounding box center [753, 686] width 1073 height 1041
type textarea "**********"
click at [213, 77] on span "React code" at bounding box center [204, 81] width 57 height 16
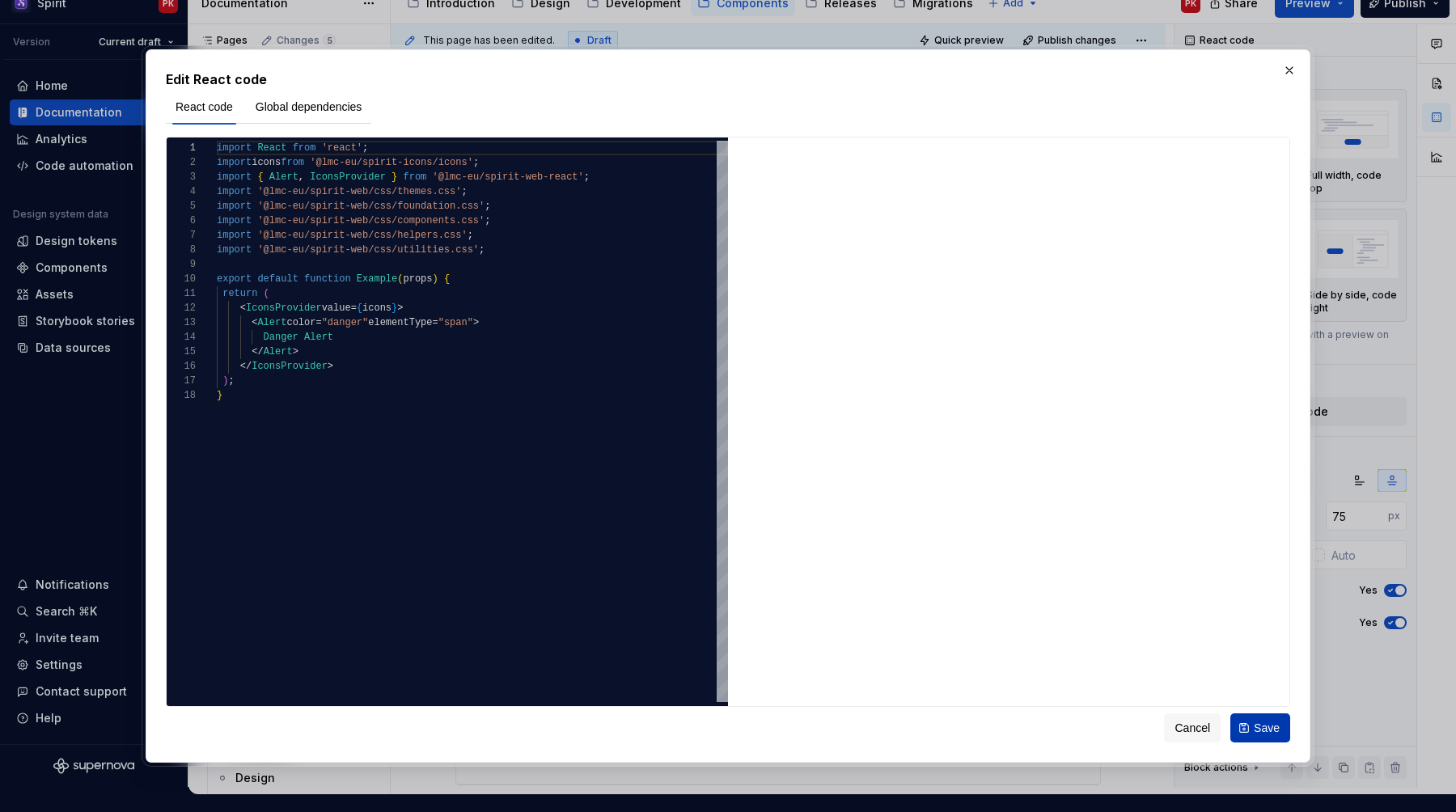
click at [1250, 718] on button "Save" at bounding box center [1260, 728] width 60 height 30
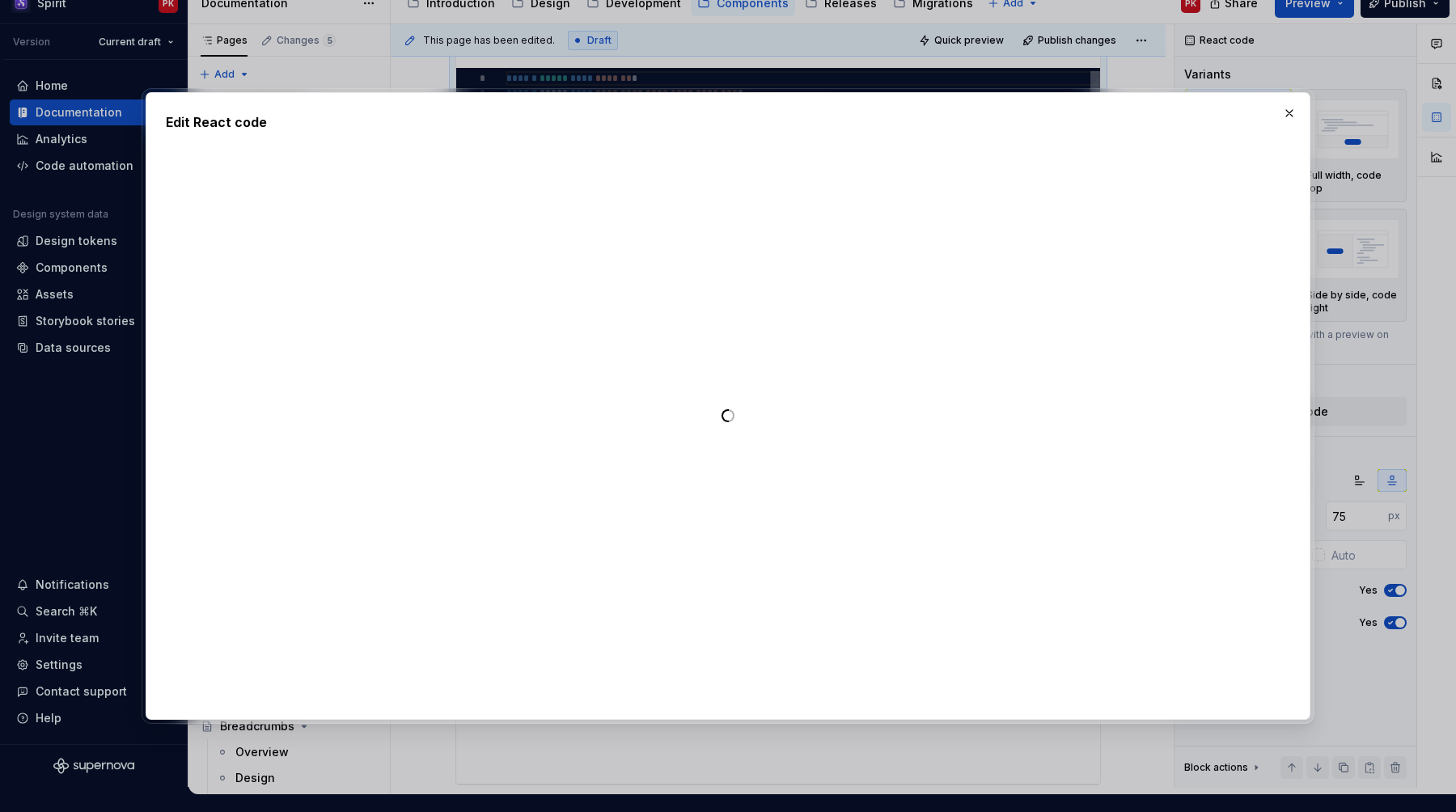
type textarea "*"
type textarea "**********"
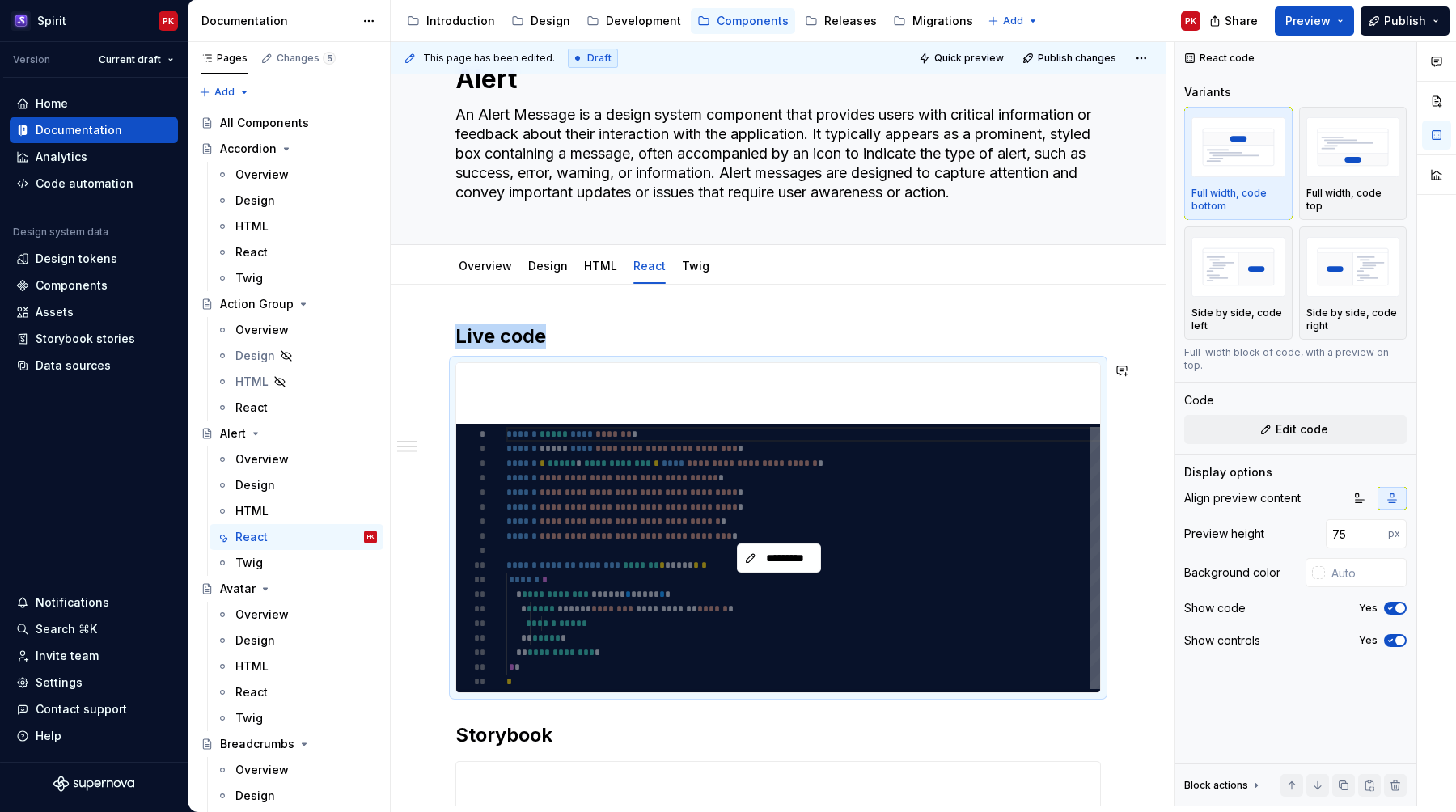
scroll to position [0, 0]
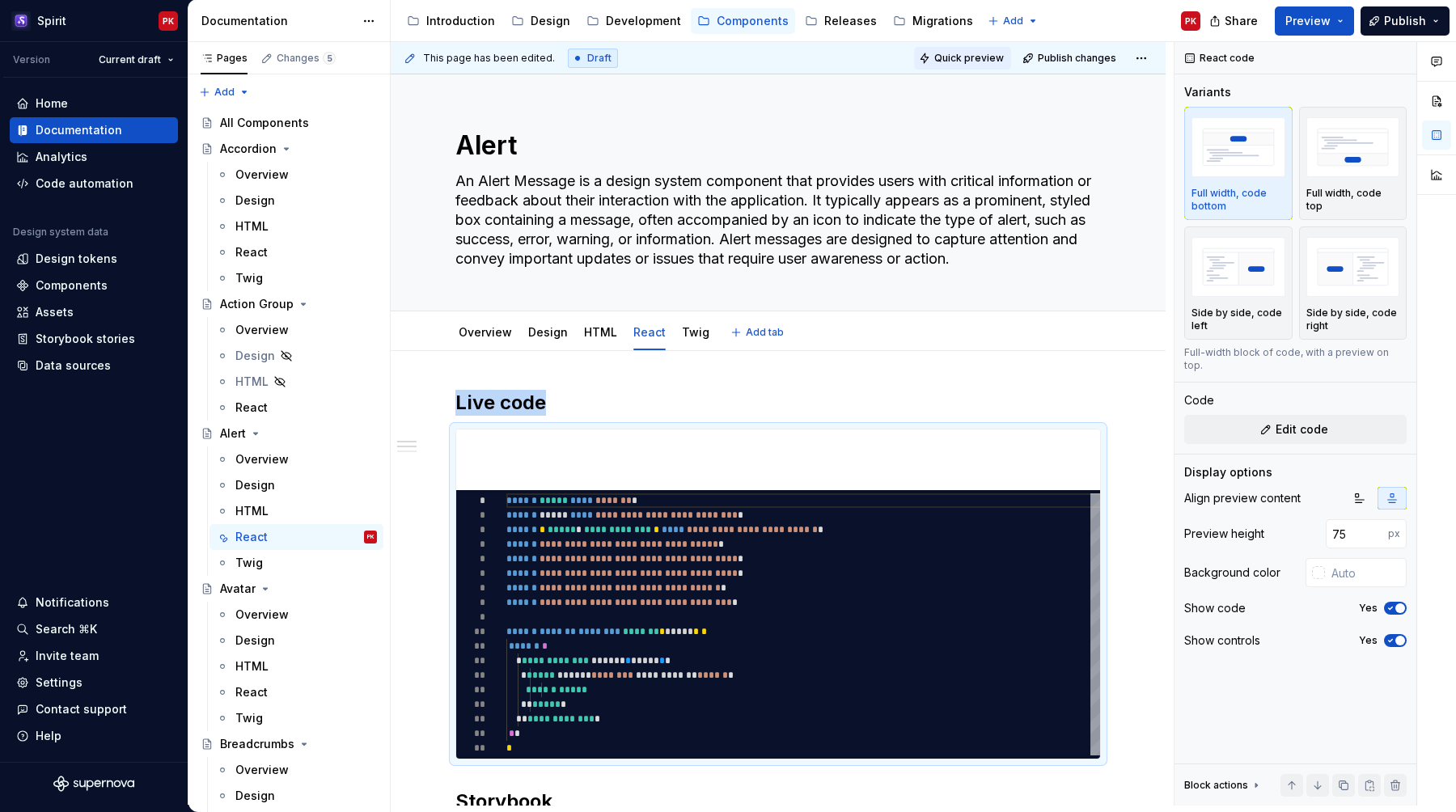
type textarea "*"
